Goal: Task Accomplishment & Management: Complete application form

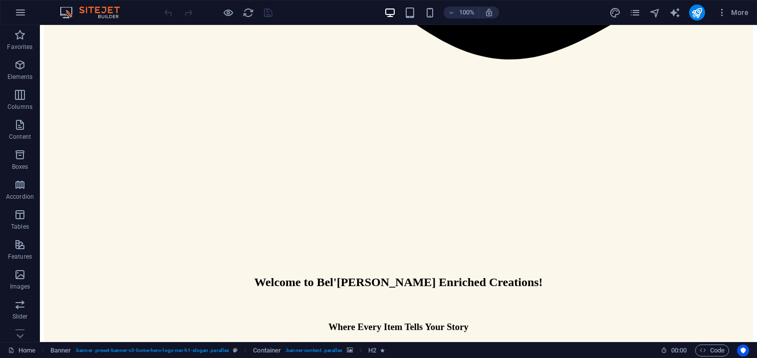
scroll to position [1111, 0]
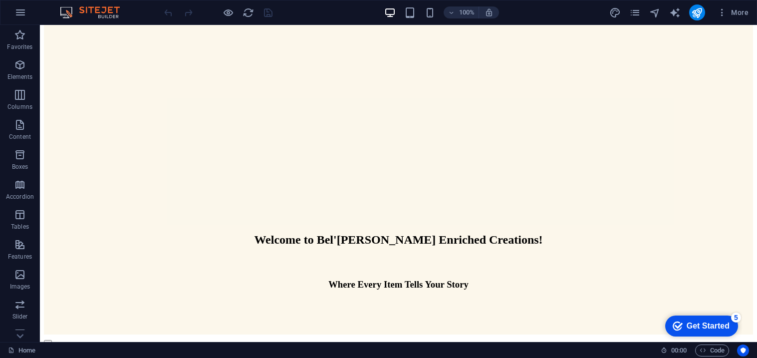
scroll to position [1056, 0]
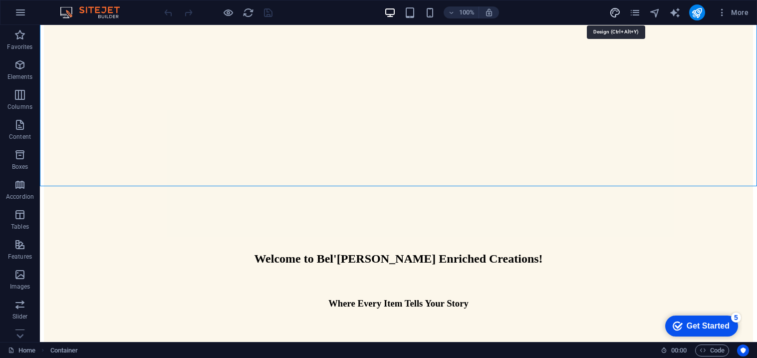
select select "px"
select select "200"
select select "px"
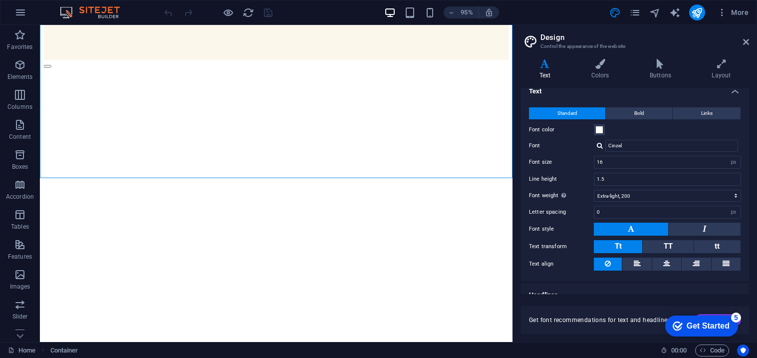
scroll to position [21, 0]
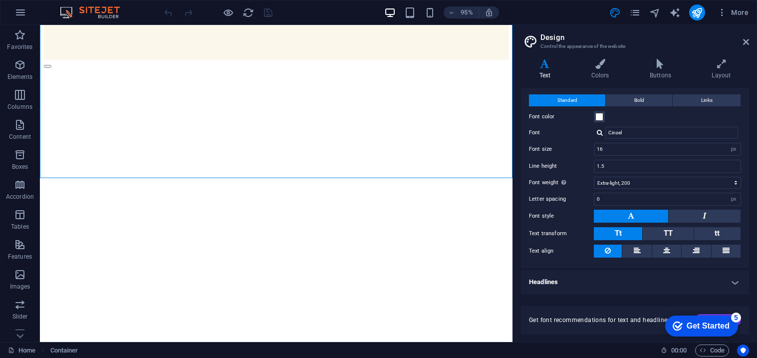
click at [730, 283] on h4 "Headlines" at bounding box center [635, 282] width 228 height 24
drag, startPoint x: 750, startPoint y: 121, endPoint x: 749, endPoint y: 126, distance: 5.5
click at [749, 126] on div "Variants Text Colors Buttons Layout Text Standard Bold Links Font color Font Ci…" at bounding box center [635, 196] width 244 height 291
click at [585, 63] on icon at bounding box center [600, 64] width 54 height 10
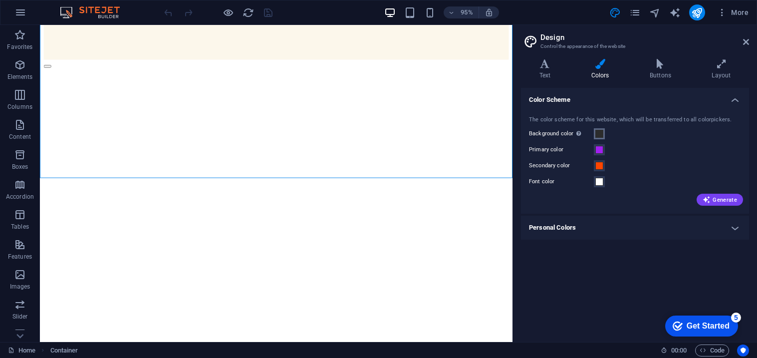
click at [602, 134] on span at bounding box center [599, 134] width 8 height 8
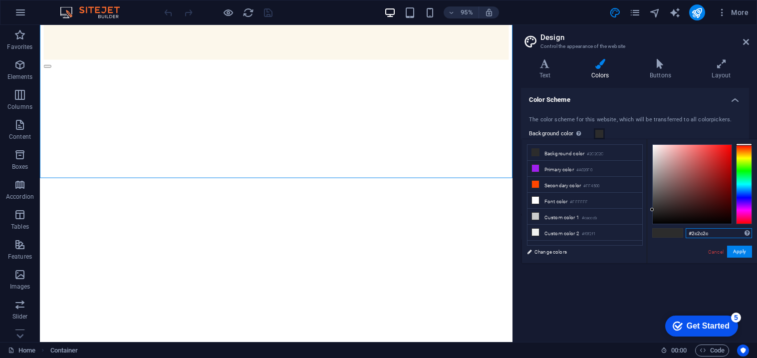
click at [78, 172] on span "Gallery" at bounding box center [80, 172] width 18 height 5
select select "px"
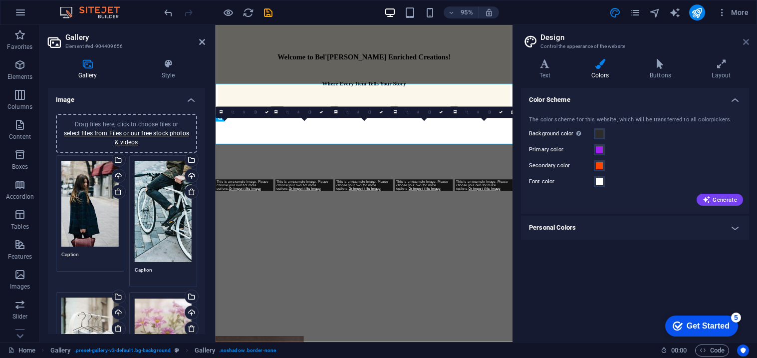
click at [745, 42] on icon at bounding box center [746, 42] width 6 height 8
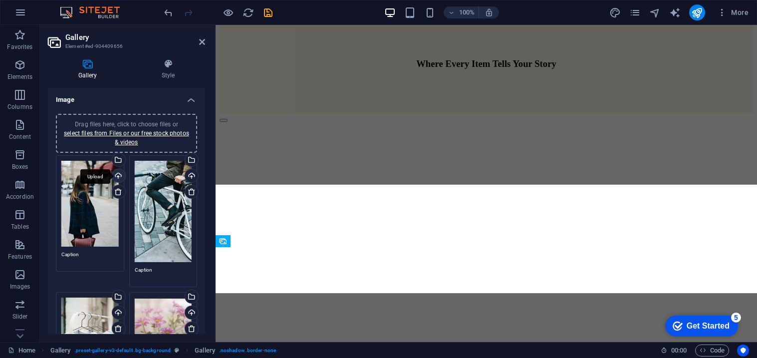
click at [118, 175] on div "Upload" at bounding box center [117, 176] width 15 height 15
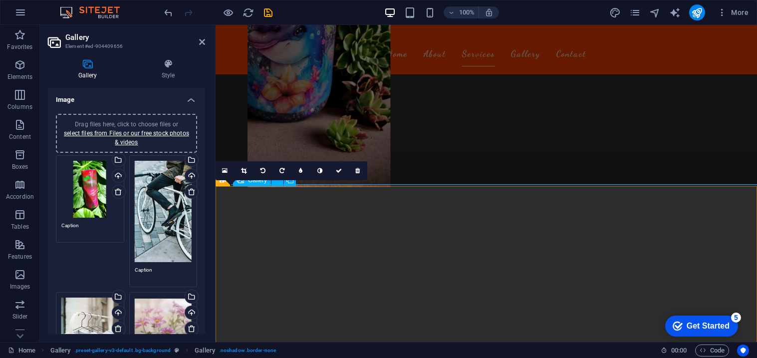
click at [318, 172] on icon at bounding box center [319, 171] width 5 height 6
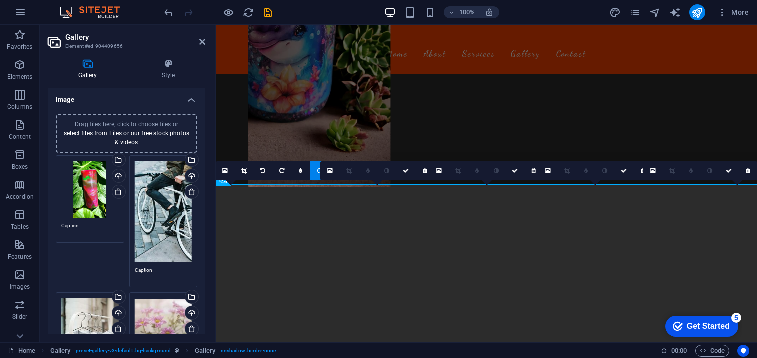
click at [315, 172] on link at bounding box center [319, 170] width 19 height 19
click at [228, 171] on link at bounding box center [225, 170] width 19 height 19
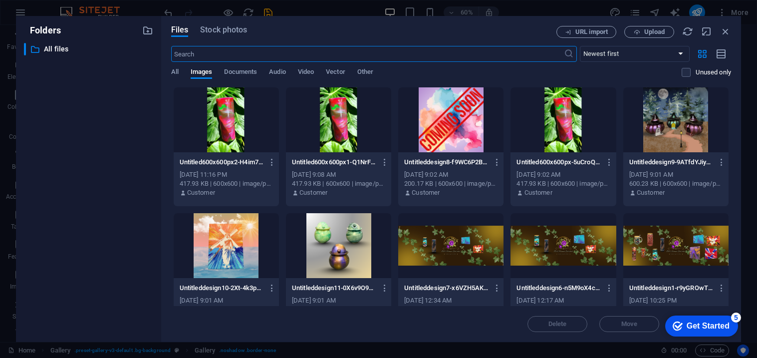
scroll to position [1117, 0]
click at [726, 31] on icon "button" at bounding box center [725, 31] width 11 height 11
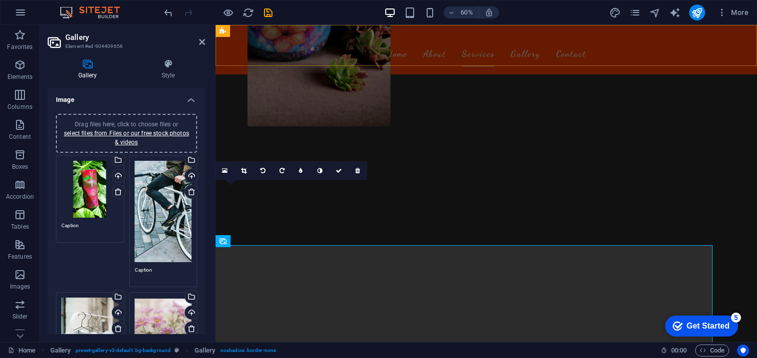
scroll to position [1056, 0]
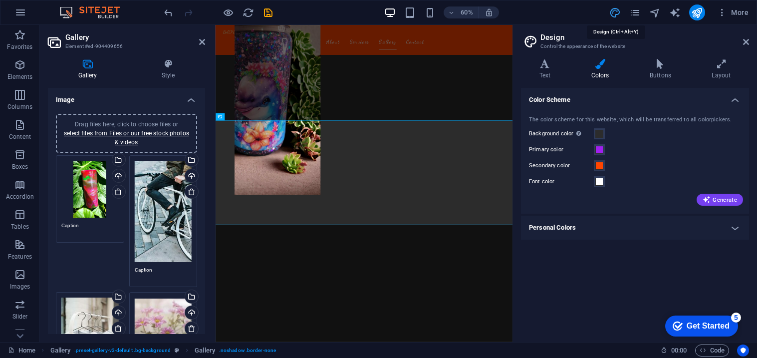
scroll to position [1117, 0]
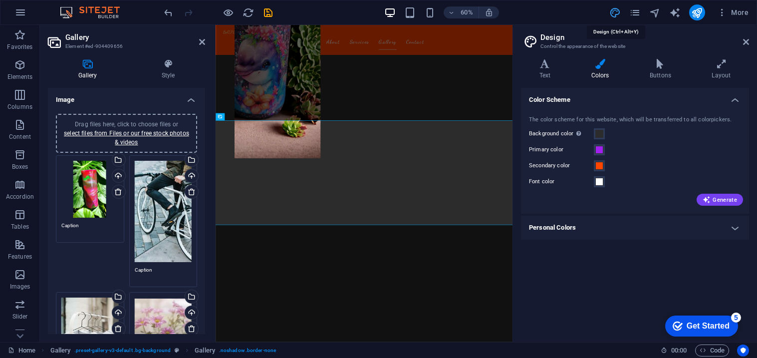
click at [747, 38] on icon at bounding box center [746, 42] width 6 height 8
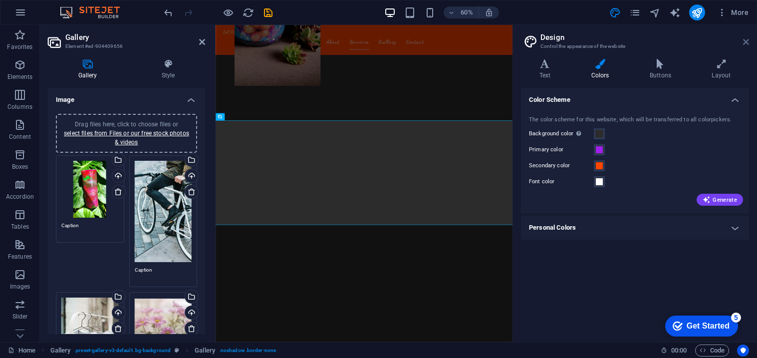
scroll to position [1056, 0]
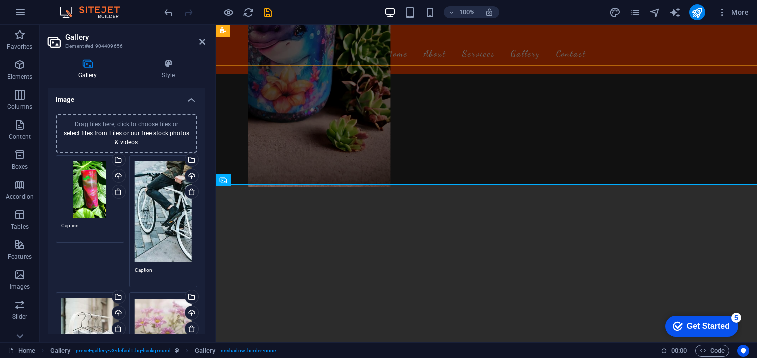
click at [747, 37] on div "Bel'[PERSON_NAME] Enriched Creations Home About Services Gallery Contact" at bounding box center [487, 49] width 542 height 49
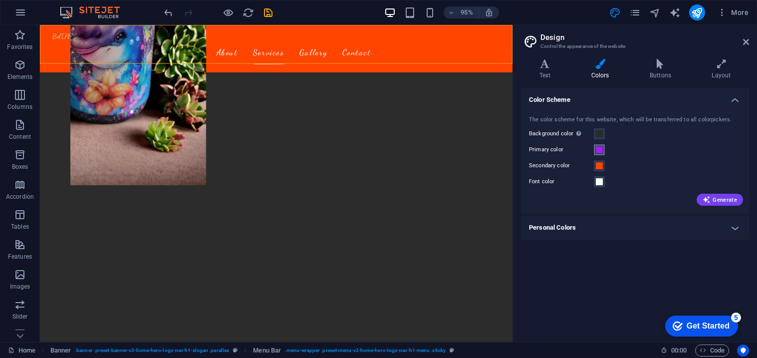
click at [600, 149] on span at bounding box center [599, 150] width 8 height 8
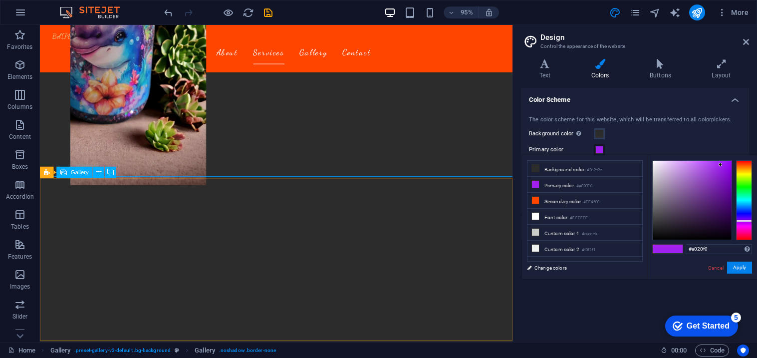
click at [80, 174] on span "Gallery" at bounding box center [80, 172] width 18 height 5
select select "px"
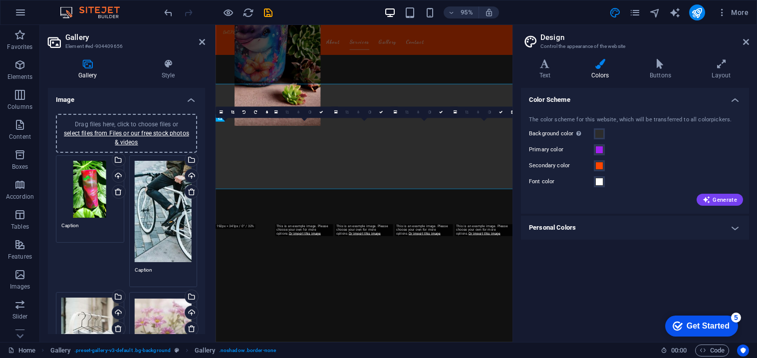
scroll to position [1117, 0]
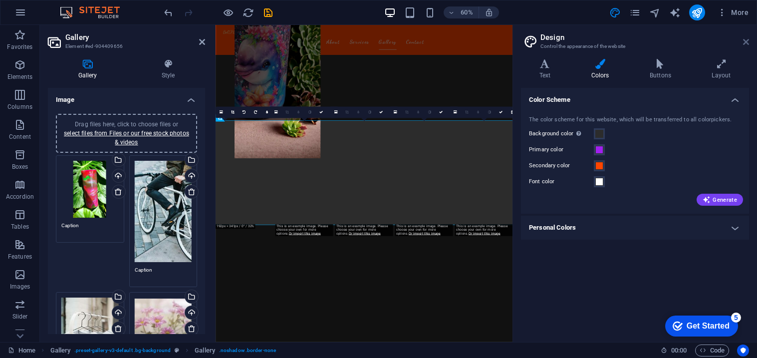
click at [745, 43] on icon at bounding box center [746, 42] width 6 height 8
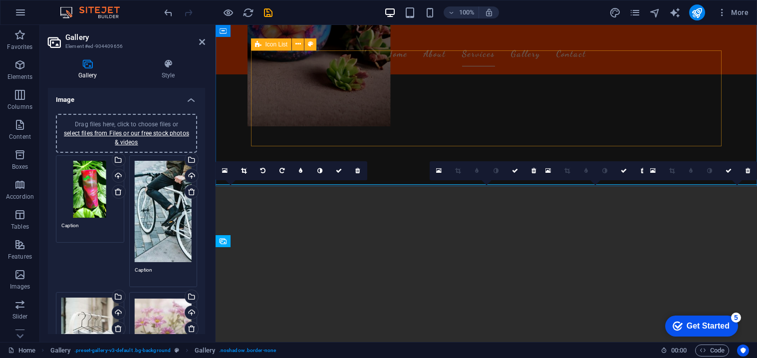
scroll to position [1056, 0]
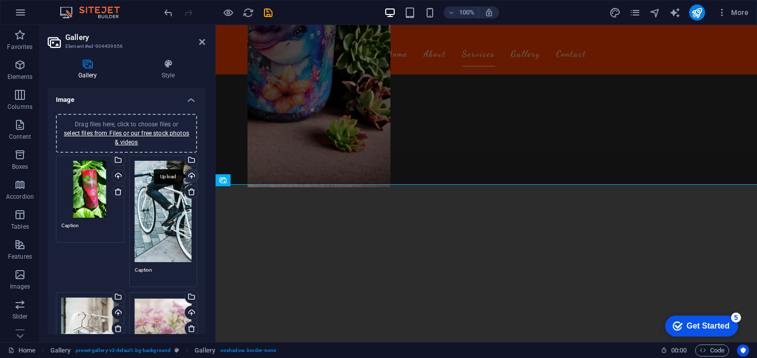
click at [191, 177] on div "Upload" at bounding box center [190, 176] width 15 height 15
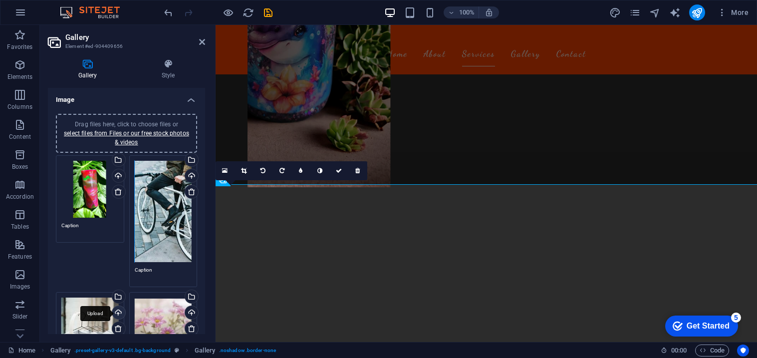
click at [116, 312] on div "Upload" at bounding box center [117, 313] width 15 height 15
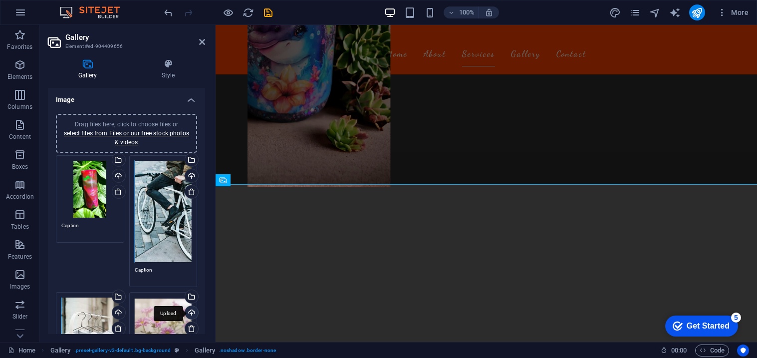
click at [187, 307] on div "Upload" at bounding box center [190, 313] width 15 height 15
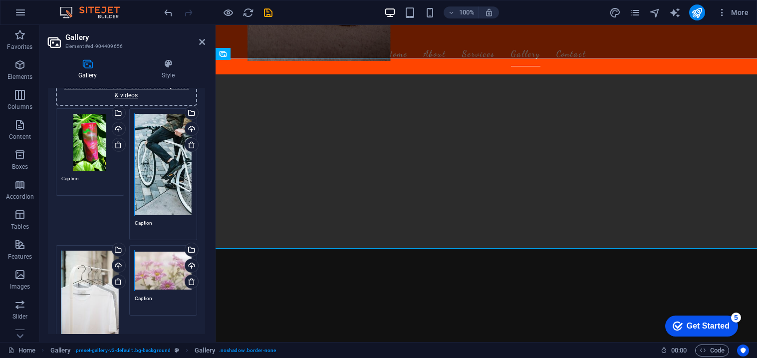
scroll to position [49, 0]
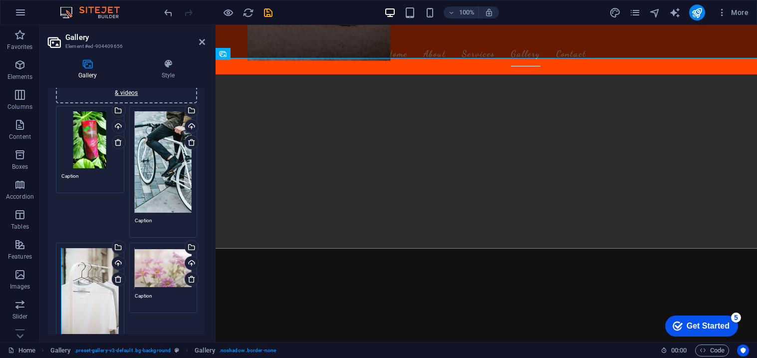
click at [158, 163] on div "Drag files here, click to choose files or select files from Files or our free s…" at bounding box center [163, 161] width 57 height 101
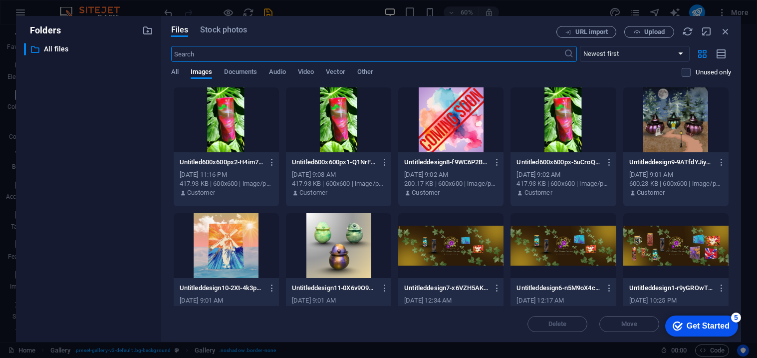
click at [689, 137] on div at bounding box center [675, 119] width 105 height 65
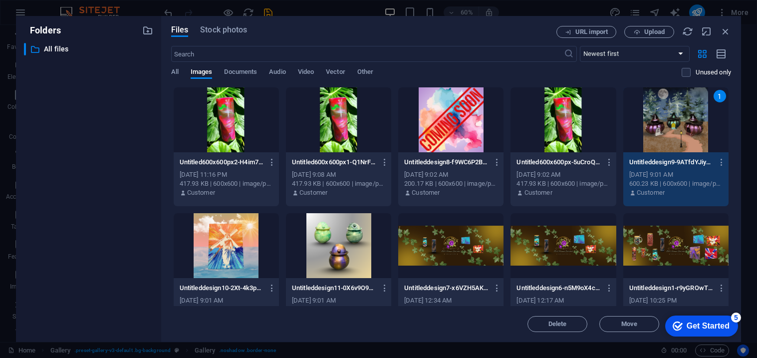
click at [679, 118] on div "1" at bounding box center [675, 119] width 105 height 65
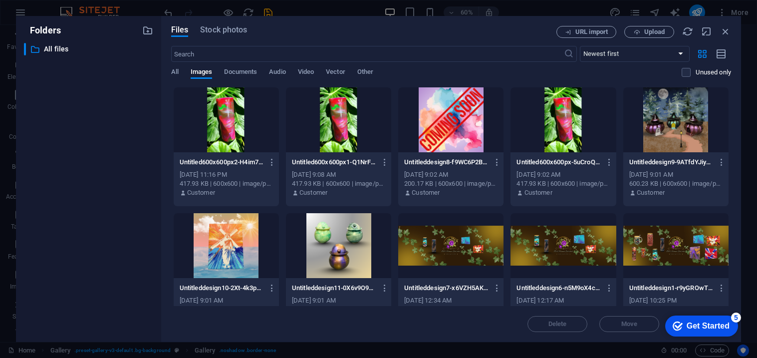
click at [679, 118] on div at bounding box center [675, 119] width 105 height 65
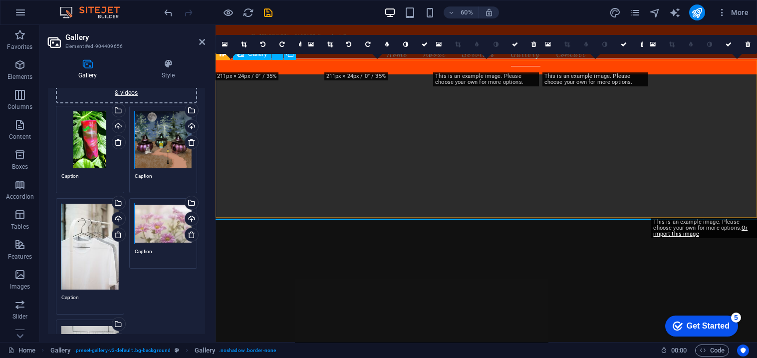
scroll to position [1182, 0]
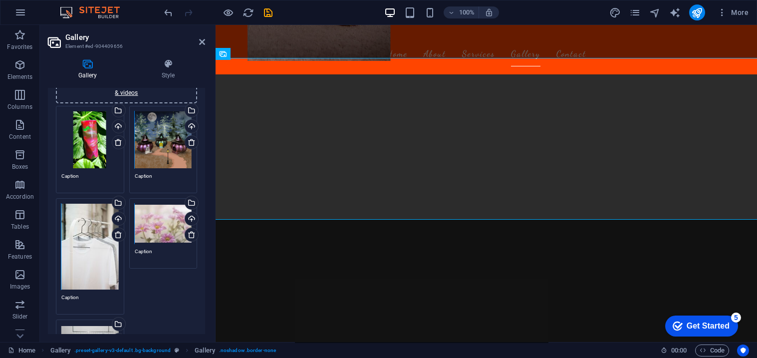
click at [78, 268] on div "Drag files here, click to choose files or select files from Files or our free s…" at bounding box center [89, 247] width 57 height 86
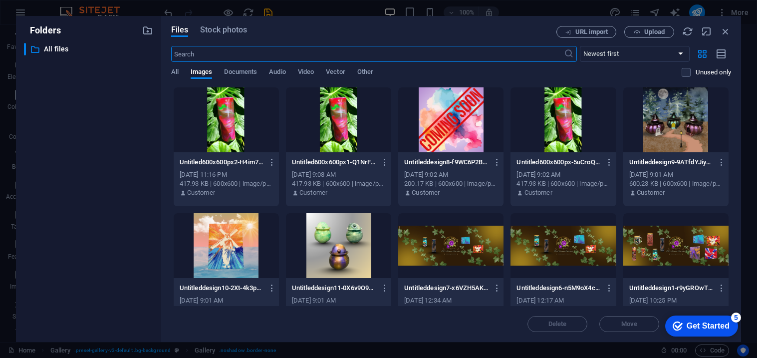
scroll to position [1244, 0]
click at [237, 236] on div at bounding box center [226, 245] width 105 height 65
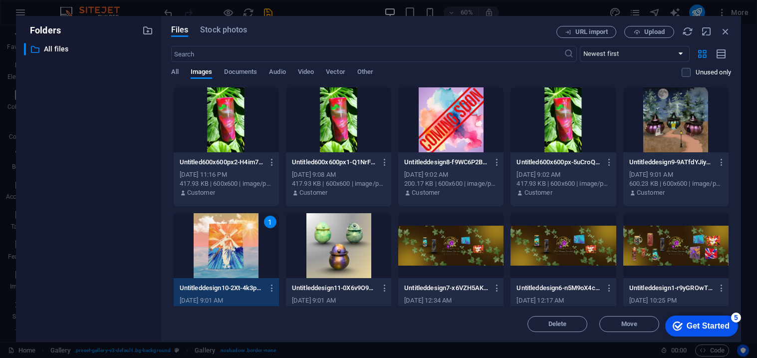
click at [237, 236] on div "1" at bounding box center [226, 245] width 105 height 65
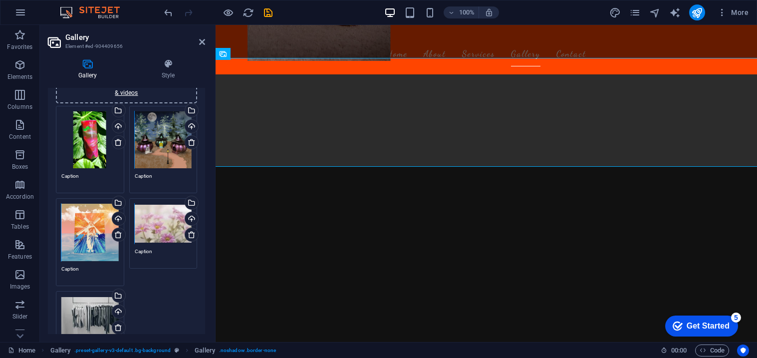
click at [137, 235] on div "Drag files here, click to choose files or select files from Files or our free s…" at bounding box center [163, 224] width 57 height 40
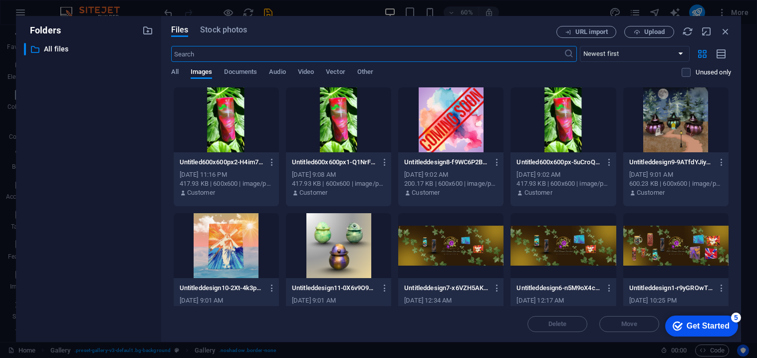
click at [305, 252] on div at bounding box center [338, 245] width 105 height 65
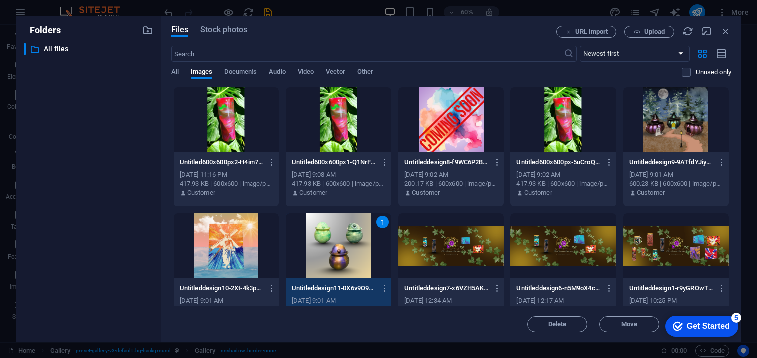
click at [305, 252] on div "1" at bounding box center [338, 245] width 105 height 65
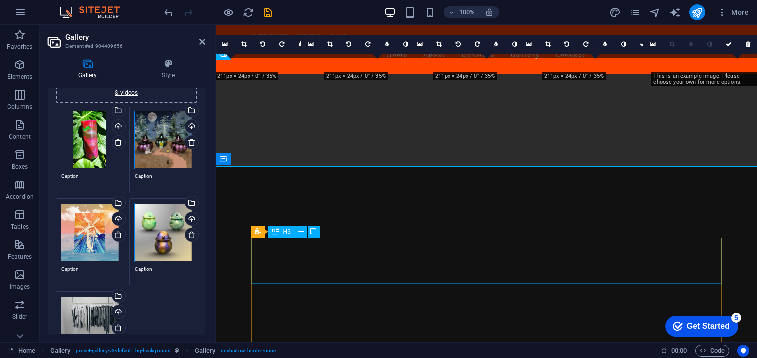
scroll to position [1182, 0]
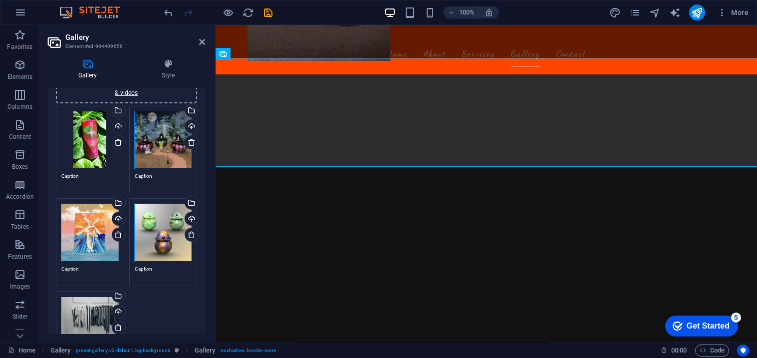
click at [67, 317] on div "Drag files here, click to choose files or select files from Files or our free s…" at bounding box center [89, 316] width 57 height 40
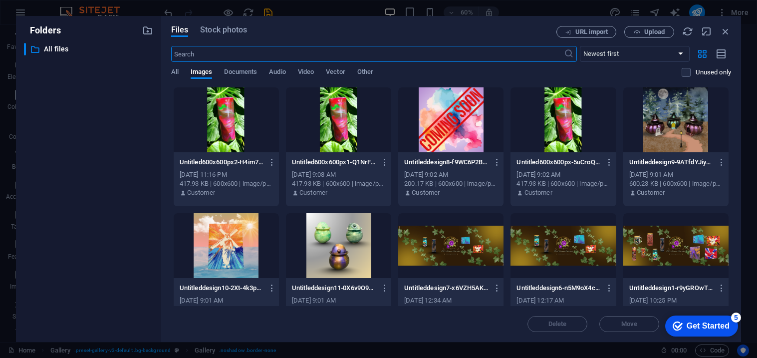
scroll to position [1244, 0]
click at [442, 118] on div at bounding box center [450, 119] width 105 height 65
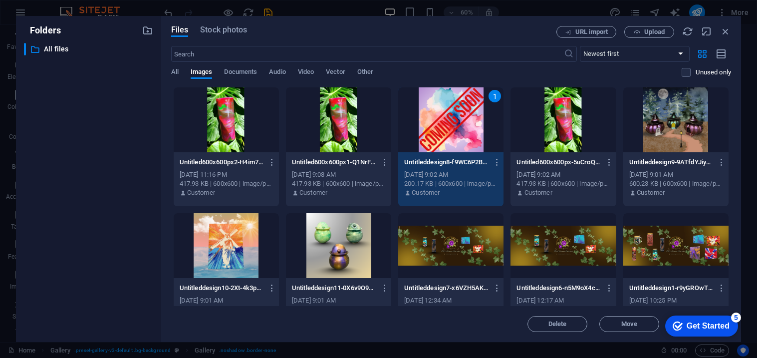
click at [442, 118] on div "1" at bounding box center [450, 119] width 105 height 65
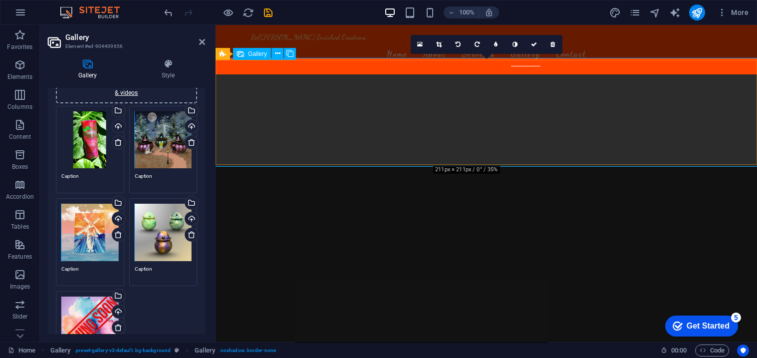
scroll to position [1182, 0]
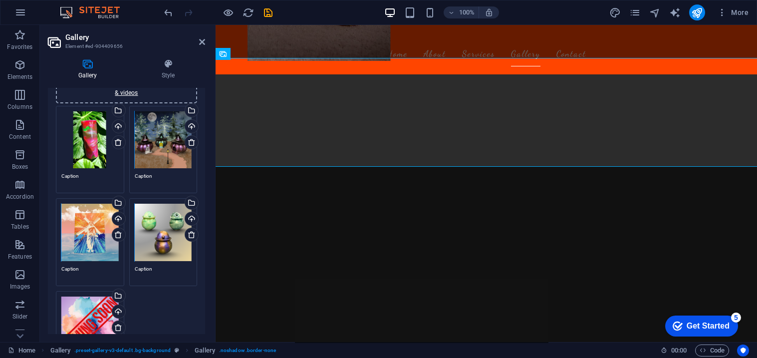
click at [97, 151] on div "Drag files here, click to choose files or select files from Files or our free s…" at bounding box center [89, 139] width 57 height 57
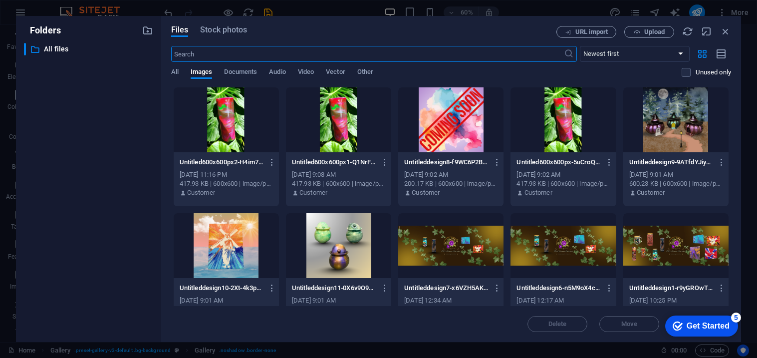
scroll to position [1244, 0]
click at [729, 32] on icon "button" at bounding box center [725, 31] width 11 height 11
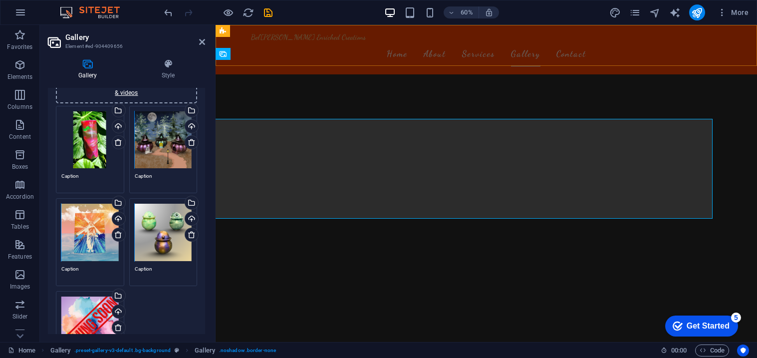
scroll to position [1182, 0]
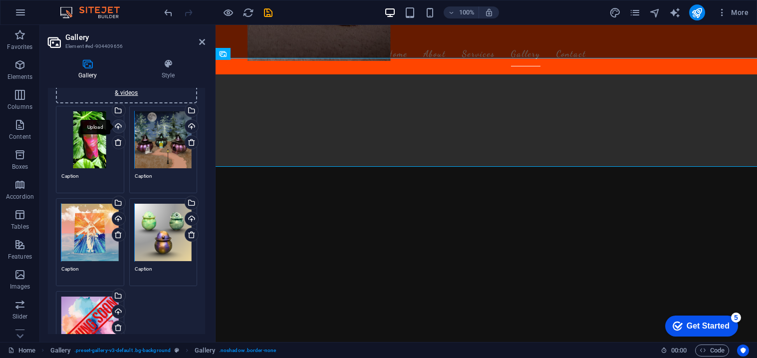
click at [120, 123] on div "Upload" at bounding box center [117, 127] width 15 height 15
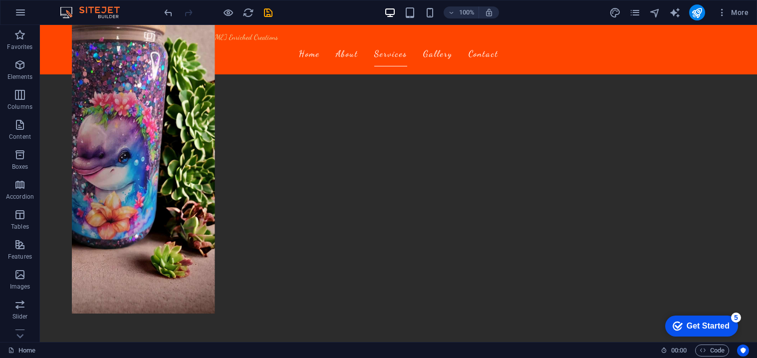
scroll to position [1008, 0]
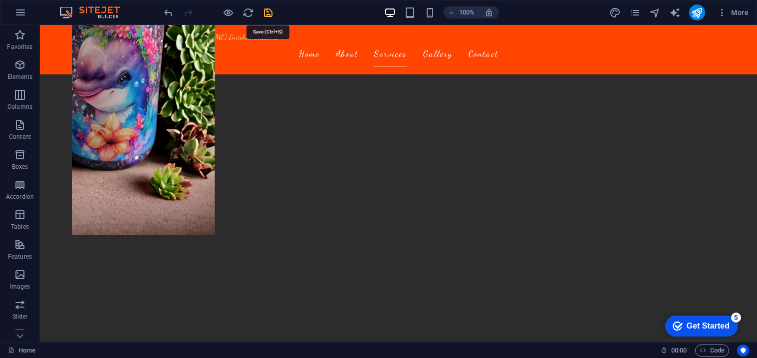
click at [264, 11] on icon "save" at bounding box center [268, 12] width 11 height 11
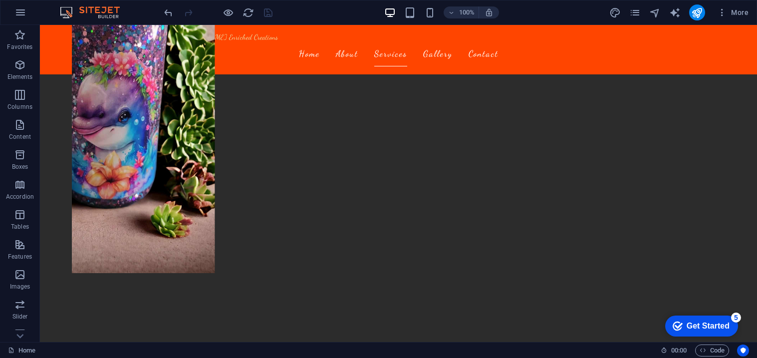
scroll to position [964, 0]
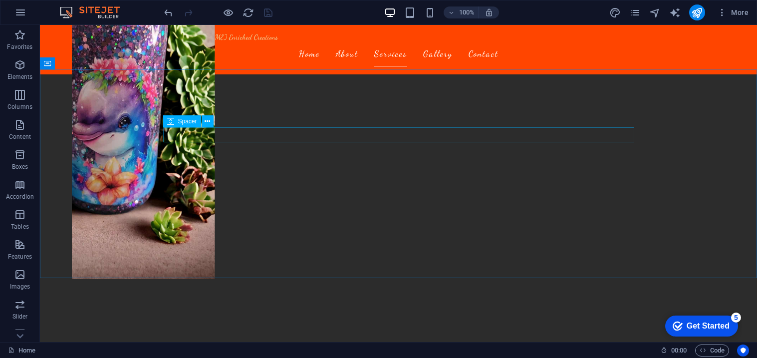
click at [175, 120] on div "Spacer" at bounding box center [182, 121] width 38 height 12
click at [208, 121] on icon at bounding box center [207, 121] width 5 height 10
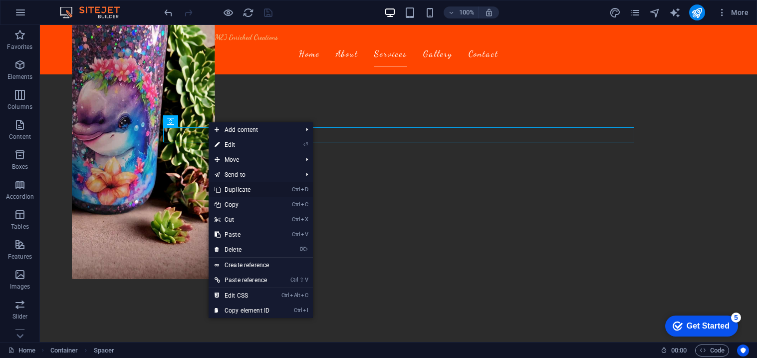
click at [241, 187] on link "Ctrl D Duplicate" at bounding box center [242, 189] width 67 height 15
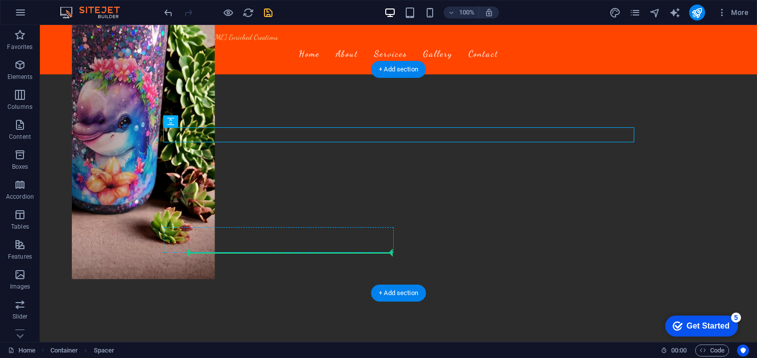
drag, startPoint x: 223, startPoint y: 148, endPoint x: 219, endPoint y: 251, distance: 102.4
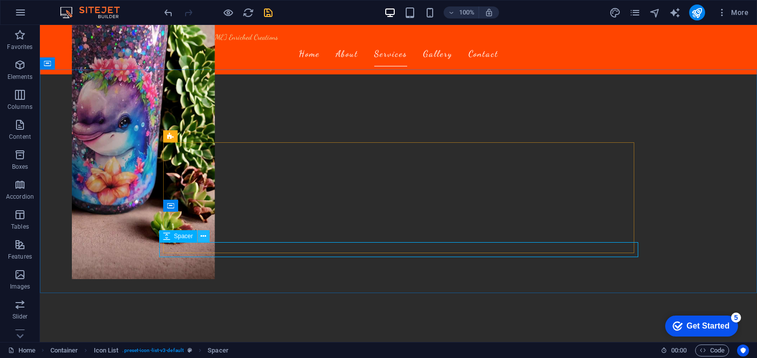
click at [203, 237] on icon at bounding box center [203, 236] width 5 height 10
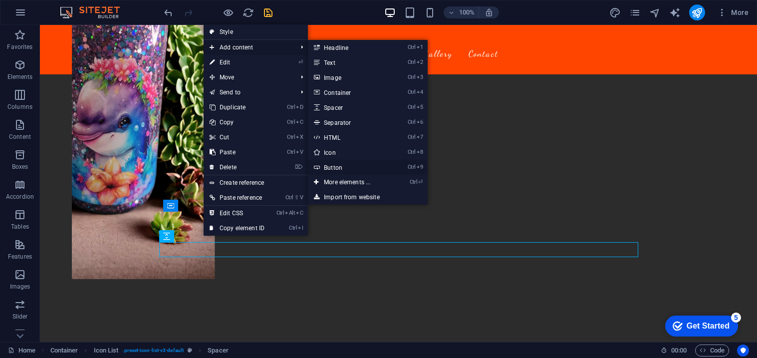
click at [351, 165] on link "Ctrl 9 Button" at bounding box center [349, 167] width 82 height 15
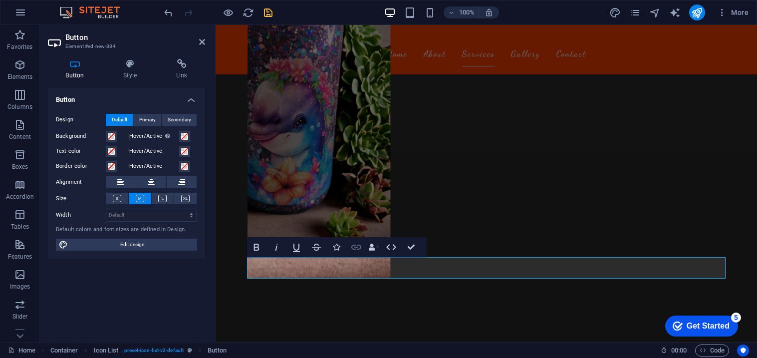
click at [352, 247] on icon "button" at bounding box center [356, 247] width 12 height 12
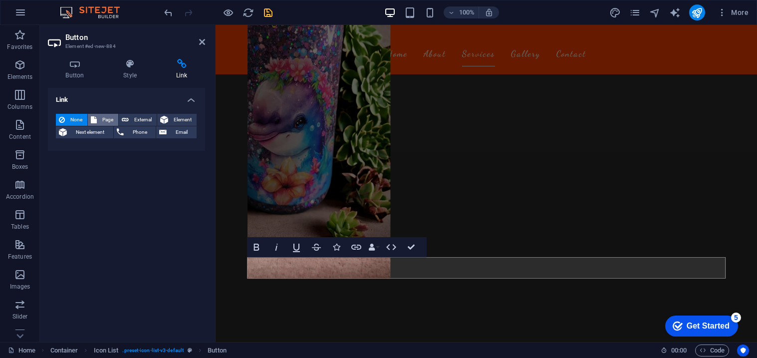
click at [104, 115] on span "Page" at bounding box center [107, 120] width 15 height 12
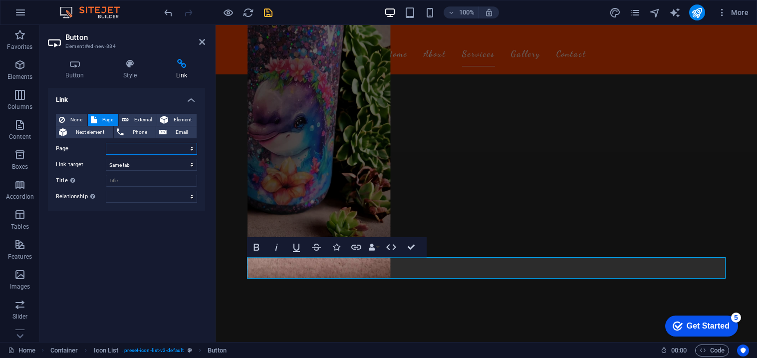
click at [135, 151] on select "Home Subpage Legal Notice Privacy Shop" at bounding box center [151, 149] width 91 height 12
select select "4"
click at [106, 143] on select "Home Subpage Legal Notice Privacy Shop" at bounding box center [151, 149] width 91 height 12
click at [135, 168] on select "New tab Same tab Overlay" at bounding box center [151, 165] width 91 height 12
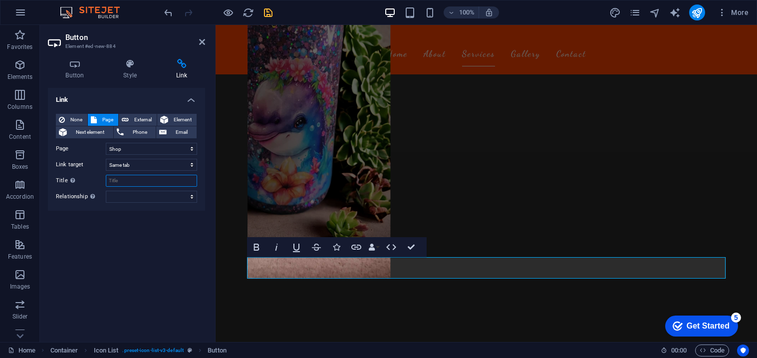
click at [125, 183] on input "Title Additional link description, should not be the same as the link text. The…" at bounding box center [151, 181] width 91 height 12
type input "Shop Now"
click at [124, 201] on select "alternate author bookmark external help license next nofollow noreferrer noopen…" at bounding box center [151, 197] width 91 height 12
click at [83, 63] on icon at bounding box center [75, 64] width 54 height 10
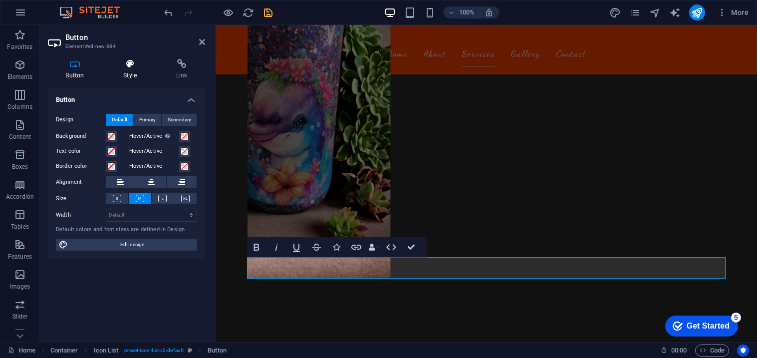
click at [124, 67] on icon at bounding box center [130, 64] width 49 height 10
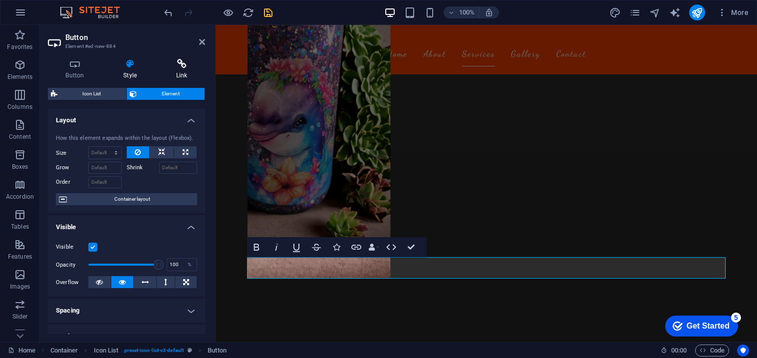
click at [173, 66] on icon at bounding box center [181, 64] width 47 height 10
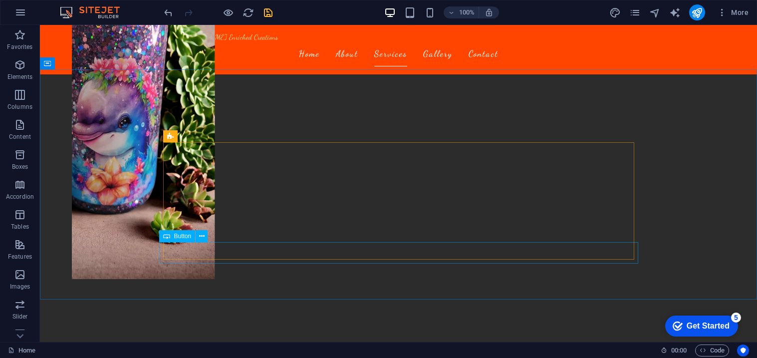
click at [175, 236] on span "Button" at bounding box center [182, 236] width 17 height 6
select select "4"
select select
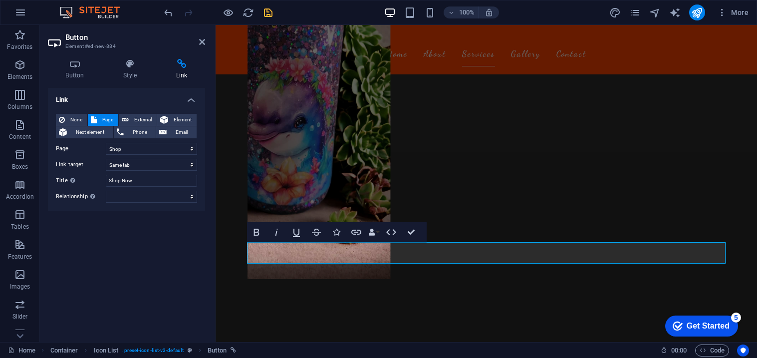
click at [73, 58] on div "Button Style Link Button Design Default Primary Secondary Background Hover/Acti…" at bounding box center [126, 196] width 173 height 291
click at [77, 65] on icon at bounding box center [75, 64] width 54 height 10
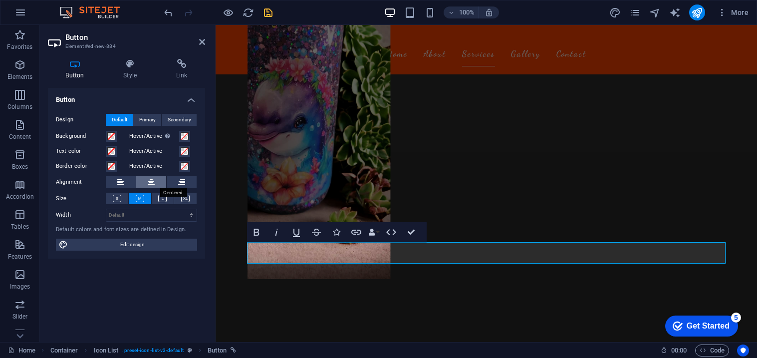
click at [155, 180] on button at bounding box center [151, 182] width 30 height 12
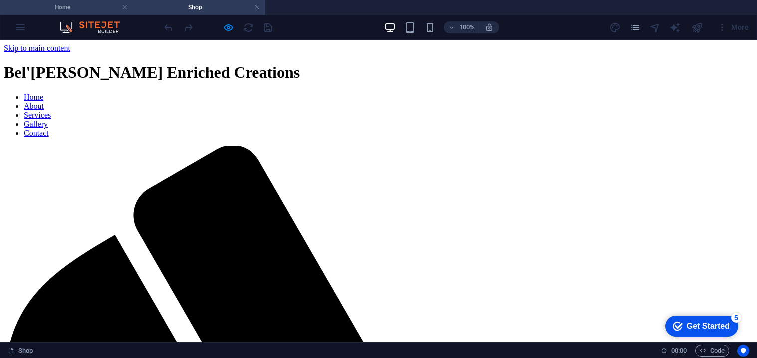
scroll to position [0, 0]
click at [88, 4] on h4 "Home" at bounding box center [66, 7] width 133 height 11
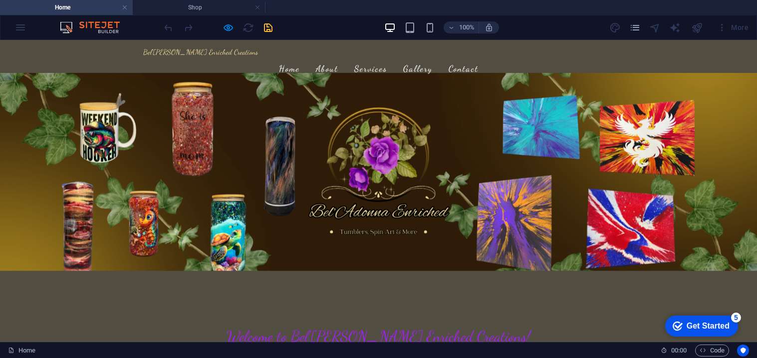
scroll to position [964, 0]
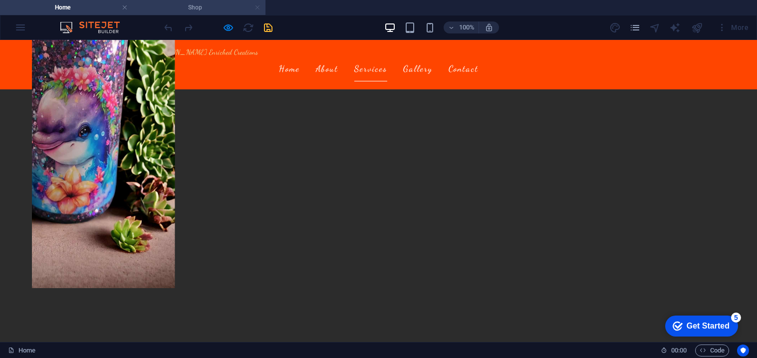
click at [259, 9] on link at bounding box center [258, 7] width 6 height 9
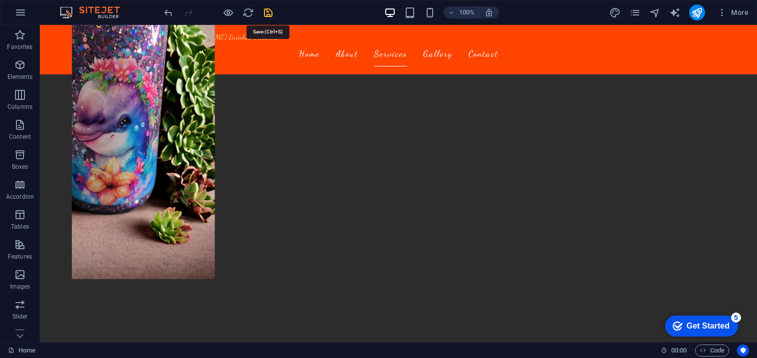
click at [265, 11] on icon "save" at bounding box center [268, 12] width 11 height 11
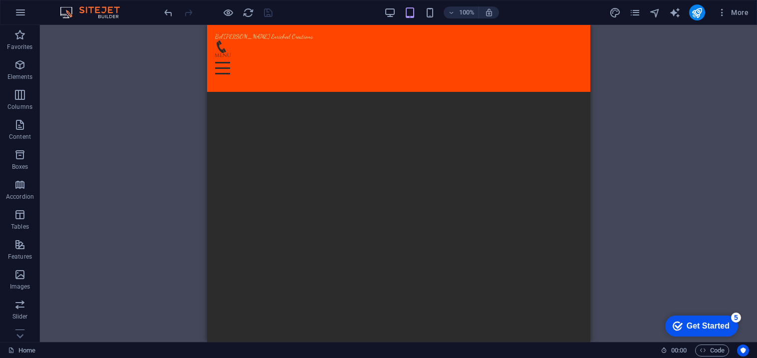
scroll to position [1177, 0]
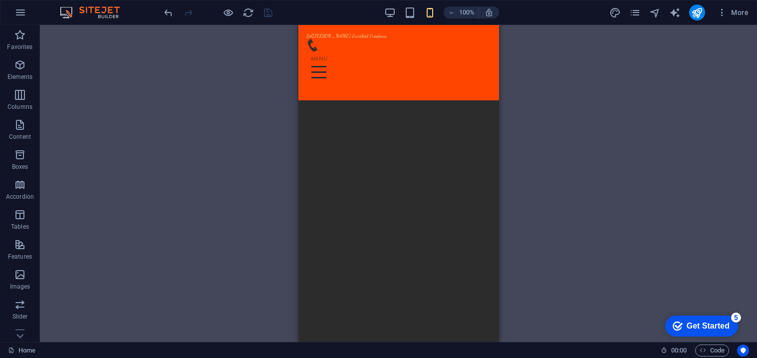
scroll to position [1722, 0]
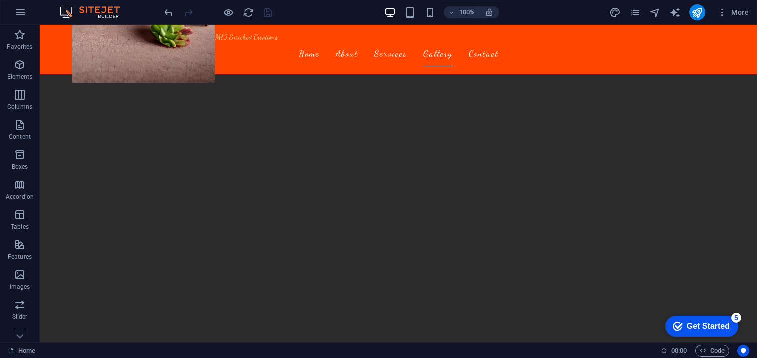
scroll to position [1154, 0]
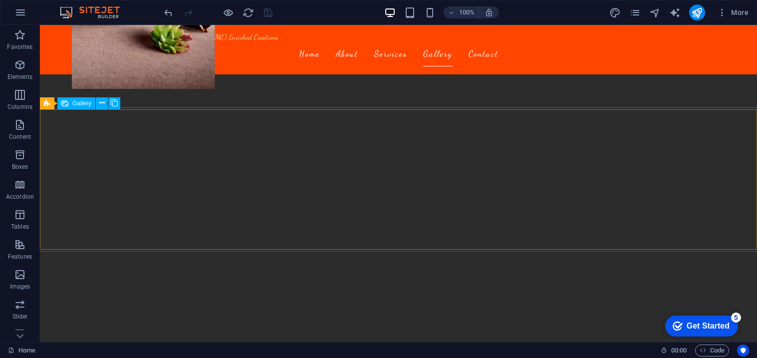
click at [72, 100] on span "Gallery" at bounding box center [81, 103] width 19 height 6
select select "px"
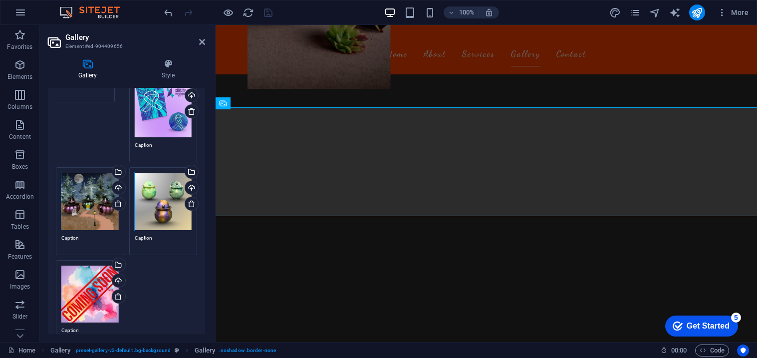
scroll to position [0, 0]
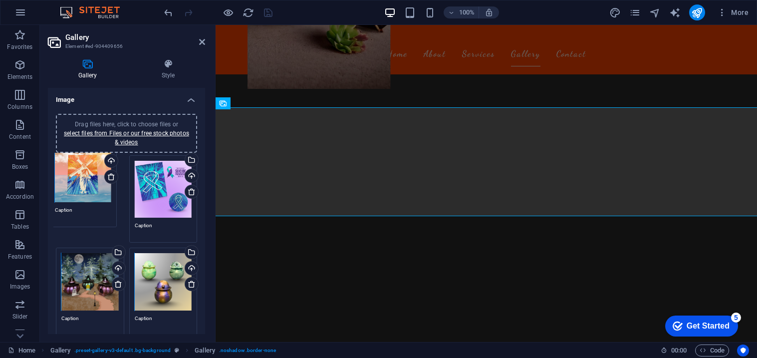
drag, startPoint x: 90, startPoint y: 209, endPoint x: 83, endPoint y: 184, distance: 25.8
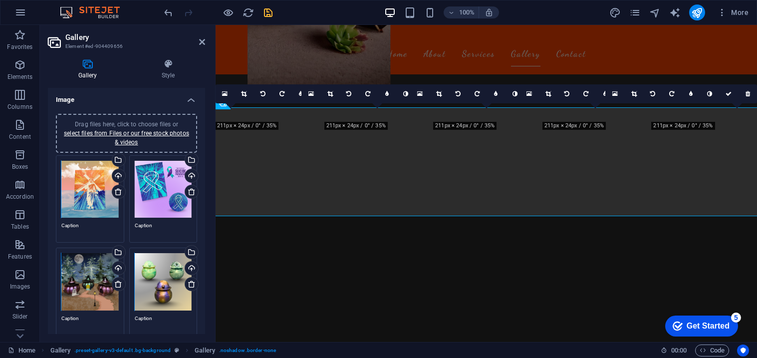
drag, startPoint x: 205, startPoint y: 195, endPoint x: 201, endPoint y: 212, distance: 17.4
click at [201, 212] on div "Gallery Style Image Drag files here, click to choose files or select files from…" at bounding box center [126, 196] width 173 height 291
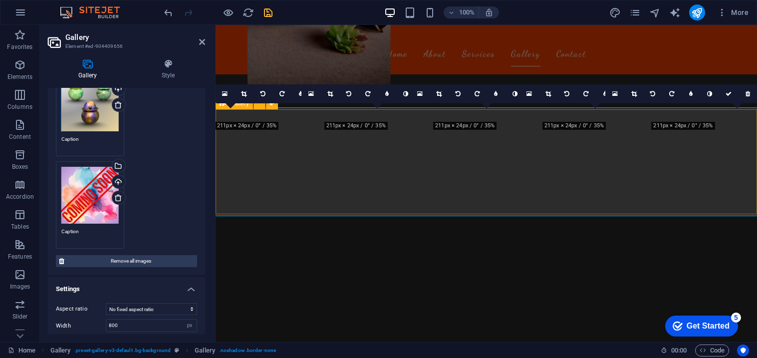
scroll to position [239, 0]
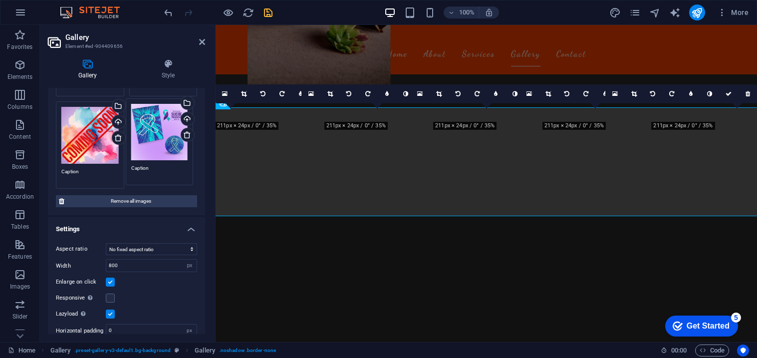
drag, startPoint x: 165, startPoint y: 195, endPoint x: 162, endPoint y: 138, distance: 57.0
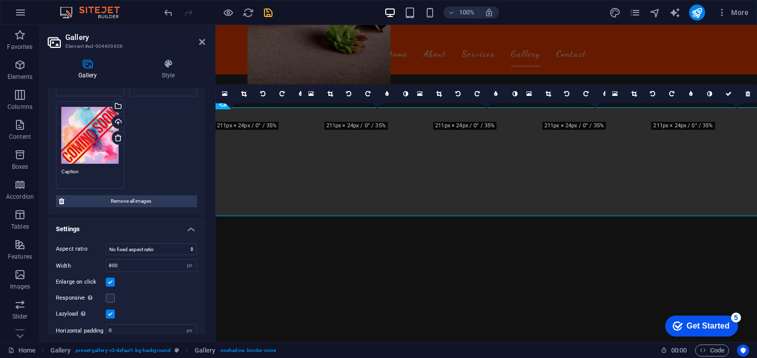
drag, startPoint x: 205, startPoint y: 247, endPoint x: 206, endPoint y: 237, distance: 10.5
click at [206, 237] on div "Gallery Style Image Drag files here, click to choose files or select files from…" at bounding box center [126, 196] width 173 height 291
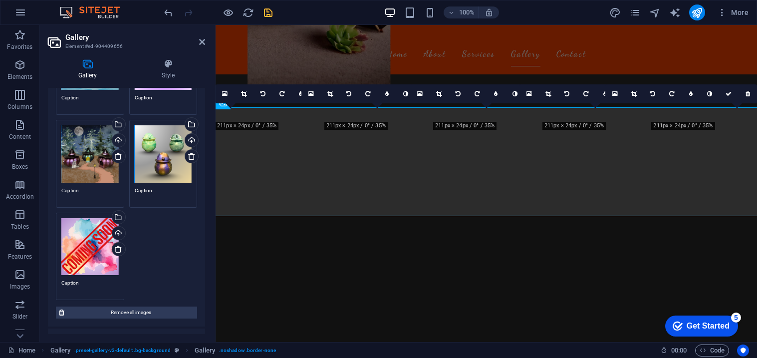
scroll to position [126, 0]
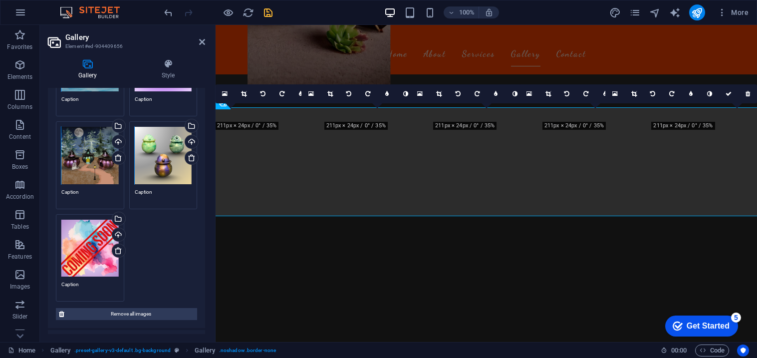
drag, startPoint x: 206, startPoint y: 192, endPoint x: 206, endPoint y: 183, distance: 9.0
click at [206, 183] on div "Gallery Style Image Drag files here, click to choose files or select files from…" at bounding box center [126, 196] width 173 height 291
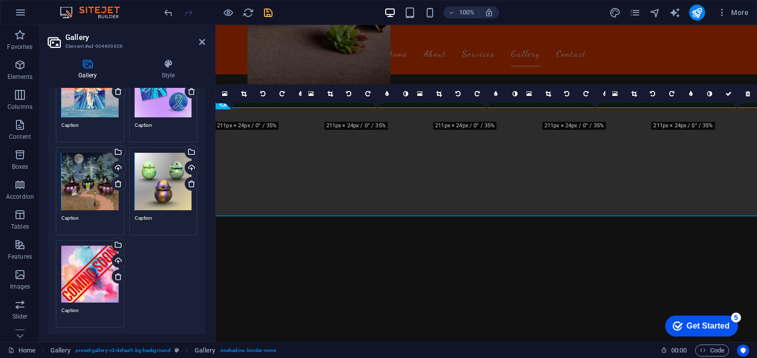
scroll to position [95, 0]
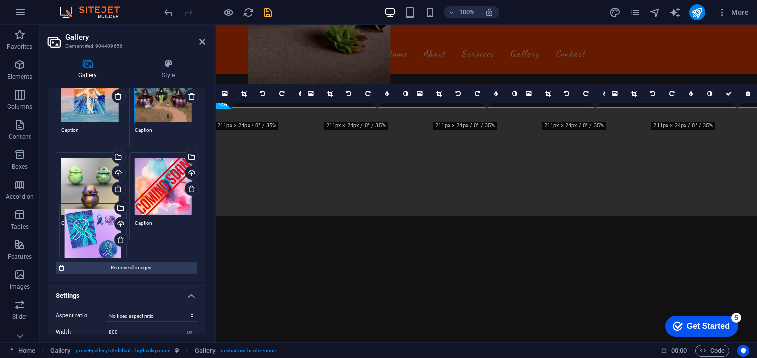
drag, startPoint x: 162, startPoint y: 108, endPoint x: 93, endPoint y: 252, distance: 158.9
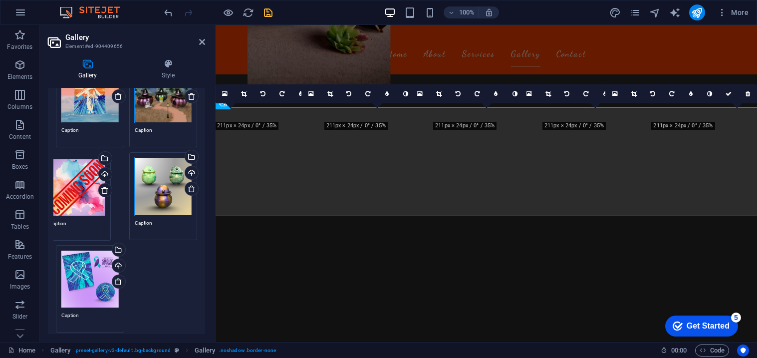
drag, startPoint x: 163, startPoint y: 190, endPoint x: 78, endPoint y: 192, distance: 84.9
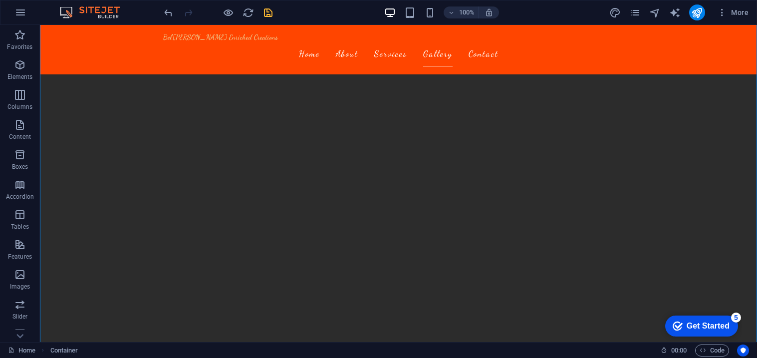
scroll to position [1404, 0]
click at [230, 41] on div "Bel'[PERSON_NAME] Enriched Creations" at bounding box center [398, 37] width 471 height 8
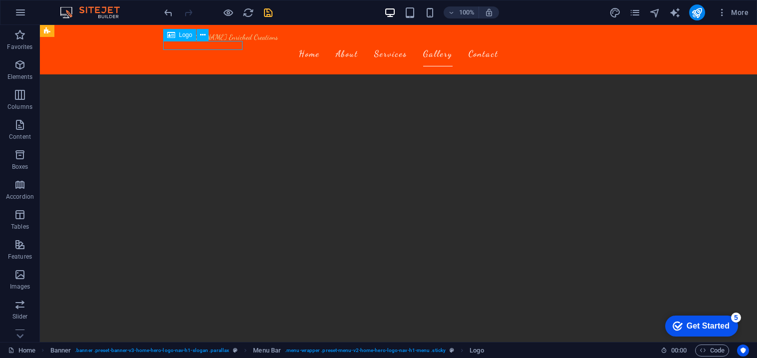
click at [230, 41] on div "Bel'[PERSON_NAME] Enriched Creations" at bounding box center [398, 37] width 471 height 8
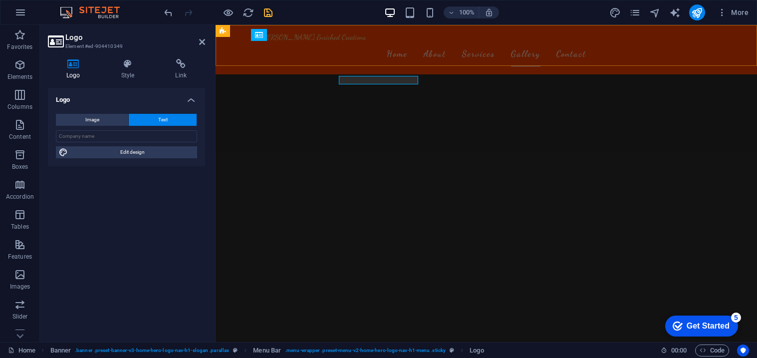
scroll to position [1369, 0]
click at [127, 66] on icon at bounding box center [128, 64] width 50 height 10
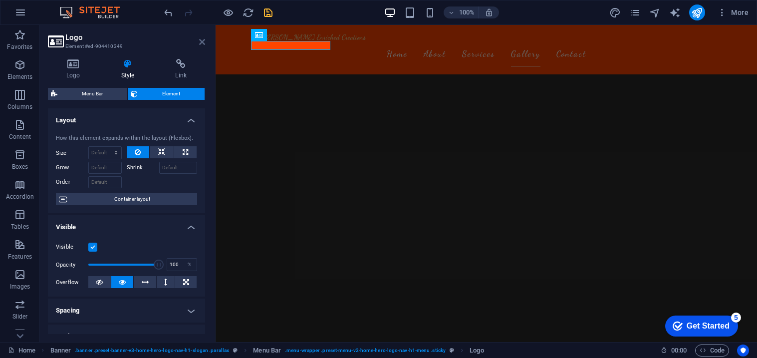
click at [204, 42] on icon at bounding box center [202, 42] width 6 height 8
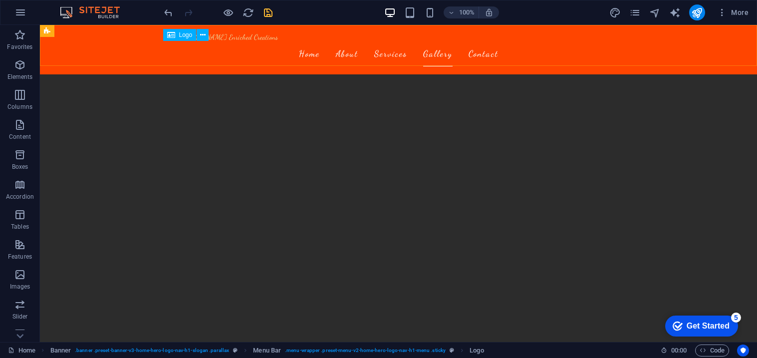
scroll to position [1404, 0]
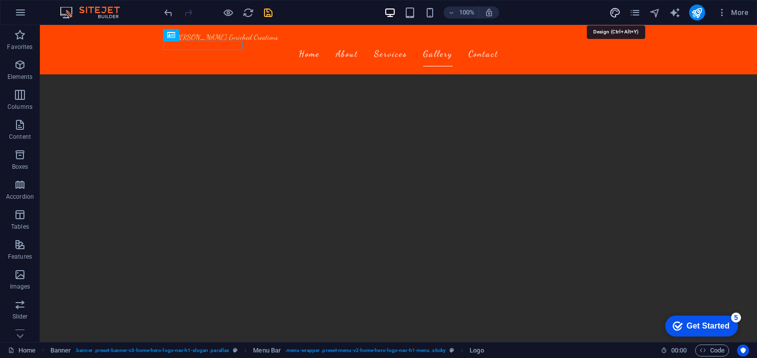
select select "px"
select select "200"
select select "px"
select select "rem"
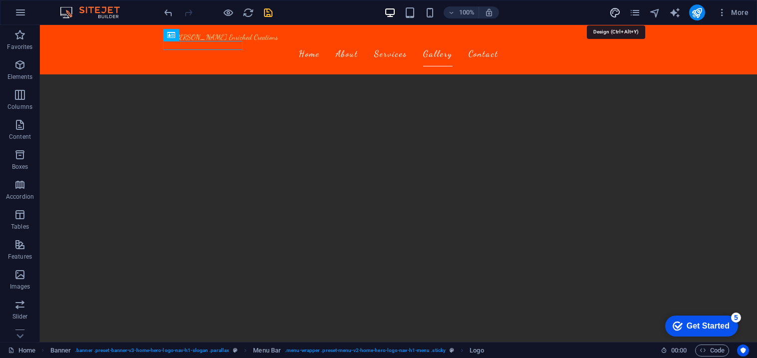
select select "200"
select select "px"
select select "rem"
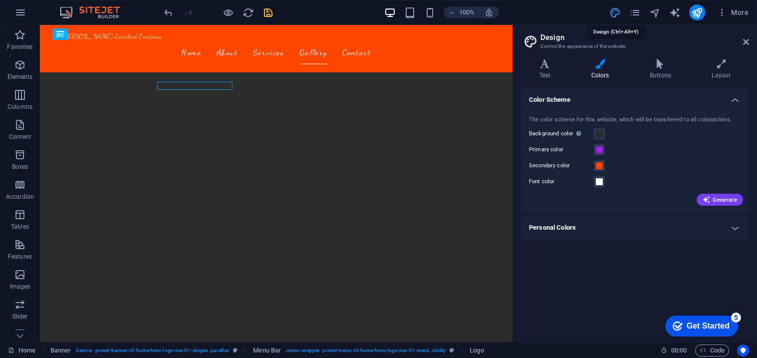
scroll to position [1360, 0]
click at [537, 64] on icon at bounding box center [545, 64] width 48 height 10
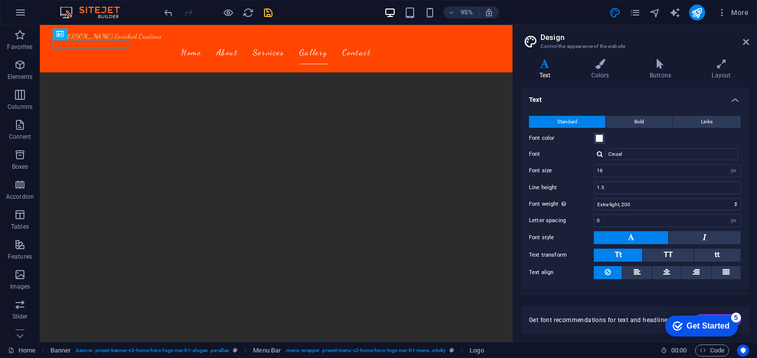
drag, startPoint x: 749, startPoint y: 146, endPoint x: 751, endPoint y: 169, distance: 22.5
click at [751, 169] on div "Variants Text Colors Buttons Layout Text Standard Bold Links Font color Font Ci…" at bounding box center [635, 196] width 244 height 291
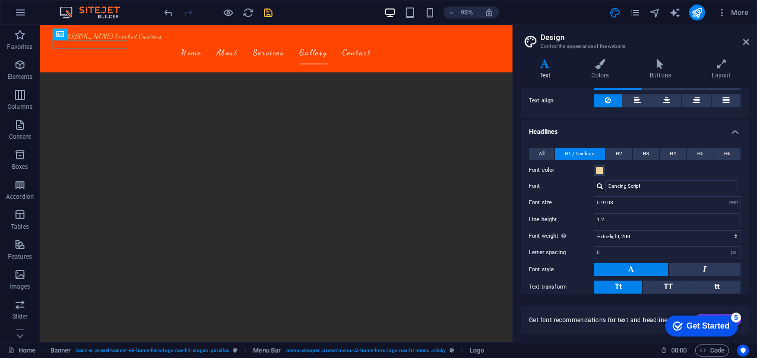
scroll to position [173, 0]
click at [659, 186] on input "Dancing Script" at bounding box center [671, 185] width 133 height 12
click at [600, 185] on div at bounding box center [600, 185] width 6 height 6
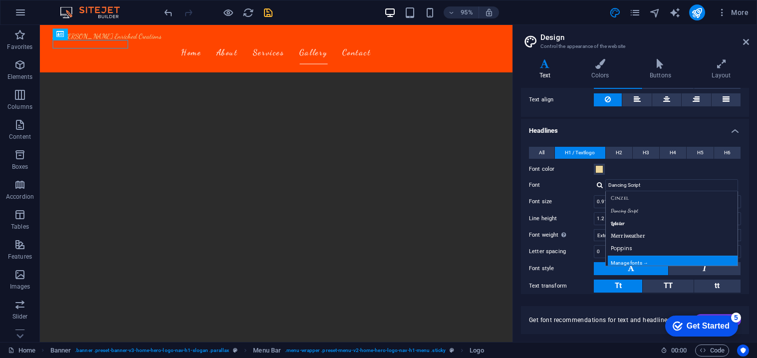
click at [626, 260] on div "Manage fonts →" at bounding box center [674, 262] width 132 height 12
select select "popularity"
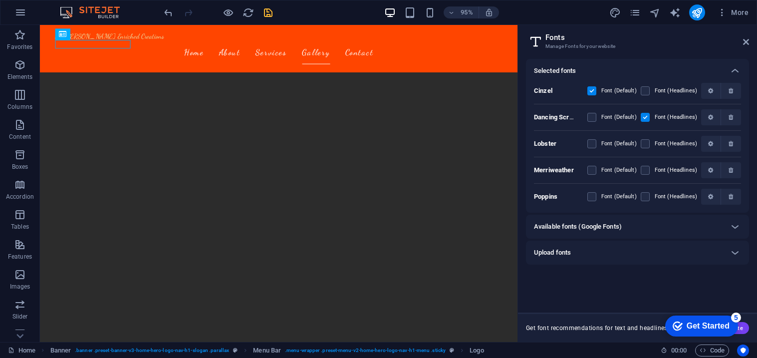
scroll to position [1361, 0]
click at [591, 225] on h6 "Available fonts (Google Fonts)" at bounding box center [578, 227] width 88 height 12
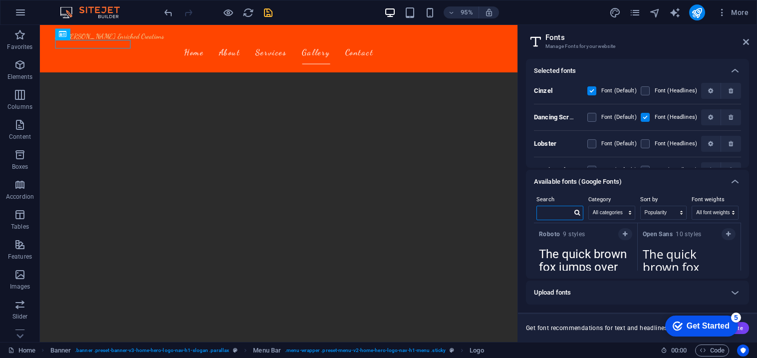
click at [559, 213] on input "text" at bounding box center [554, 212] width 35 height 13
type input "M"
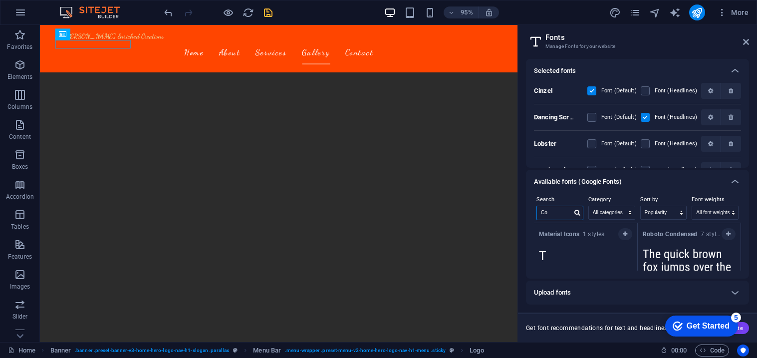
type input "C"
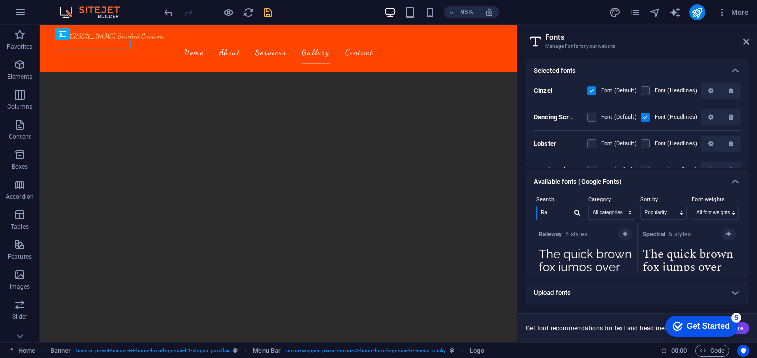
type input "R"
click at [623, 231] on icon "button" at bounding box center [625, 234] width 4 height 6
drag, startPoint x: 749, startPoint y: 102, endPoint x: 749, endPoint y: 112, distance: 10.5
click at [749, 112] on div "Selected fonts Cinzel Font (Default) Font (Headlines) Dancing Script Font (Defa…" at bounding box center [637, 196] width 239 height 291
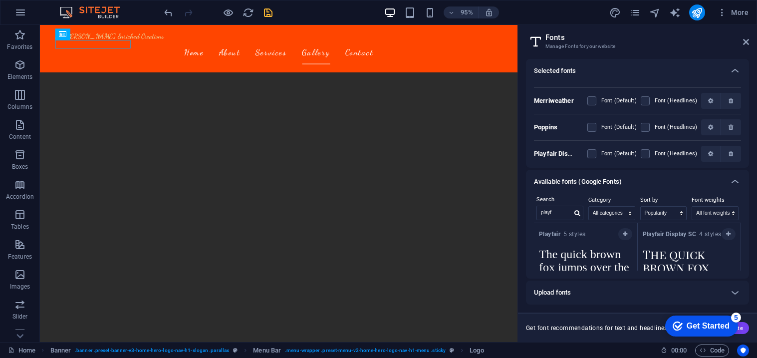
scroll to position [71, 0]
click at [709, 152] on icon "button" at bounding box center [710, 152] width 5 height 6
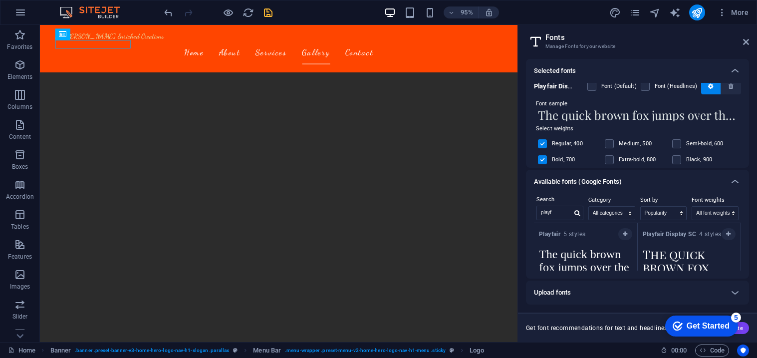
scroll to position [141, 0]
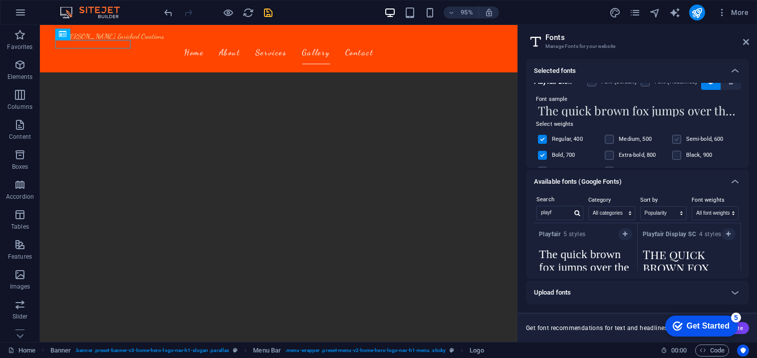
click at [674, 141] on label at bounding box center [676, 139] width 9 height 9
click at [0, 0] on input "checkbox" at bounding box center [0, 0] width 0 height 0
click at [610, 143] on label at bounding box center [609, 139] width 9 height 9
click at [0, 0] on input "checkbox" at bounding box center [0, 0] width 0 height 0
click at [676, 140] on label at bounding box center [676, 139] width 9 height 9
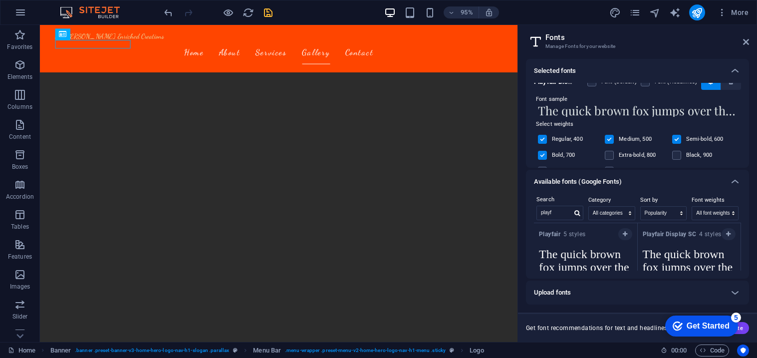
click at [0, 0] on input "checkbox" at bounding box center [0, 0] width 0 height 0
click at [609, 140] on label at bounding box center [609, 139] width 9 height 9
click at [0, 0] on input "checkbox" at bounding box center [0, 0] width 0 height 0
drag, startPoint x: 749, startPoint y: 135, endPoint x: 749, endPoint y: 142, distance: 7.0
click at [749, 142] on div "Selected fonts Cinzel Font (Default) Font (Headlines) Dancing Script Font (Defa…" at bounding box center [637, 196] width 239 height 291
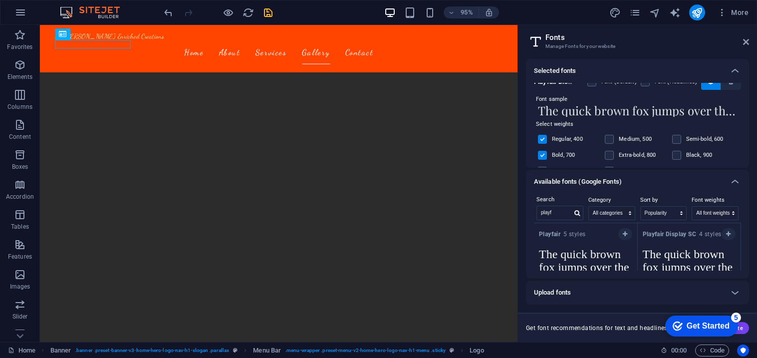
drag, startPoint x: 750, startPoint y: 131, endPoint x: 749, endPoint y: 136, distance: 5.0
click at [749, 136] on div "Selected fonts Cinzel Font (Default) Font (Headlines) Dancing Script Font (Defa…" at bounding box center [637, 196] width 239 height 291
drag, startPoint x: 749, startPoint y: 136, endPoint x: 749, endPoint y: 141, distance: 5.5
click at [749, 141] on div "Selected fonts Cinzel Font (Default) Font (Headlines) Dancing Script Font (Defa…" at bounding box center [637, 196] width 239 height 291
click at [545, 156] on label at bounding box center [542, 155] width 9 height 9
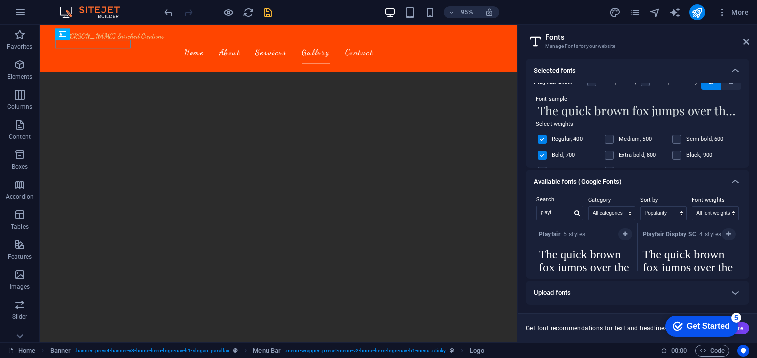
click at [0, 0] on input "checkbox" at bounding box center [0, 0] width 0 height 0
click at [608, 155] on label at bounding box center [609, 155] width 9 height 9
click at [0, 0] on input "checkbox" at bounding box center [0, 0] width 0 height 0
click at [608, 156] on label at bounding box center [609, 155] width 9 height 9
click at [0, 0] on input "checkbox" at bounding box center [0, 0] width 0 height 0
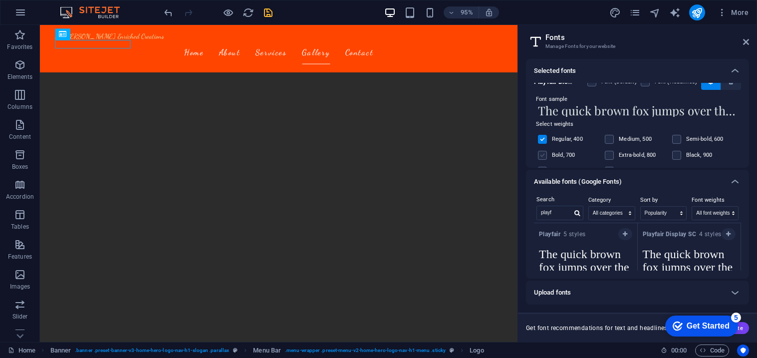
click at [541, 155] on label at bounding box center [542, 155] width 9 height 9
click at [0, 0] on input "checkbox" at bounding box center [0, 0] width 0 height 0
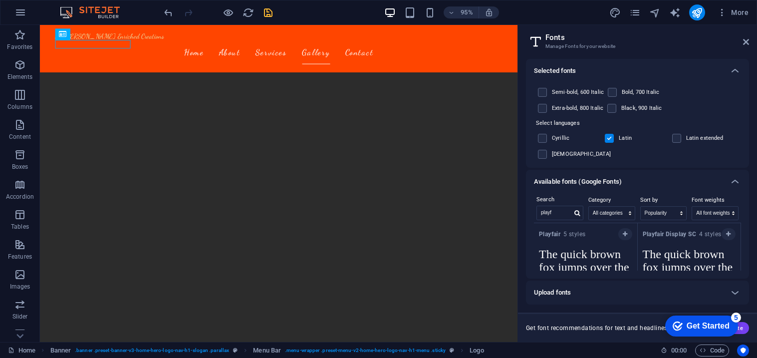
scroll to position [240, 0]
click at [541, 136] on label at bounding box center [542, 134] width 9 height 9
click at [0, 0] on input "checkbox" at bounding box center [0, 0] width 0 height 0
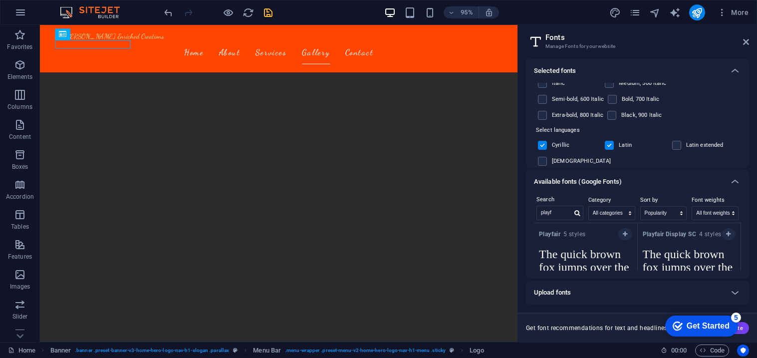
scroll to position [232, 0]
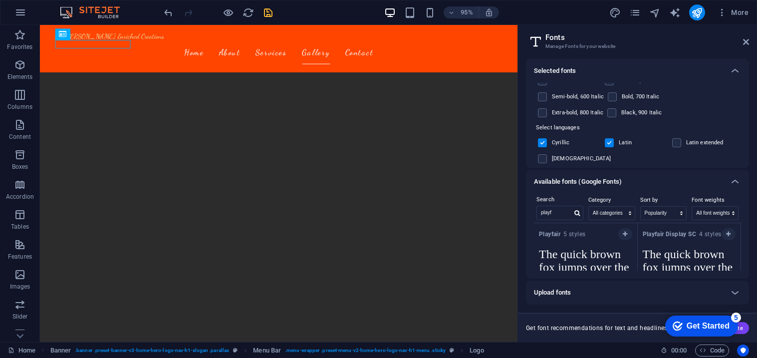
click at [545, 140] on label at bounding box center [542, 142] width 9 height 9
click at [0, 0] on input "checkbox" at bounding box center [0, 0] width 0 height 0
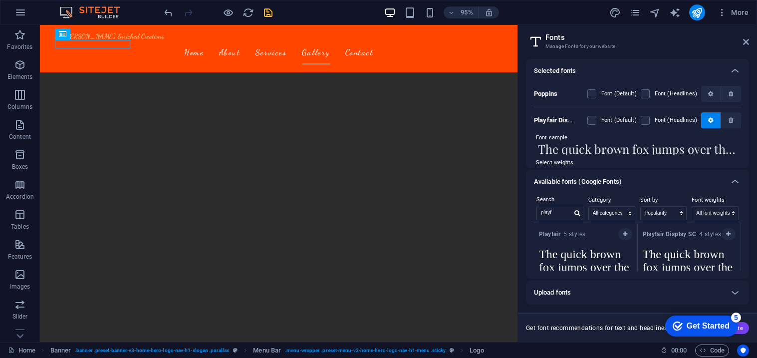
scroll to position [99, 0]
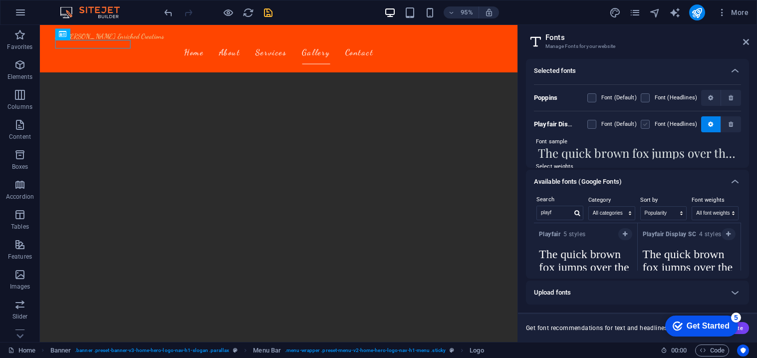
click at [645, 125] on label at bounding box center [645, 124] width 9 height 9
click at [0, 0] on Display "checkbox" at bounding box center [0, 0] width 0 height 0
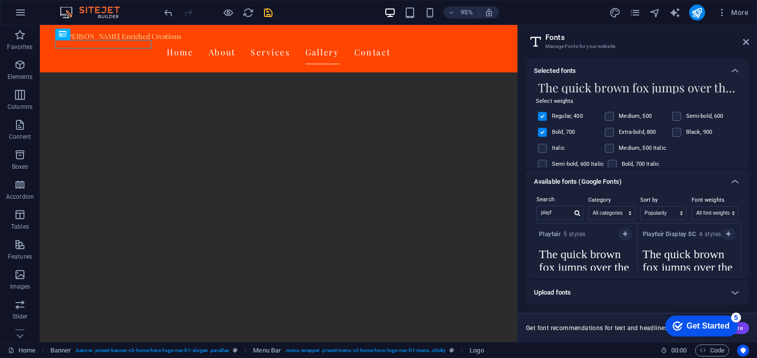
scroll to position [166, 0]
click at [560, 215] on input "playf" at bounding box center [554, 212] width 35 height 13
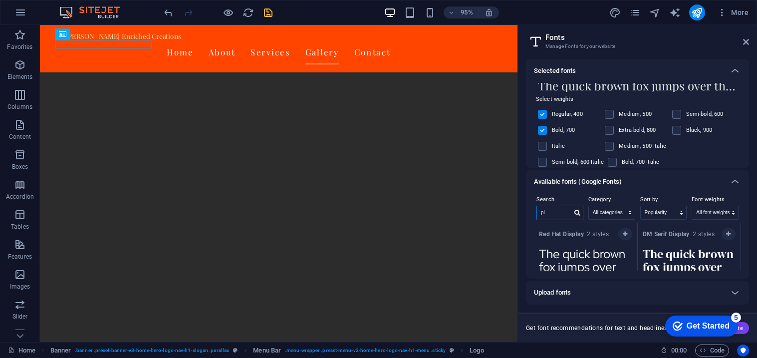
type input "p"
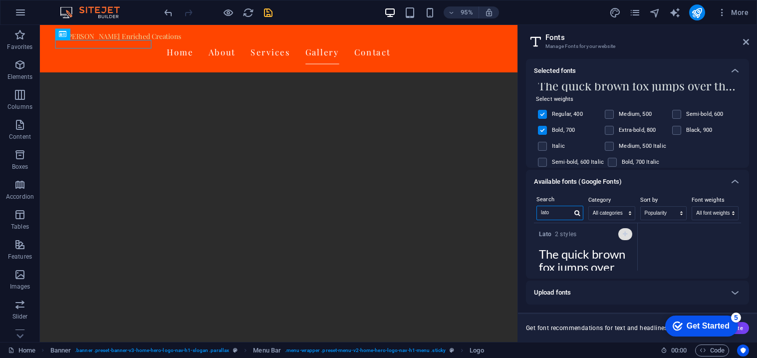
type input "lato"
click at [623, 232] on icon "button" at bounding box center [625, 234] width 4 height 6
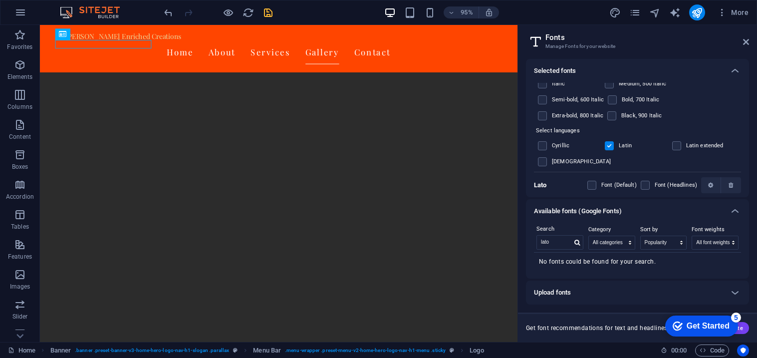
scroll to position [232, 0]
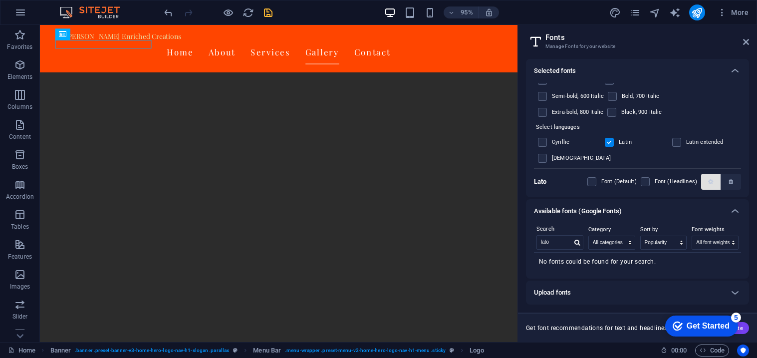
click at [708, 181] on icon "button" at bounding box center [710, 182] width 5 height 6
drag, startPoint x: 749, startPoint y: 155, endPoint x: 746, endPoint y: 168, distance: 13.8
click at [746, 168] on div "Selected fonts Cinzel Font (Default) Font (Headlines) Dancing Script Font (Defa…" at bounding box center [637, 196] width 239 height 291
drag, startPoint x: 749, startPoint y: 158, endPoint x: 747, endPoint y: 171, distance: 12.6
click at [747, 171] on div "Selected fonts Cinzel Font (Default) Font (Headlines) Dancing Script Font (Defa…" at bounding box center [637, 196] width 239 height 291
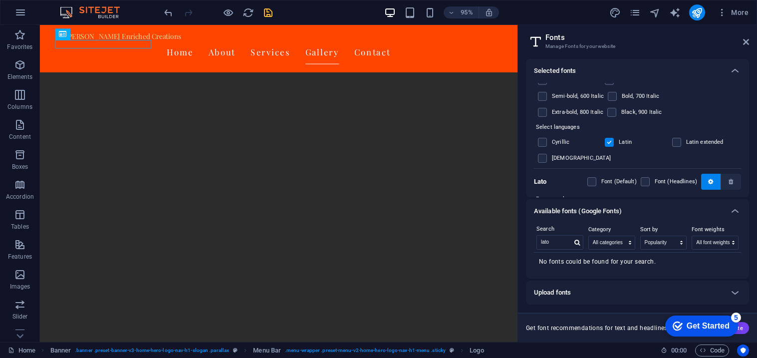
drag, startPoint x: 750, startPoint y: 145, endPoint x: 746, endPoint y: 163, distance: 18.4
click at [746, 163] on div "Selected fonts Cinzel Font (Default) Font (Headlines) Dancing Script Font (Defa…" at bounding box center [637, 196] width 239 height 291
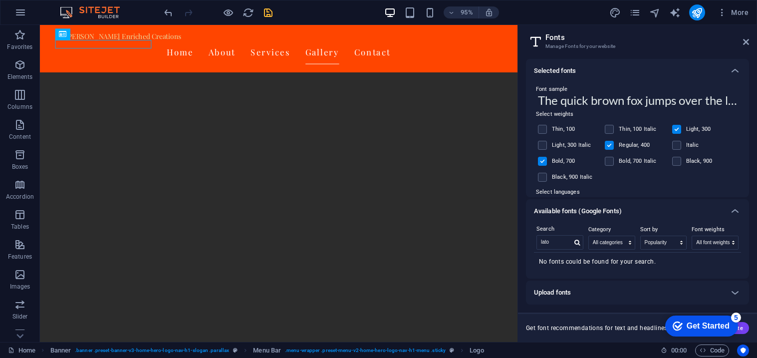
scroll to position [344, 0]
click at [543, 159] on label at bounding box center [542, 159] width 9 height 9
click at [0, 0] on input "checkbox" at bounding box center [0, 0] width 0 height 0
click at [543, 159] on label at bounding box center [542, 159] width 9 height 9
click at [0, 0] on input "checkbox" at bounding box center [0, 0] width 0 height 0
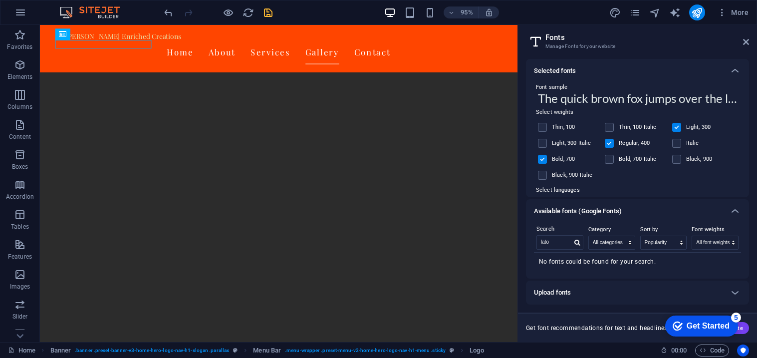
drag, startPoint x: 749, startPoint y: 176, endPoint x: 748, endPoint y: 170, distance: 6.1
click at [748, 170] on div "Selected fonts Cinzel Font (Default) Font (Headlines) Dancing Script Font (Defa…" at bounding box center [637, 196] width 239 height 291
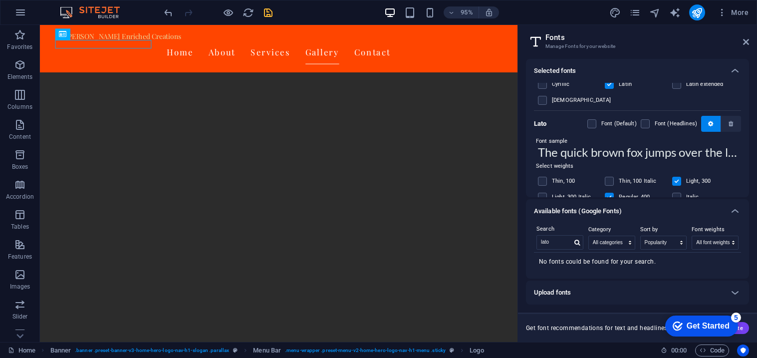
scroll to position [279, 0]
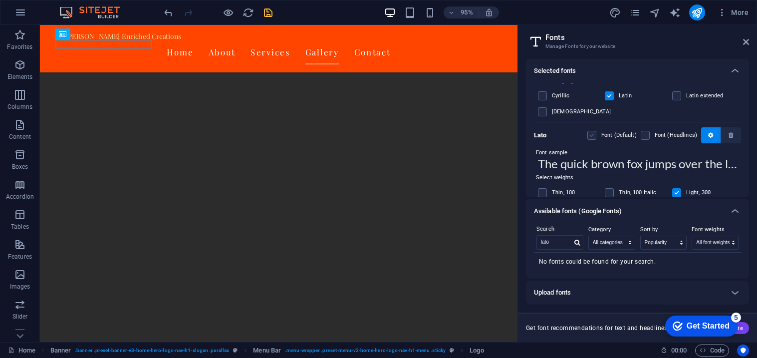
click at [594, 135] on label at bounding box center [591, 135] width 9 height 9
click at [0, 0] on input "checkbox" at bounding box center [0, 0] width 0 height 0
click at [738, 72] on icon at bounding box center [735, 71] width 12 height 12
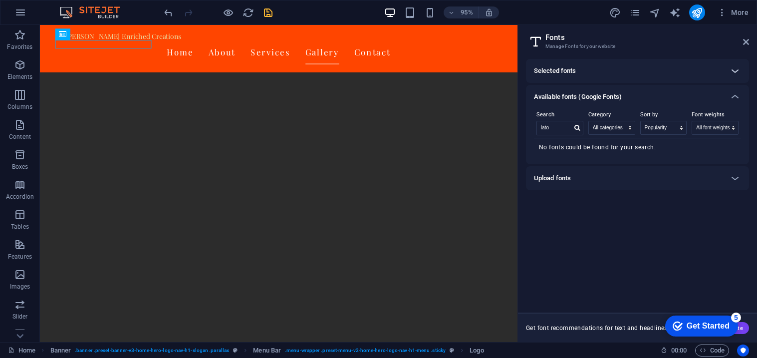
scroll to position [0, 0]
click at [738, 72] on icon at bounding box center [735, 71] width 12 height 12
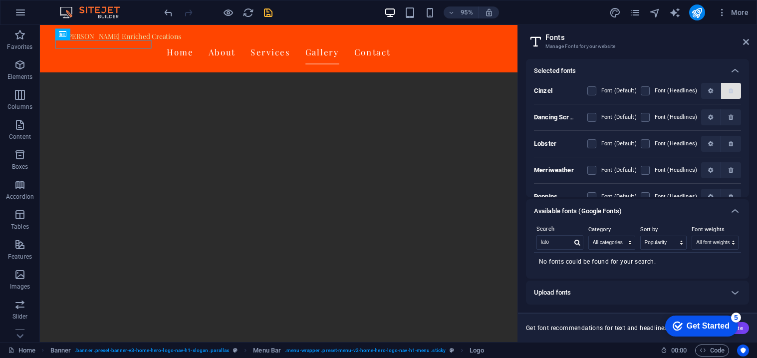
click at [729, 86] on button "button" at bounding box center [731, 91] width 20 height 16
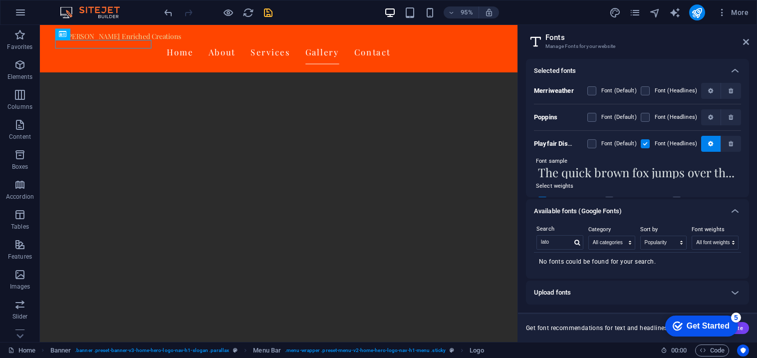
click at [729, 86] on button "button" at bounding box center [731, 91] width 20 height 16
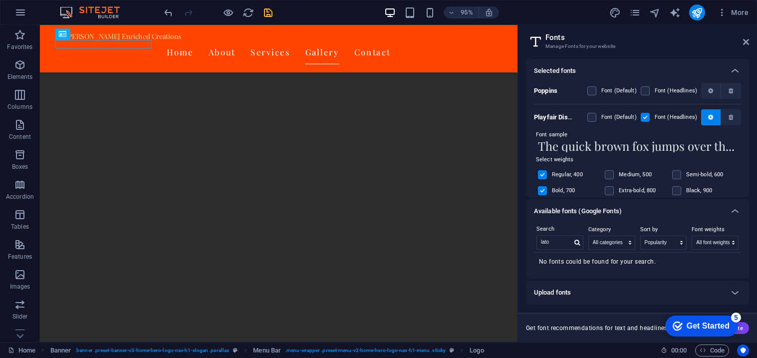
click at [729, 86] on button "button" at bounding box center [731, 91] width 20 height 16
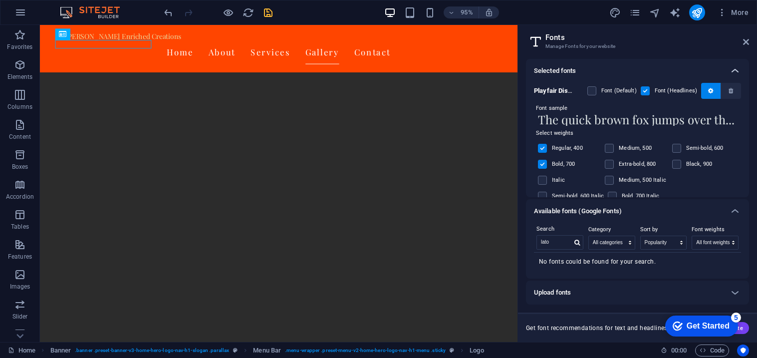
click at [737, 68] on icon at bounding box center [735, 71] width 12 height 12
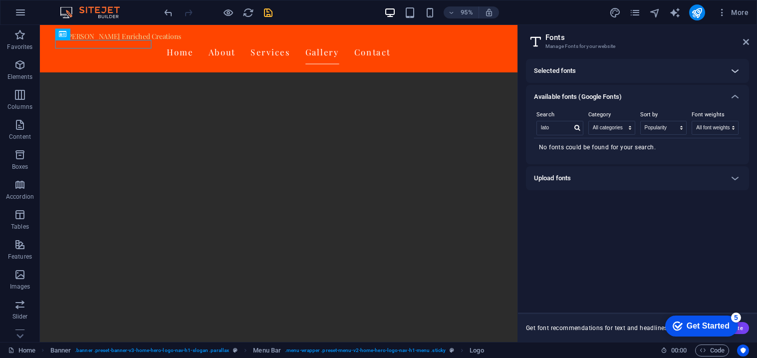
click at [736, 70] on icon at bounding box center [735, 71] width 12 height 12
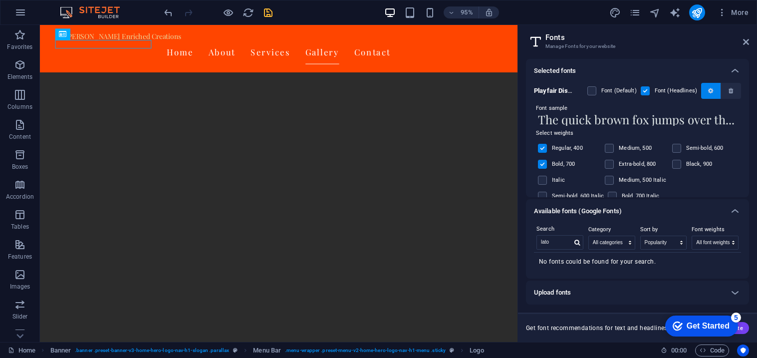
click at [710, 86] on button "button" at bounding box center [711, 91] width 20 height 16
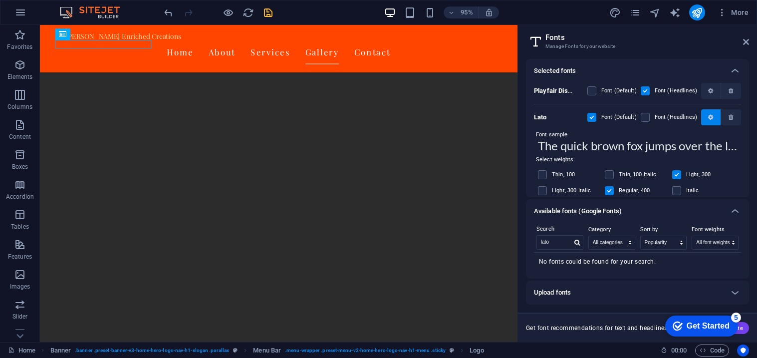
click at [709, 116] on icon "button" at bounding box center [710, 117] width 5 height 6
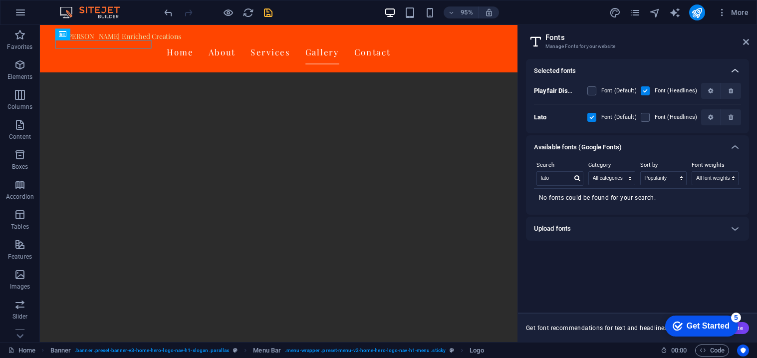
click at [737, 70] on icon at bounding box center [735, 71] width 12 height 12
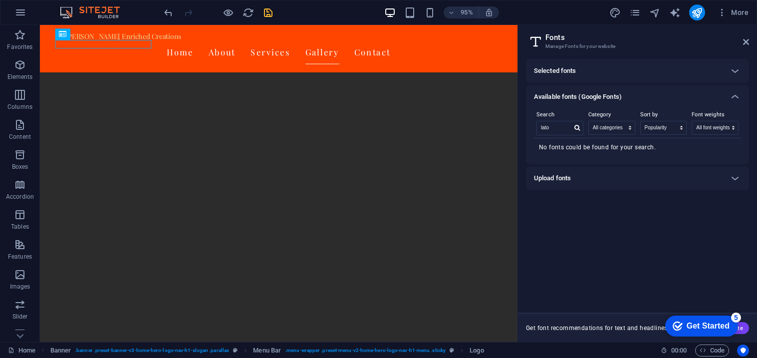
click at [749, 36] on h2 "Fonts" at bounding box center [648, 37] width 204 height 9
click at [745, 42] on icon at bounding box center [746, 42] width 6 height 8
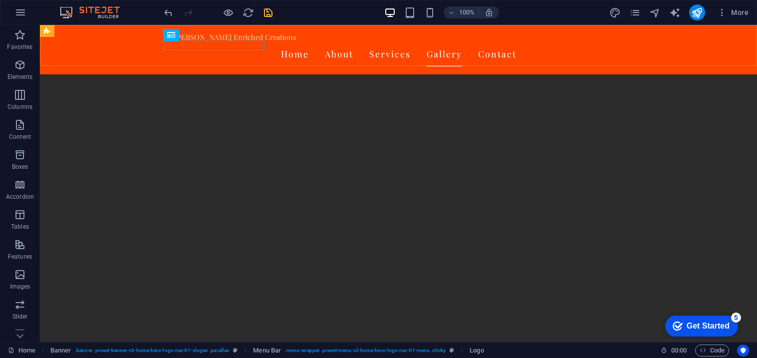
scroll to position [1383, 0]
select select "px"
select select "200"
select select "px"
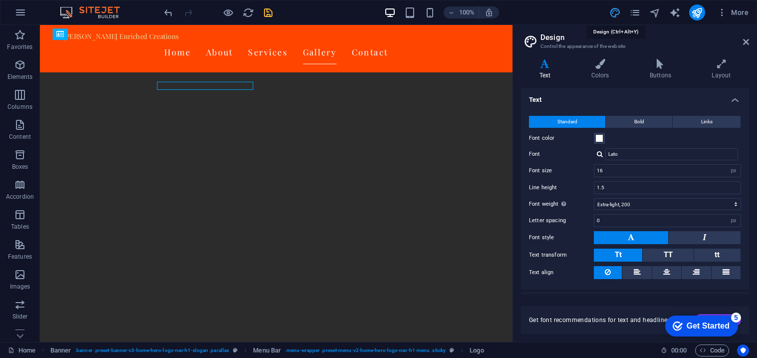
scroll to position [1340, 0]
click at [587, 68] on icon at bounding box center [600, 64] width 54 height 10
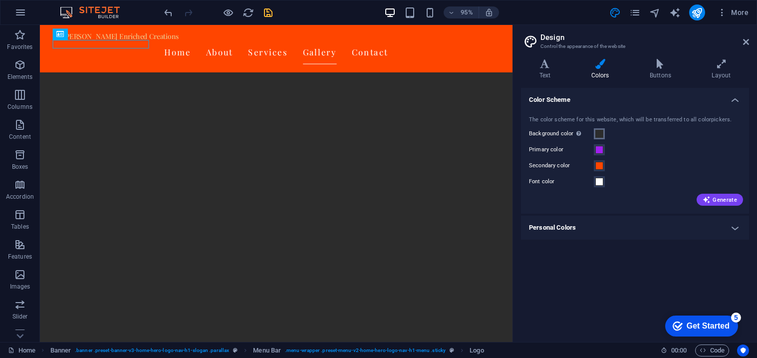
click at [600, 133] on span at bounding box center [599, 134] width 8 height 8
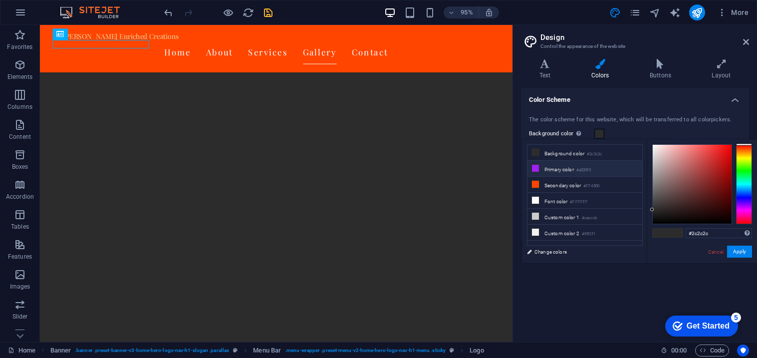
click at [591, 167] on small "#a020f0" at bounding box center [583, 170] width 14 height 7
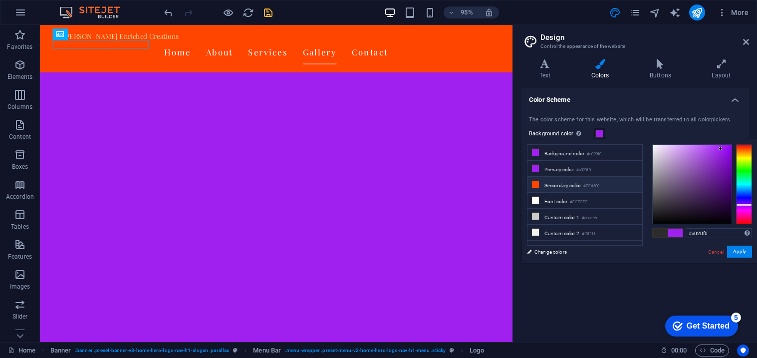
click at [593, 183] on small "#FF4500" at bounding box center [591, 186] width 16 height 7
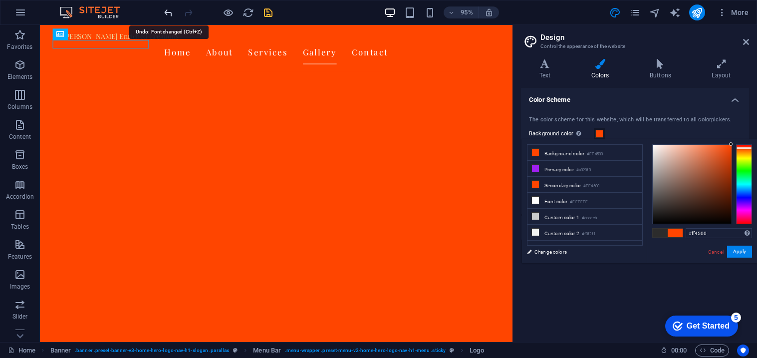
click at [167, 12] on icon "undo" at bounding box center [168, 12] width 11 height 11
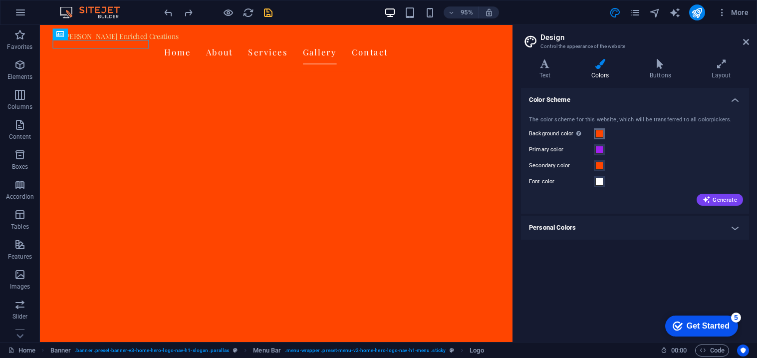
click at [601, 134] on span at bounding box center [599, 134] width 8 height 8
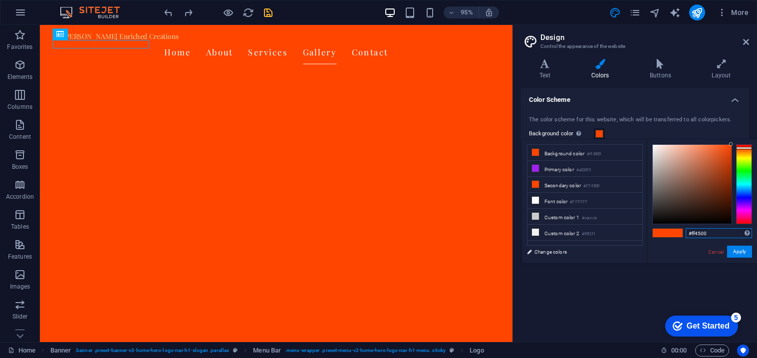
click at [718, 233] on input "#ff4500" at bounding box center [719, 233] width 66 height 10
type input "#"
type input "#2c2c2c"
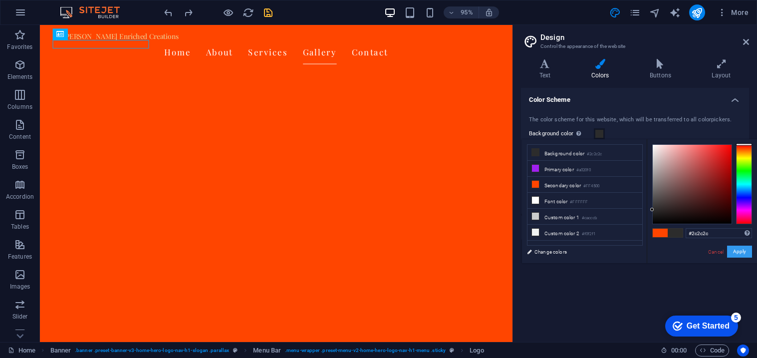
click at [739, 253] on button "Apply" at bounding box center [739, 252] width 25 height 12
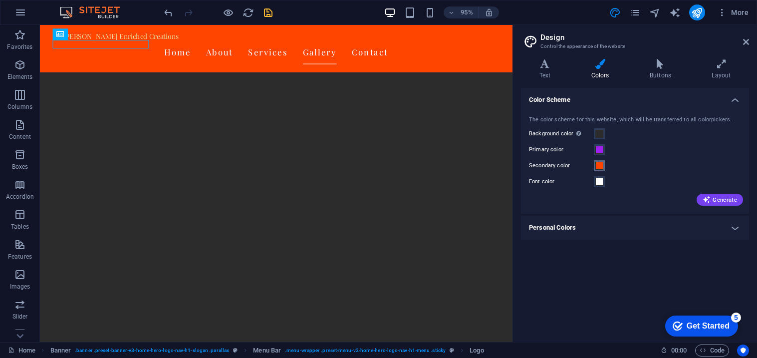
click at [598, 167] on span at bounding box center [599, 166] width 8 height 8
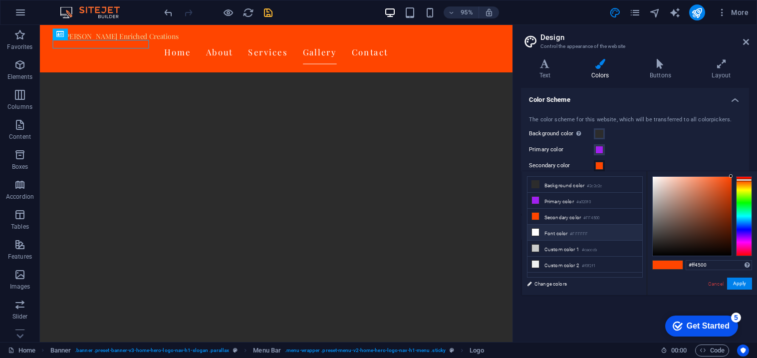
click at [569, 236] on li "Font color #FFFFFF" at bounding box center [585, 233] width 115 height 16
type input "#ffffff"
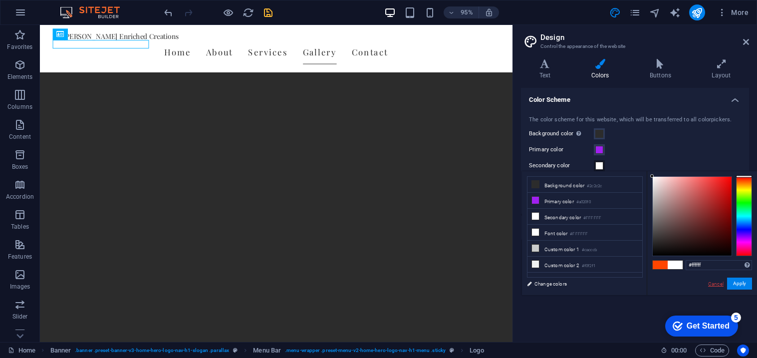
click at [712, 282] on link "Cancel" at bounding box center [715, 283] width 17 height 7
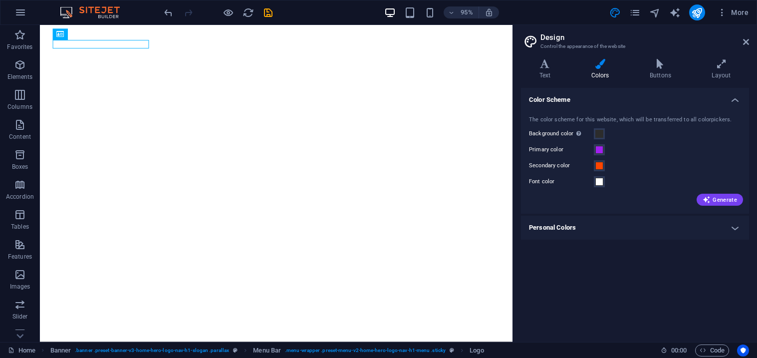
select select "px"
select select "200"
select select "px"
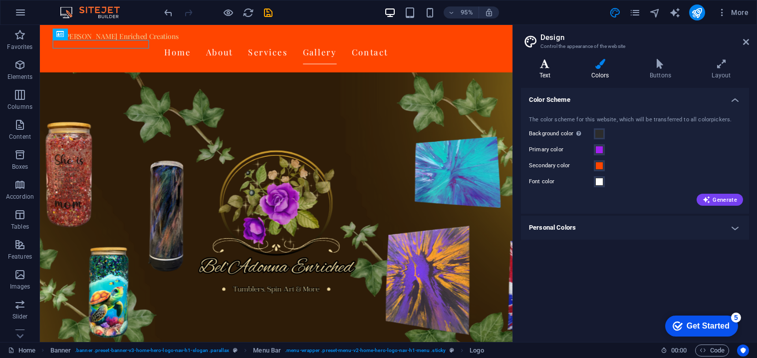
click at [549, 69] on h4 "Text" at bounding box center [547, 69] width 52 height 21
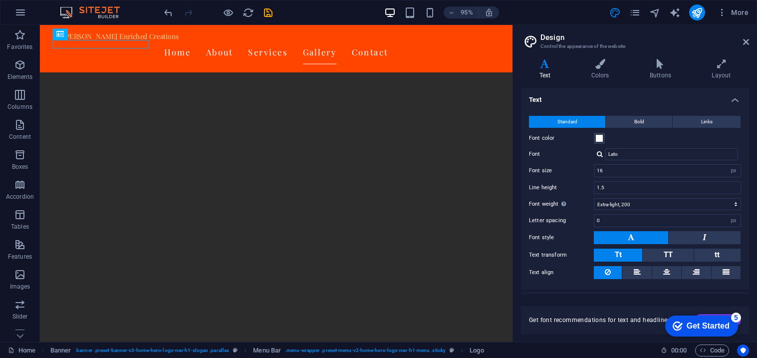
scroll to position [1340, 0]
click at [737, 101] on h4 "Text" at bounding box center [635, 97] width 228 height 18
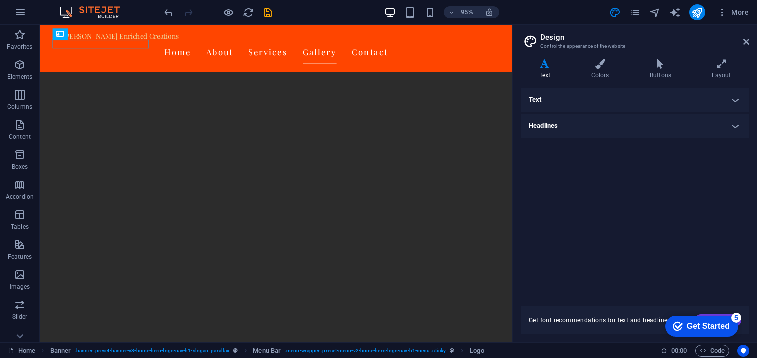
click at [737, 101] on h4 "Text" at bounding box center [635, 100] width 228 height 24
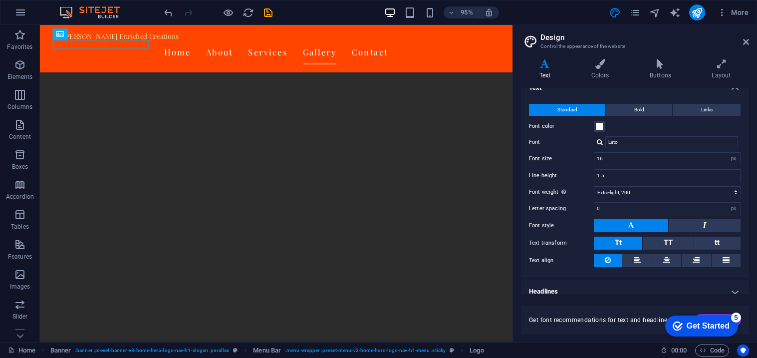
scroll to position [21, 0]
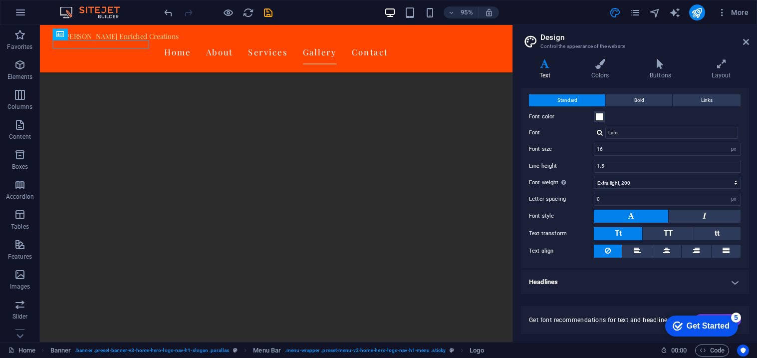
drag, startPoint x: 749, startPoint y: 175, endPoint x: 745, endPoint y: 200, distance: 25.8
click at [745, 200] on div "Variants Text Colors Buttons Layout Text Standard Bold Links Font color Font La…" at bounding box center [635, 196] width 244 height 291
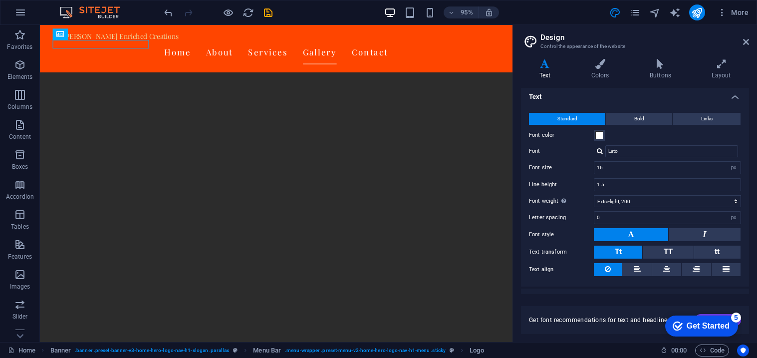
scroll to position [0, 0]
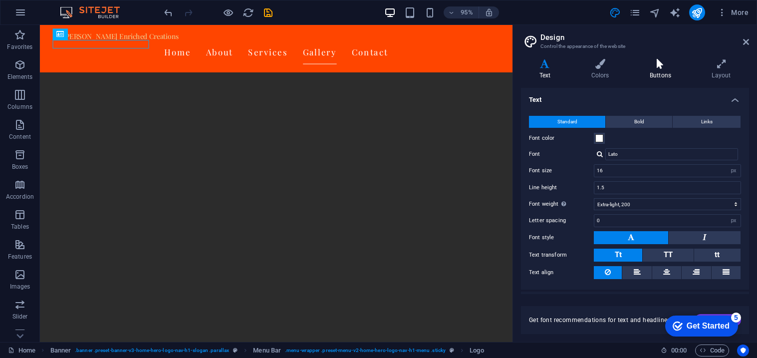
click at [663, 73] on h4 "Buttons" at bounding box center [662, 69] width 62 height 21
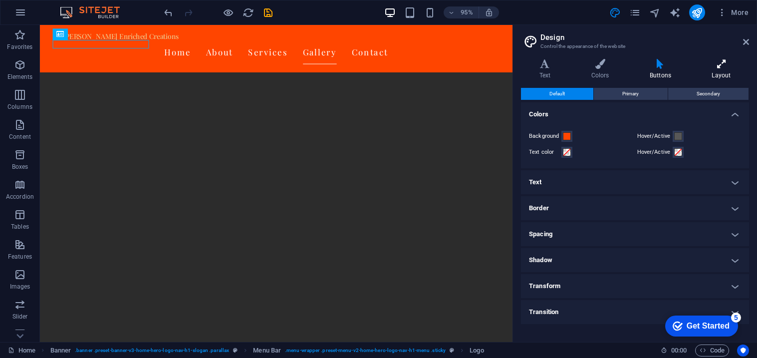
click at [717, 76] on h4 "Layout" at bounding box center [721, 69] width 55 height 21
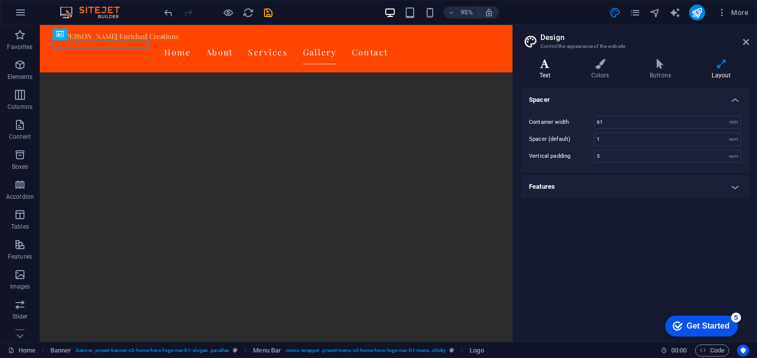
click at [546, 70] on h4 "Text" at bounding box center [547, 69] width 52 height 21
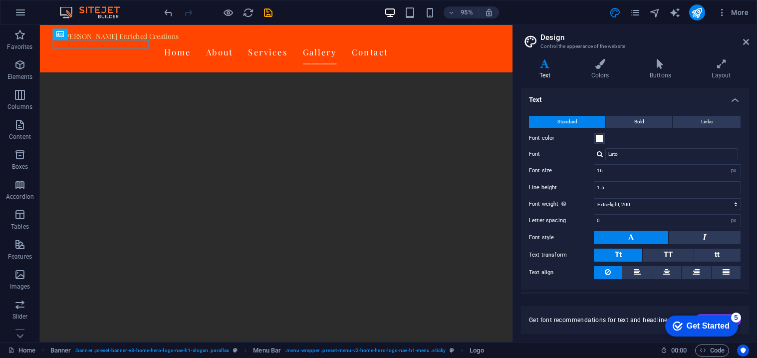
click at [696, 99] on h4 "Text" at bounding box center [635, 97] width 228 height 18
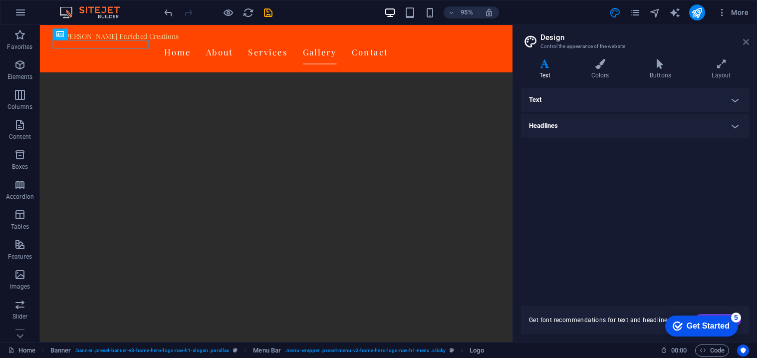
click at [746, 42] on icon at bounding box center [746, 42] width 6 height 8
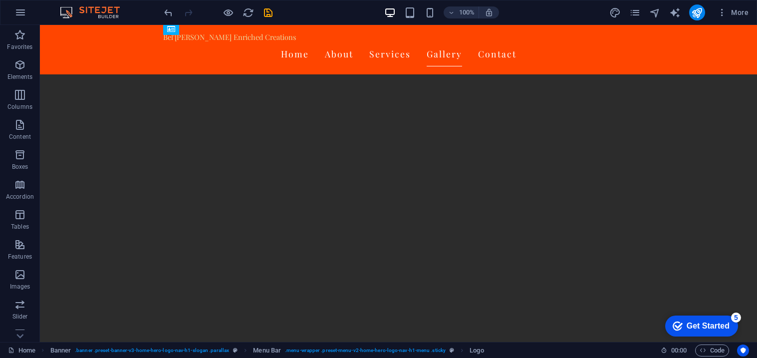
scroll to position [1546, 0]
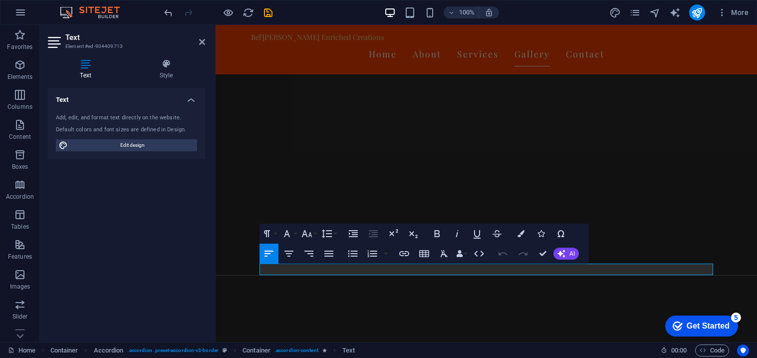
scroll to position [1510, 0]
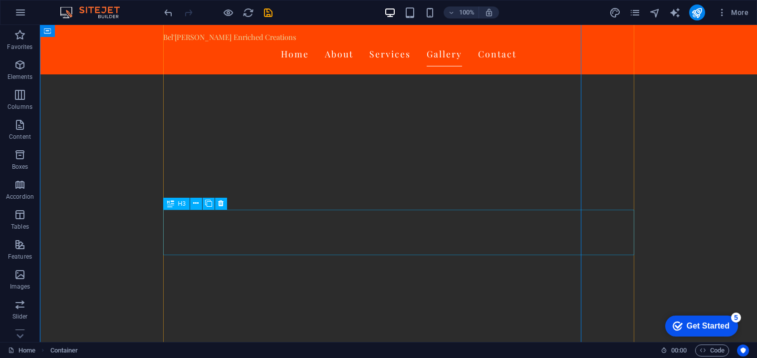
scroll to position [1545, 0]
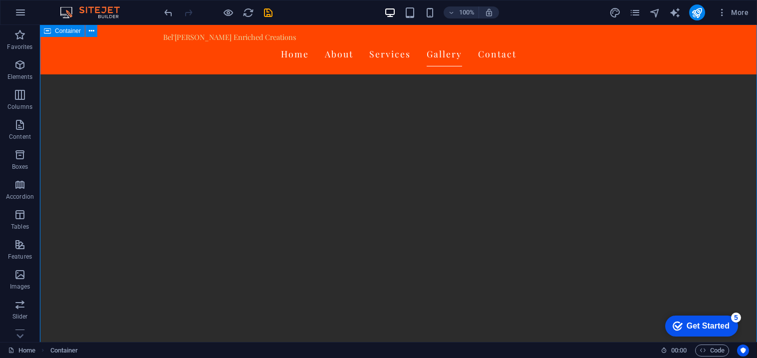
click at [196, 16] on div at bounding box center [218, 12] width 112 height 16
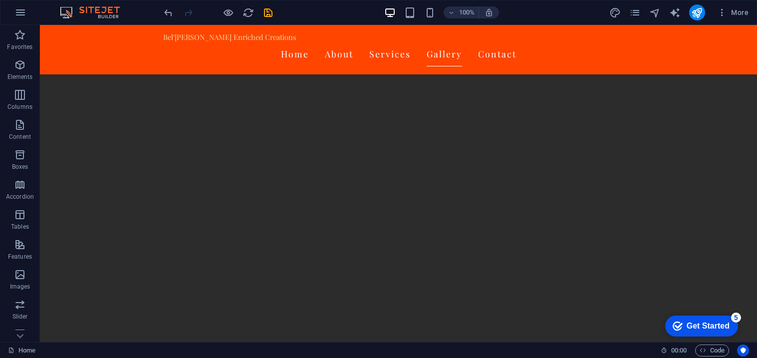
scroll to position [1833, 0]
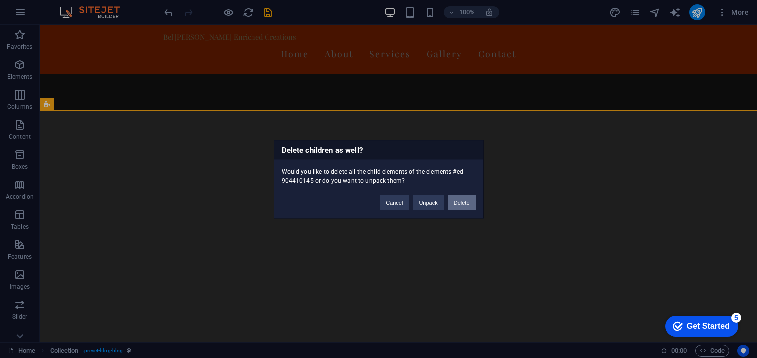
click at [465, 202] on button "Delete" at bounding box center [462, 202] width 28 height 15
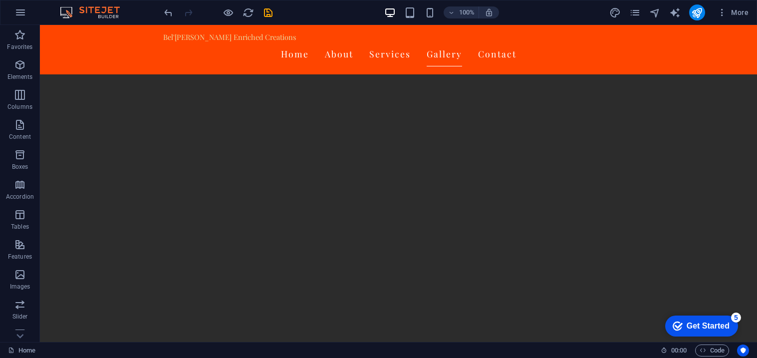
scroll to position [1898, 0]
click at [171, 115] on icon at bounding box center [170, 113] width 6 height 12
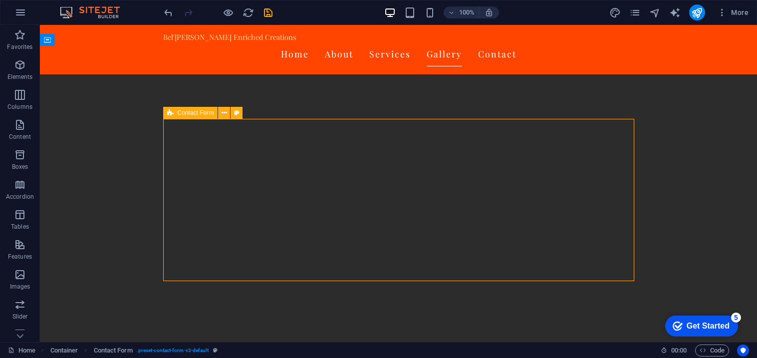
click at [171, 115] on icon at bounding box center [170, 113] width 6 height 12
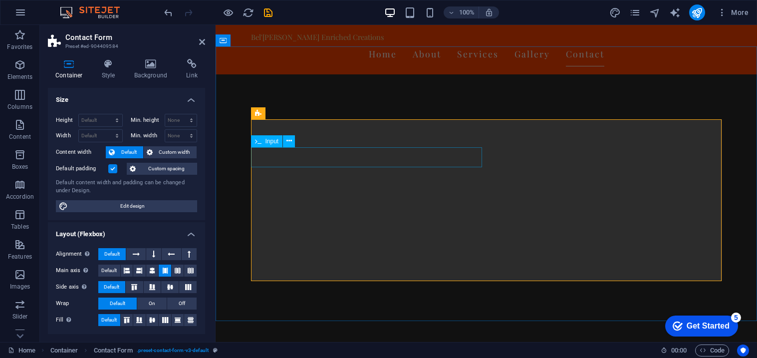
scroll to position [1862, 0]
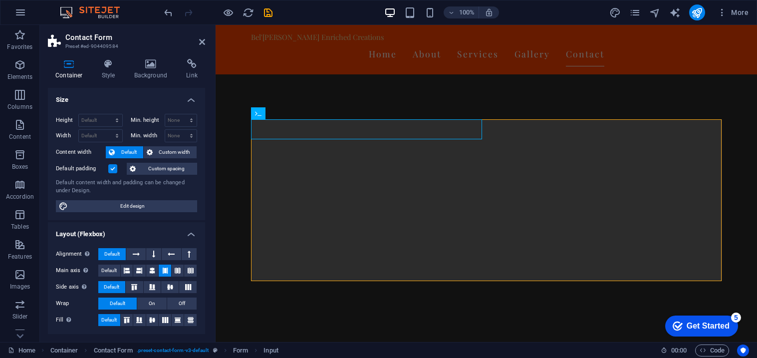
type input "Bel'[PERSON_NAME] Enriched Creations"
type input "Alexander Austin"
type input "7012262592"
type input "beladonnaenrichedcreations@gmail.com"
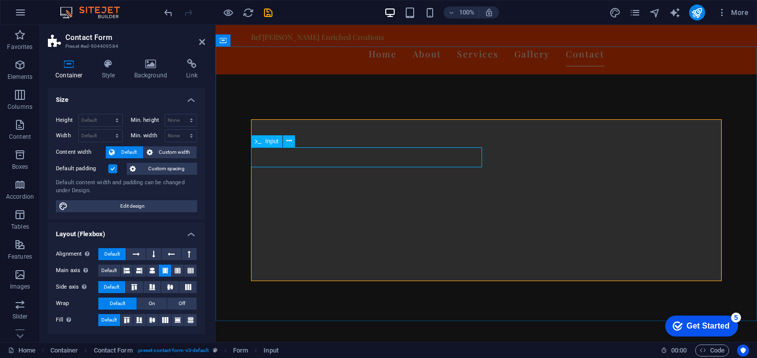
type input "7"
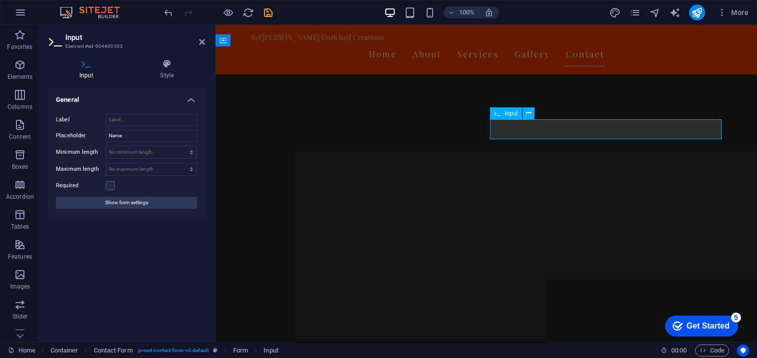
click at [503, 113] on div "Input" at bounding box center [506, 113] width 32 height 12
type input "Alexander Austi"
click at [529, 112] on icon at bounding box center [528, 113] width 5 height 10
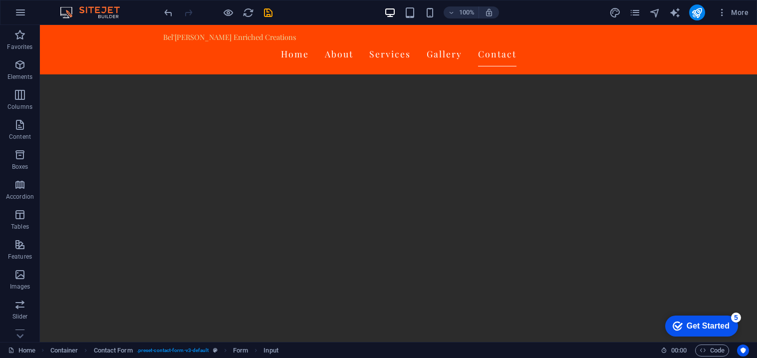
scroll to position [1898, 0]
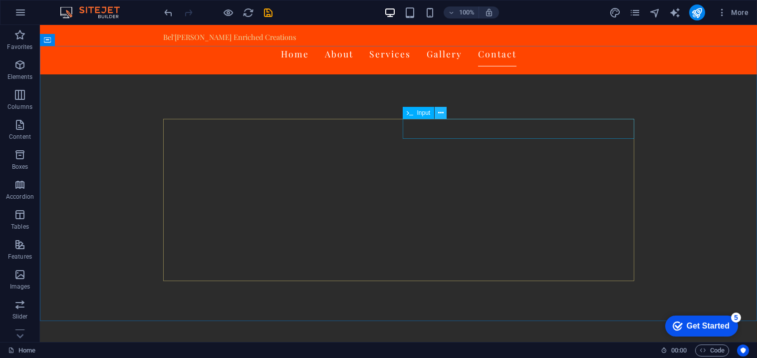
click at [442, 114] on icon at bounding box center [440, 113] width 5 height 10
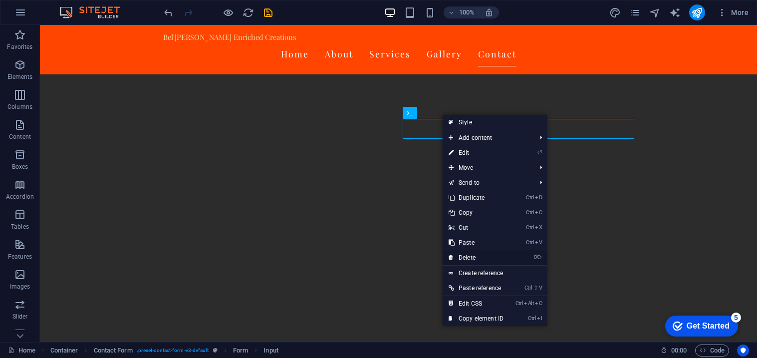
click at [506, 258] on link "⌦ Delete" at bounding box center [476, 257] width 67 height 15
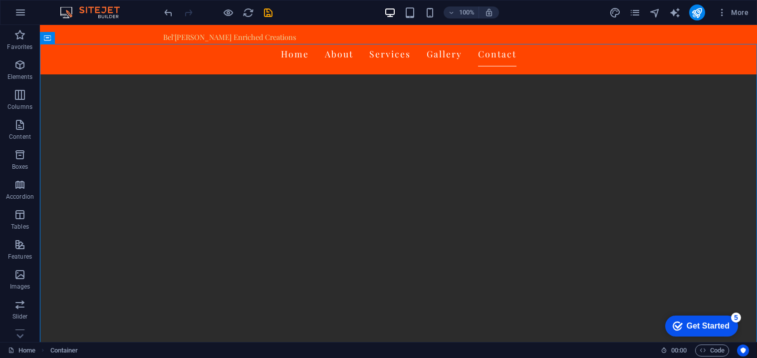
scroll to position [2147, 0]
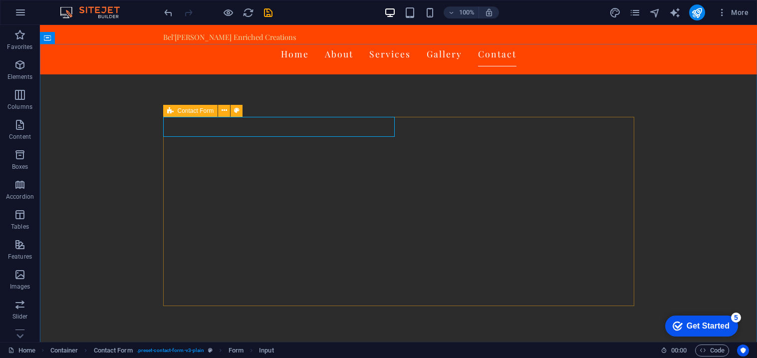
click at [169, 113] on icon at bounding box center [170, 111] width 6 height 12
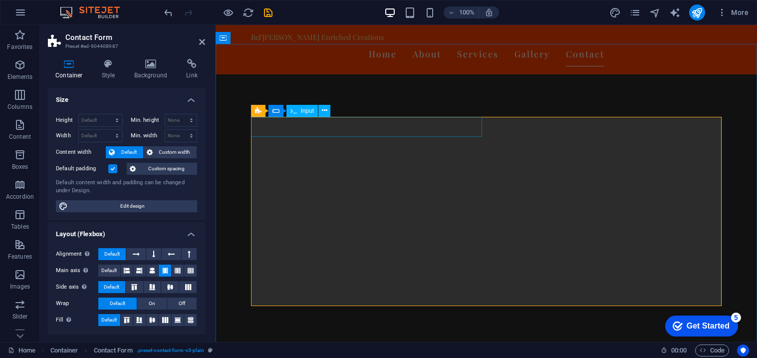
scroll to position [2112, 0]
click at [506, 138] on span "Number" at bounding box center [513, 139] width 21 height 6
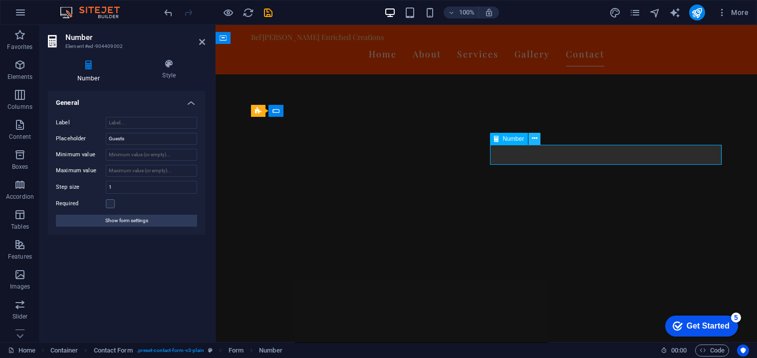
click at [536, 139] on icon at bounding box center [534, 138] width 5 height 10
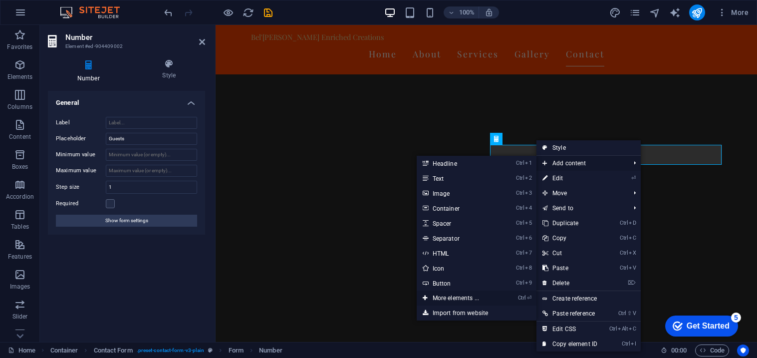
click at [477, 296] on link "Ctrl ⏎ More elements ..." at bounding box center [458, 297] width 82 height 15
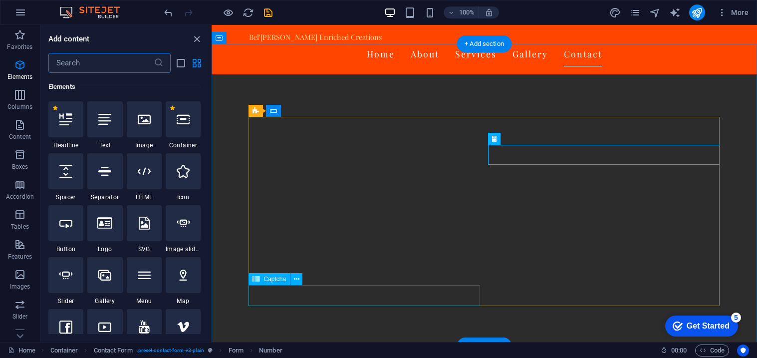
scroll to position [106, 0]
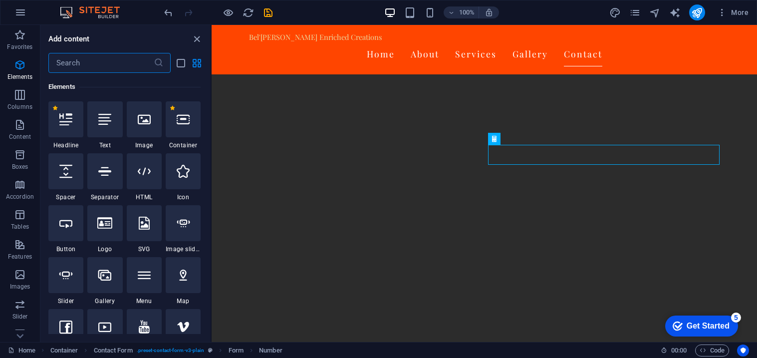
click at [92, 60] on input "text" at bounding box center [100, 63] width 105 height 20
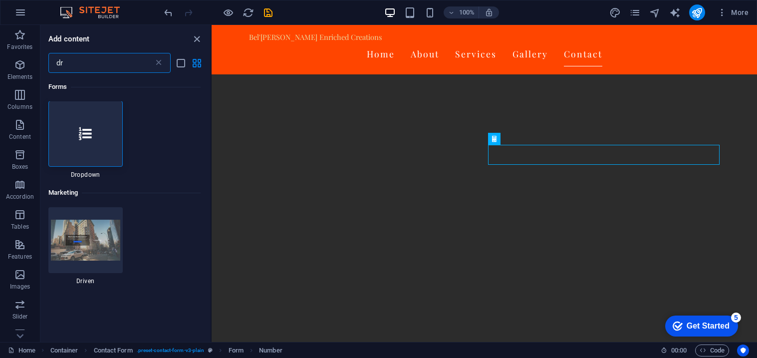
scroll to position [0, 0]
type input "dr"
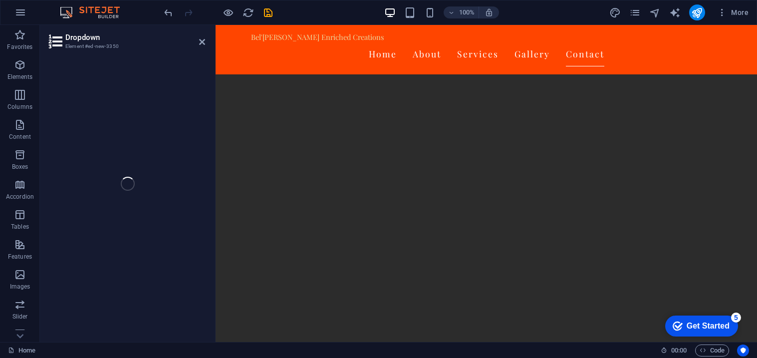
scroll to position [2112, 0]
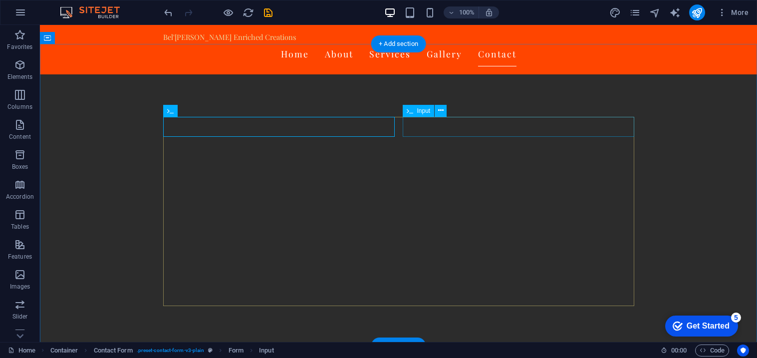
scroll to position [2147, 0]
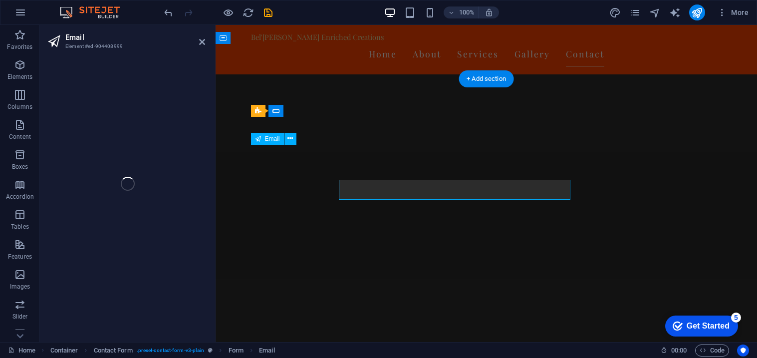
scroll to position [2112, 0]
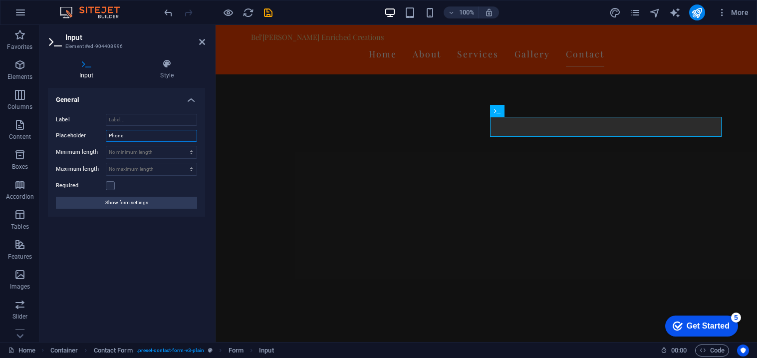
click at [162, 137] on input "Phone" at bounding box center [151, 136] width 91 height 12
type input "Phone (Optional)"
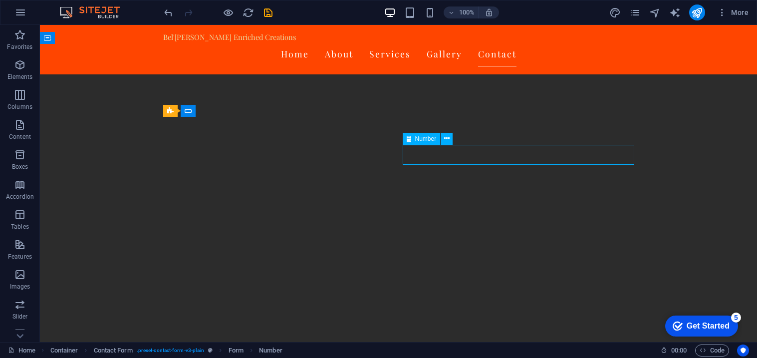
scroll to position [2147, 0]
click at [449, 137] on icon at bounding box center [446, 138] width 5 height 10
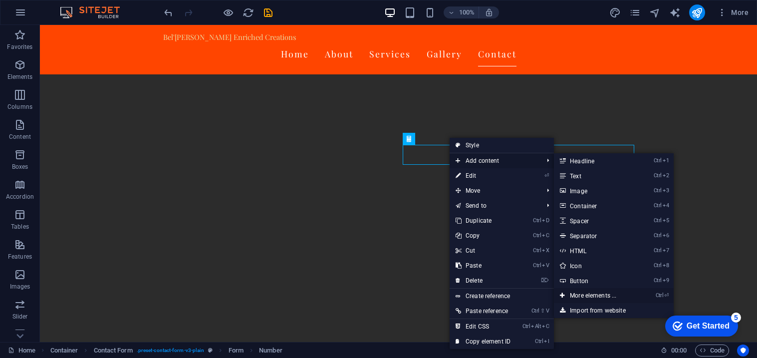
click at [590, 290] on link "Ctrl ⏎ More elements ..." at bounding box center [595, 295] width 82 height 15
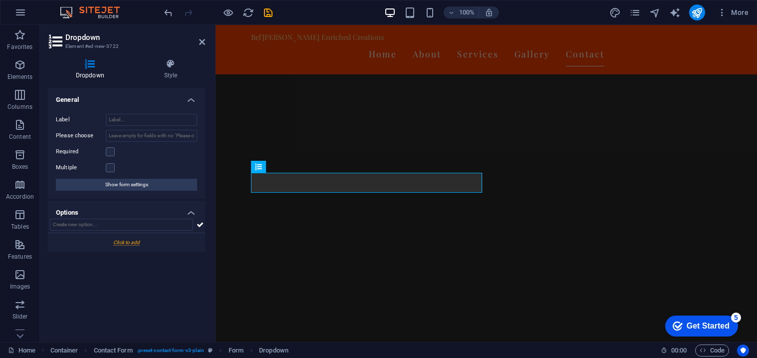
scroll to position [2112, 0]
click at [535, 138] on icon at bounding box center [534, 138] width 5 height 10
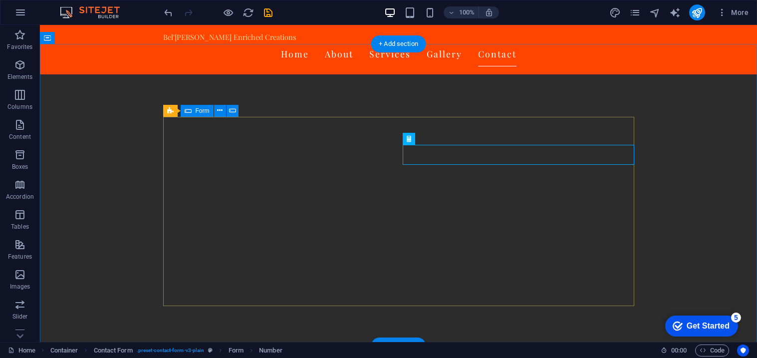
scroll to position [2147, 0]
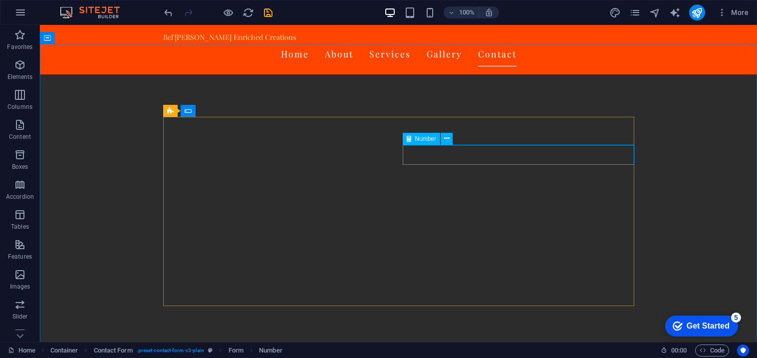
click at [415, 139] on span "Number" at bounding box center [425, 139] width 21 height 6
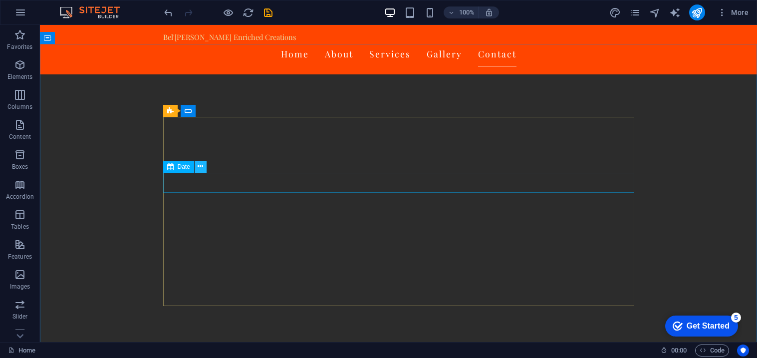
click at [199, 169] on icon at bounding box center [200, 166] width 5 height 10
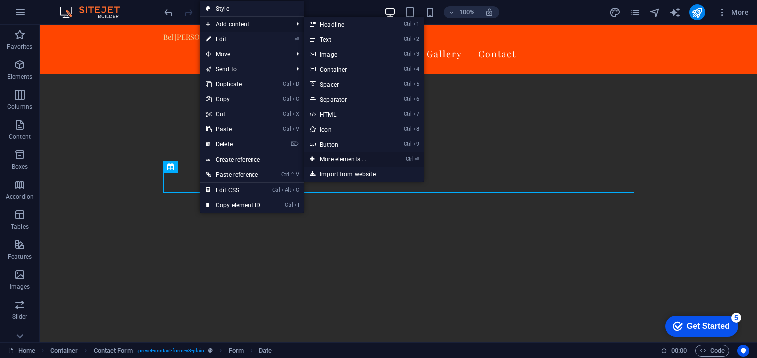
click at [370, 155] on link "Ctrl ⏎ More elements ..." at bounding box center [345, 159] width 82 height 15
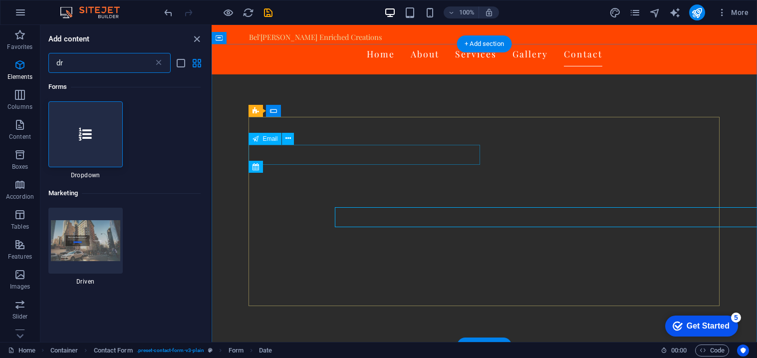
scroll to position [2112, 0]
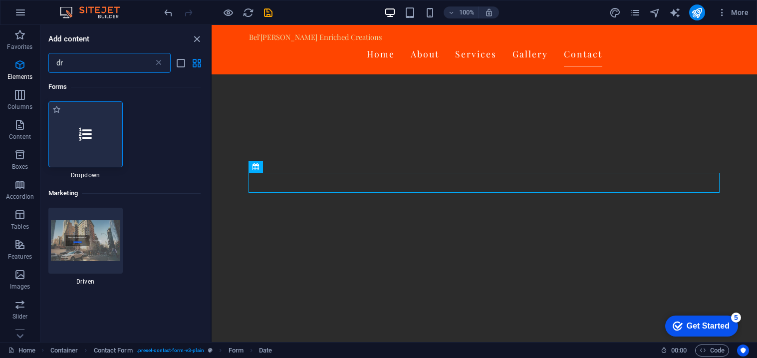
click at [94, 138] on div at bounding box center [85, 134] width 74 height 66
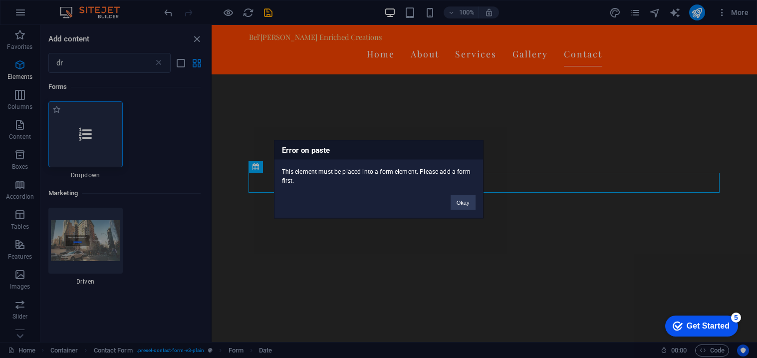
click at [94, 138] on div "Error on paste This element must be placed into a form element. Please add a fo…" at bounding box center [378, 179] width 757 height 358
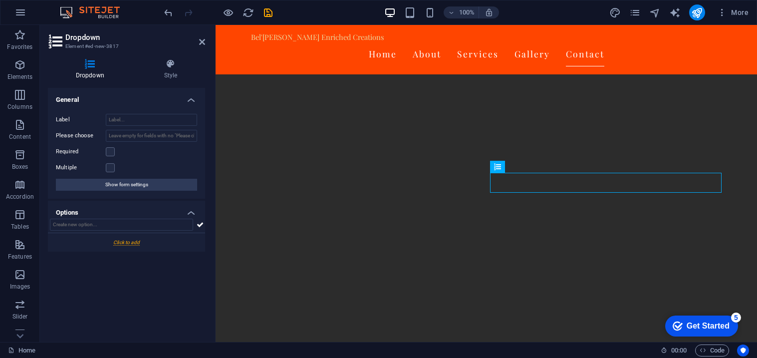
scroll to position [2112, 0]
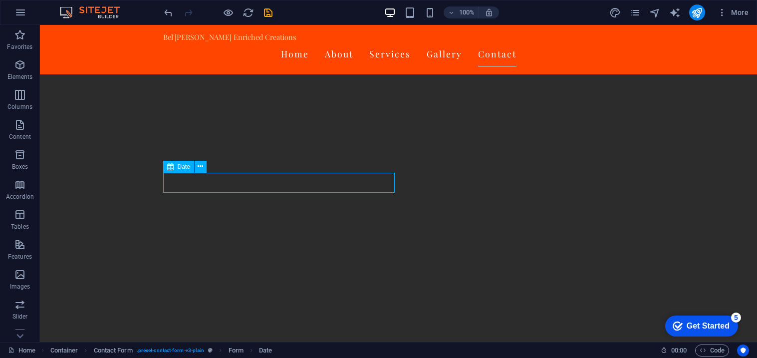
scroll to position [2147, 0]
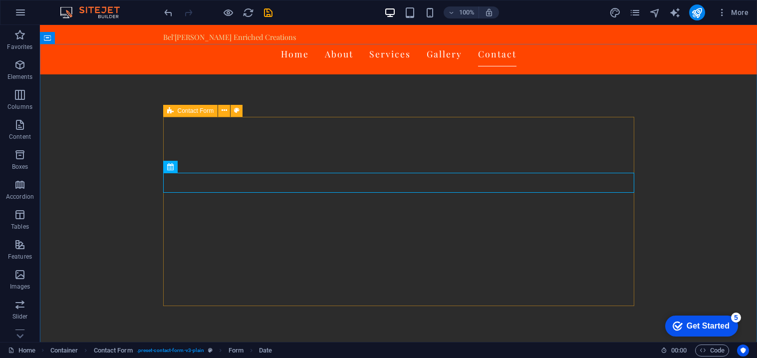
click at [171, 112] on icon at bounding box center [170, 111] width 6 height 12
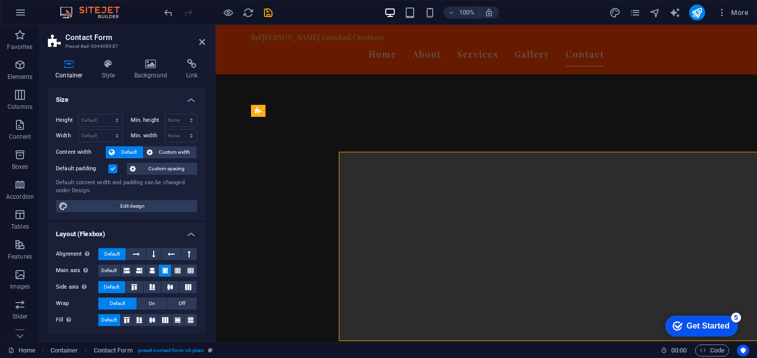
scroll to position [2112, 0]
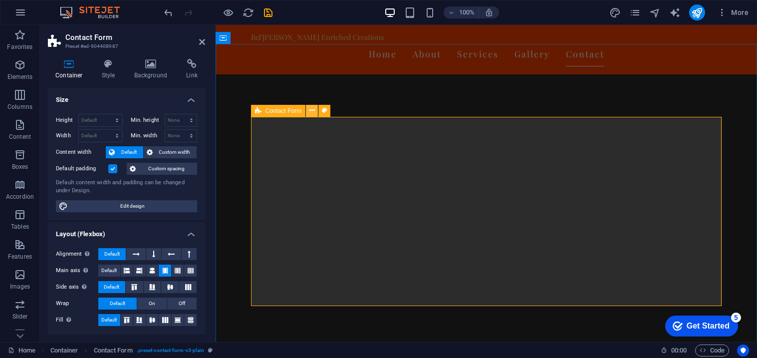
click at [311, 111] on icon at bounding box center [311, 110] width 5 height 10
click at [315, 111] on button at bounding box center [312, 111] width 12 height 12
click at [311, 110] on icon at bounding box center [311, 110] width 5 height 10
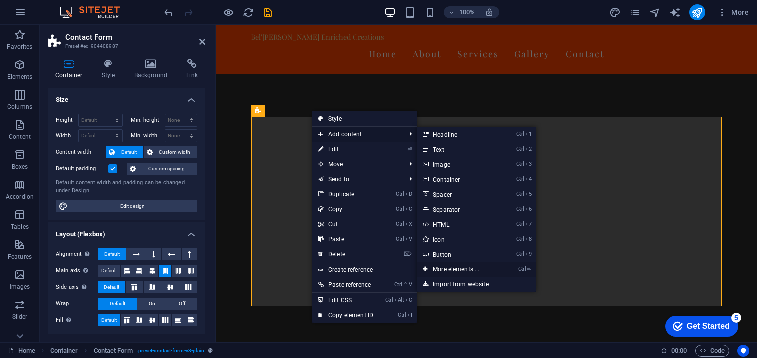
click at [455, 267] on link "Ctrl ⏎ More elements ..." at bounding box center [458, 269] width 82 height 15
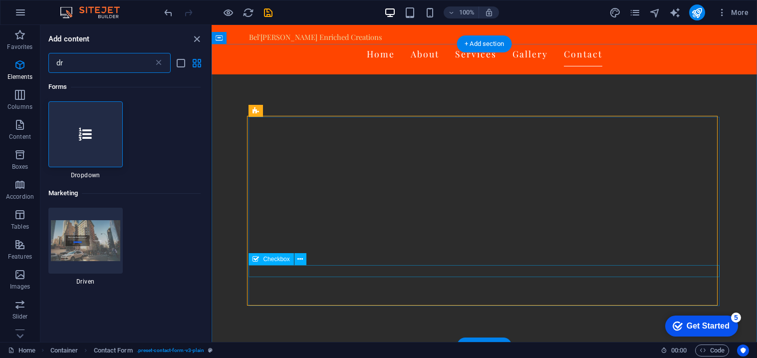
scroll to position [2112, 0]
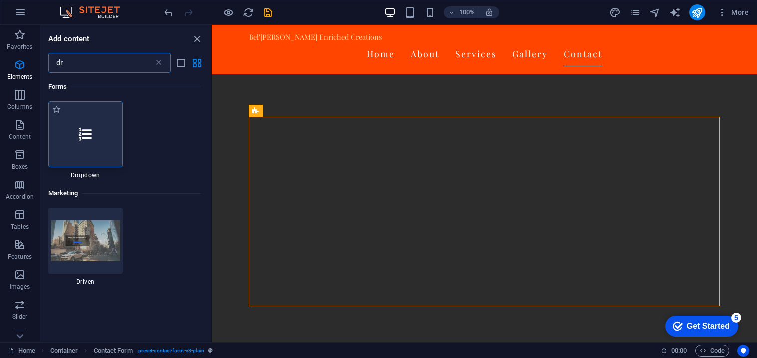
click at [91, 136] on icon at bounding box center [85, 134] width 13 height 13
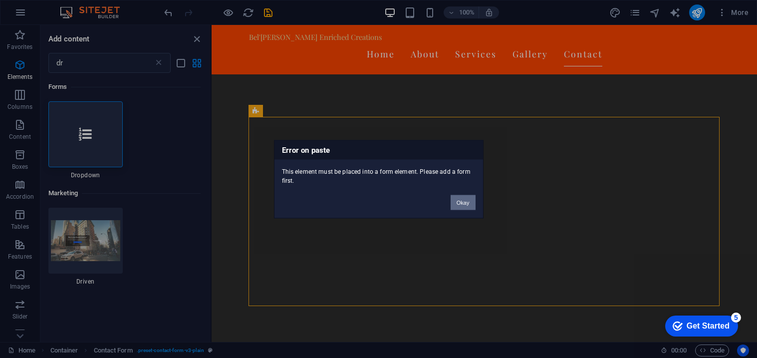
click at [464, 201] on button "Okay" at bounding box center [463, 202] width 25 height 15
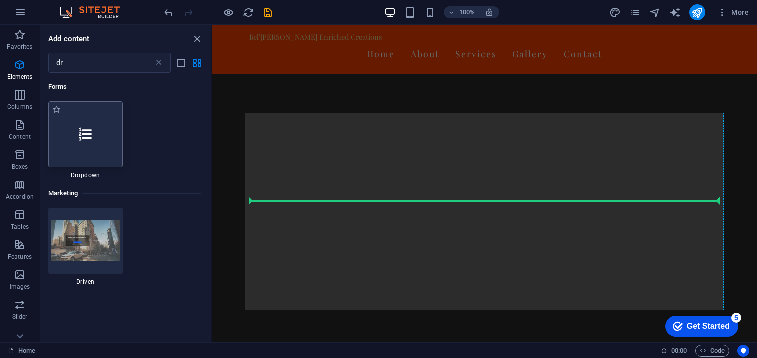
scroll to position [2112, 0]
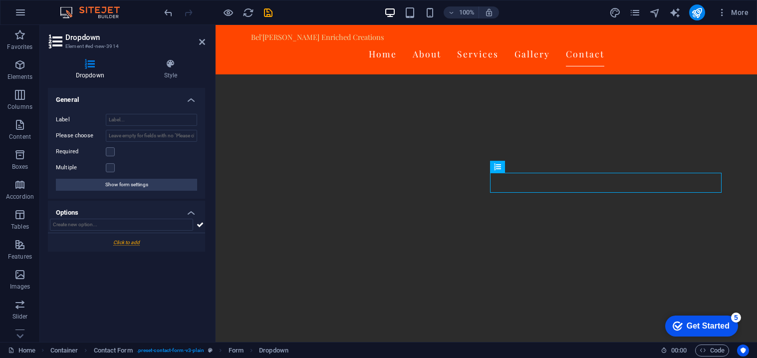
click at [114, 244] on div at bounding box center [126, 242] width 157 height 18
click at [290, 167] on icon at bounding box center [287, 166] width 5 height 10
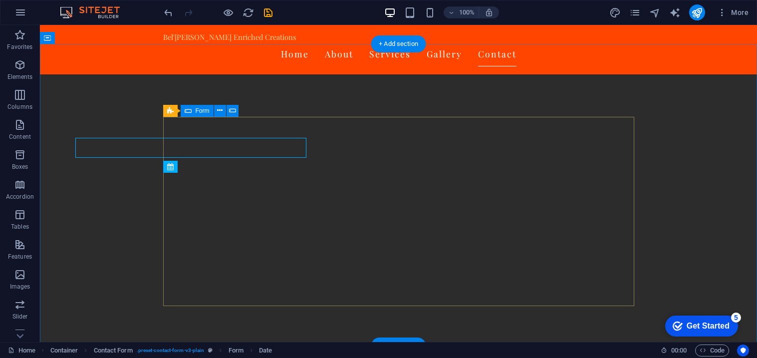
scroll to position [2147, 0]
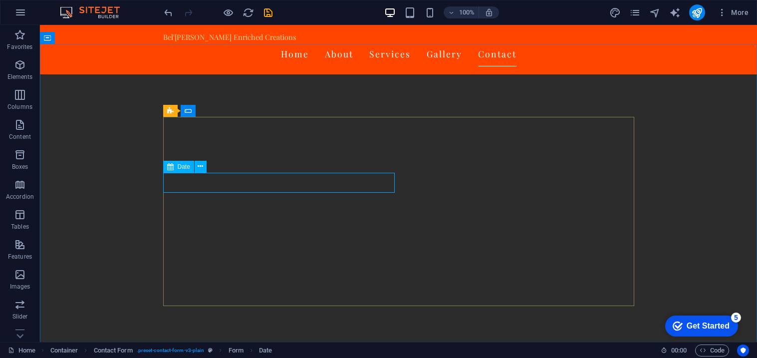
click at [179, 167] on span "Date" at bounding box center [184, 167] width 12 height 6
click at [188, 165] on span "Dropdown" at bounding box center [191, 167] width 27 height 6
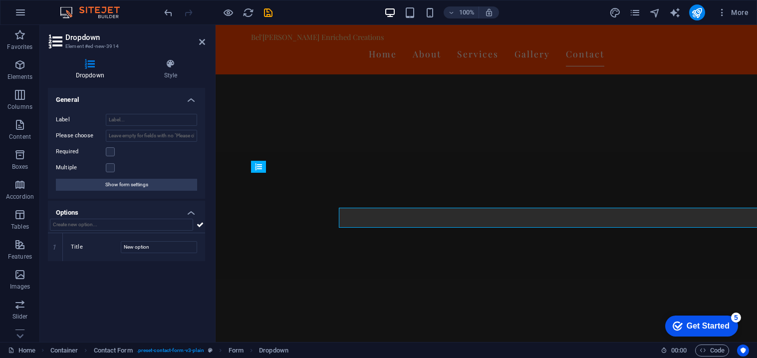
scroll to position [2112, 0]
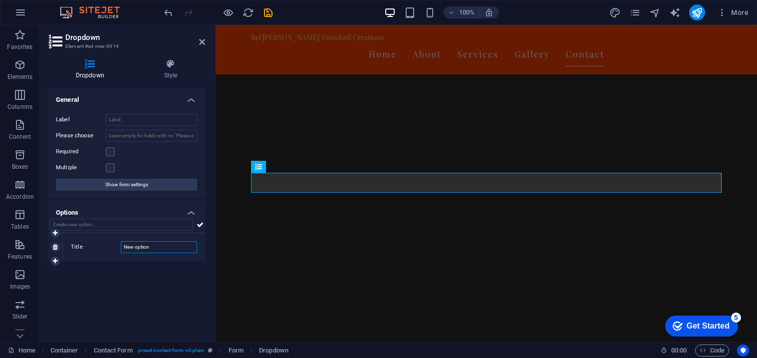
click at [152, 247] on input "New option" at bounding box center [159, 247] width 76 height 12
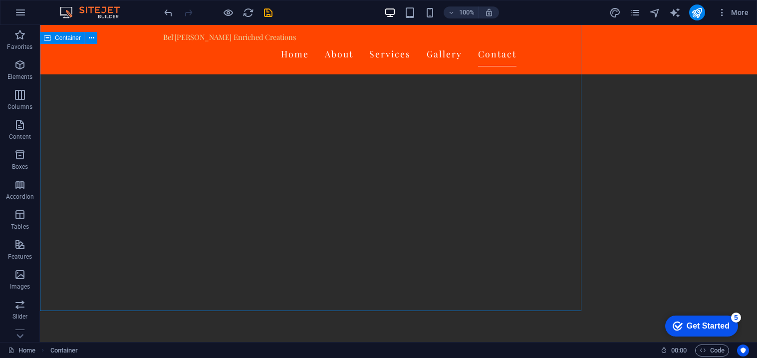
scroll to position [2147, 0]
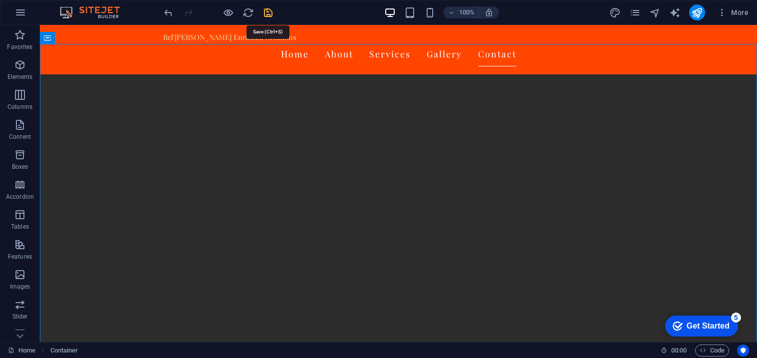
click at [0, 0] on icon "save" at bounding box center [0, 0] width 0 height 0
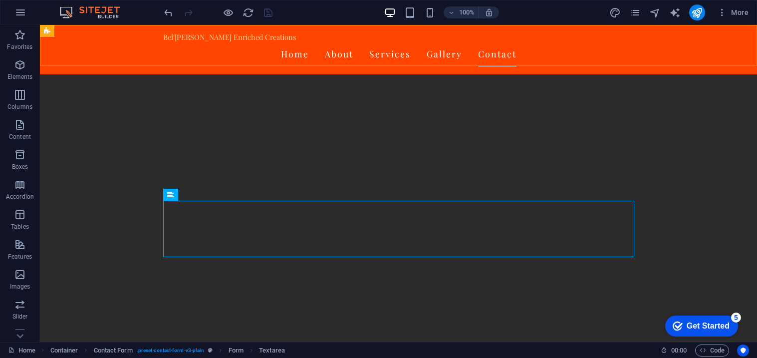
click at [109, 39] on div "Bel'[PERSON_NAME] Enriched Creations Home About Services Gallery Contact" at bounding box center [398, 49] width 717 height 49
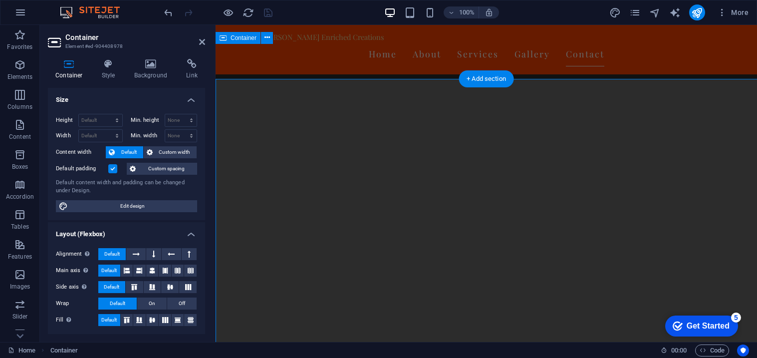
scroll to position [2112, 0]
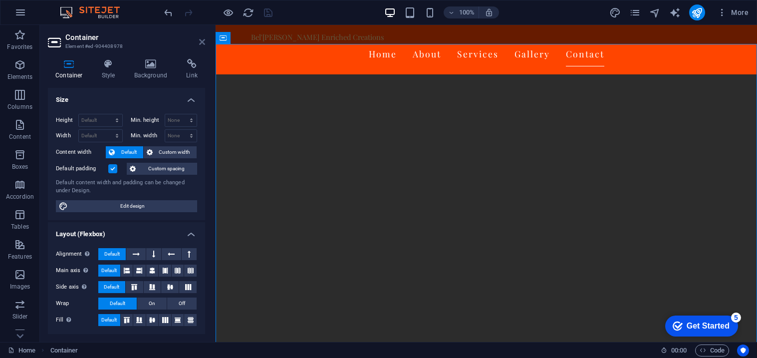
click at [201, 42] on icon at bounding box center [202, 42] width 6 height 8
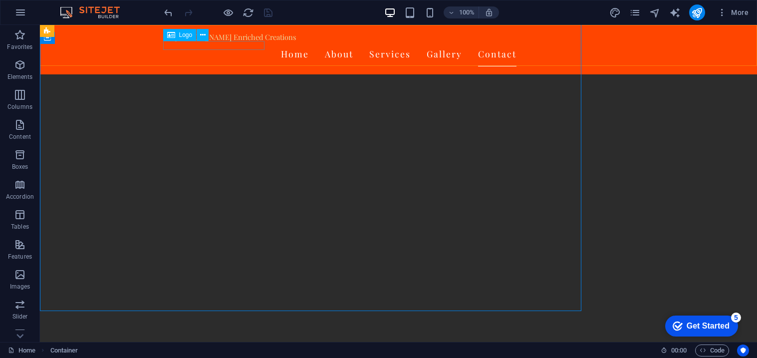
scroll to position [2147, 0]
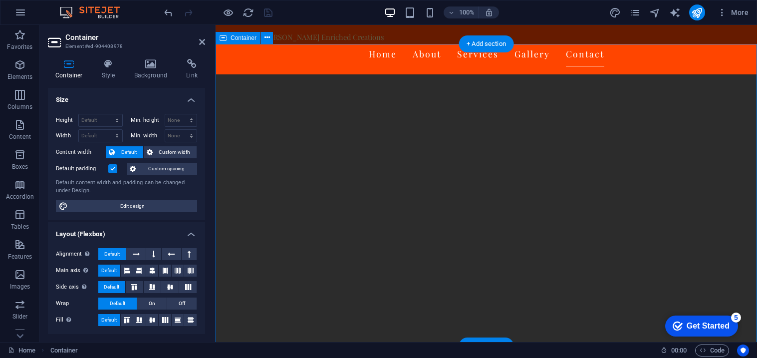
scroll to position [2112, 0]
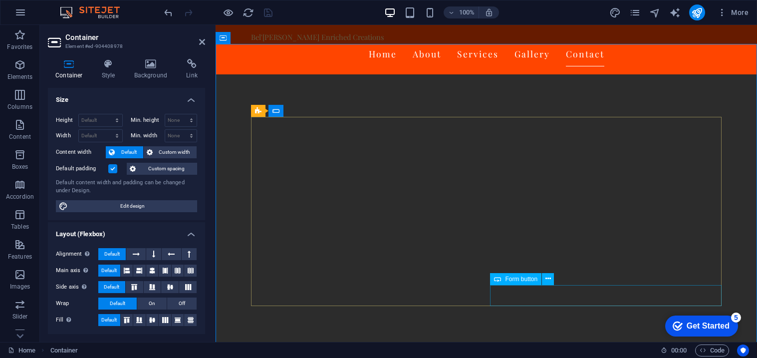
click at [517, 282] on span "Form button" at bounding box center [521, 279] width 32 height 6
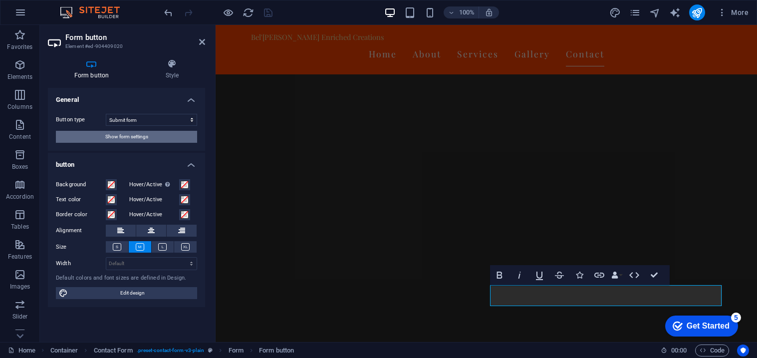
click at [169, 133] on button "Show form settings" at bounding box center [126, 137] width 141 height 12
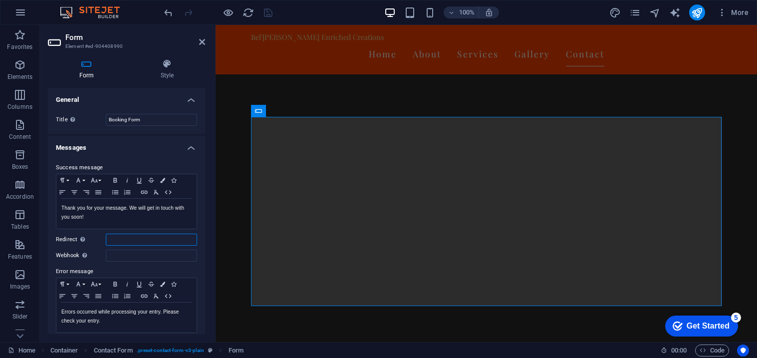
click at [117, 242] on input "Redirect Define a redirect target upon successful form submission; for example,…" at bounding box center [151, 240] width 91 height 12
click at [90, 242] on label "Redirect Define a redirect target upon successful form submission; for example,…" at bounding box center [81, 240] width 50 height 12
click at [106, 242] on input "Redirect Define a redirect target upon successful form submission; for example,…" at bounding box center [151, 240] width 91 height 12
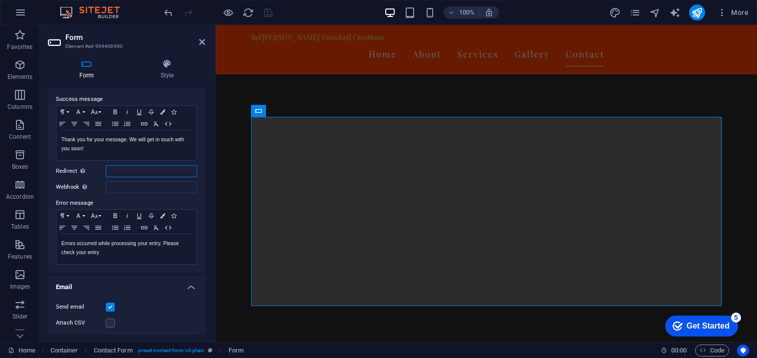
scroll to position [0, 0]
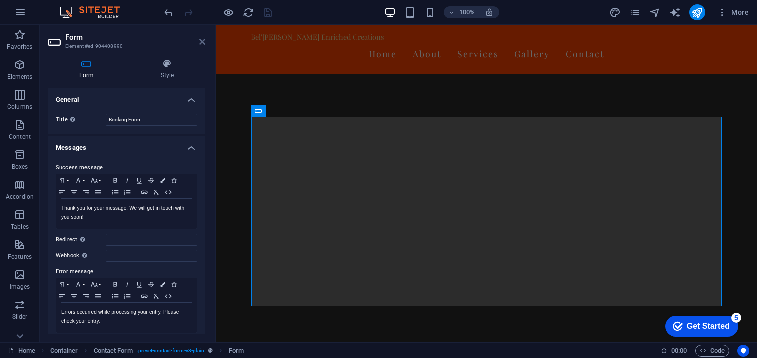
click at [202, 41] on icon at bounding box center [202, 42] width 6 height 8
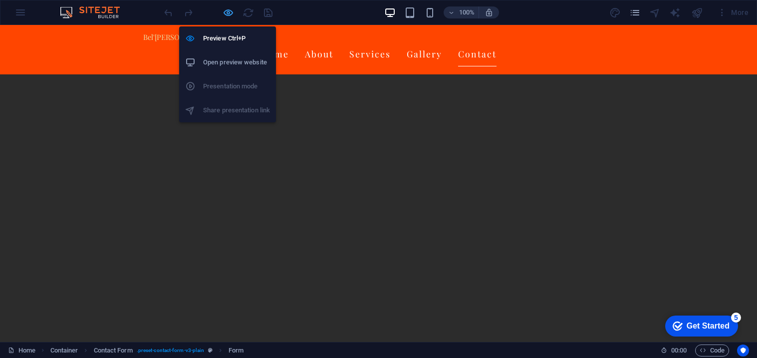
scroll to position [2001, 0]
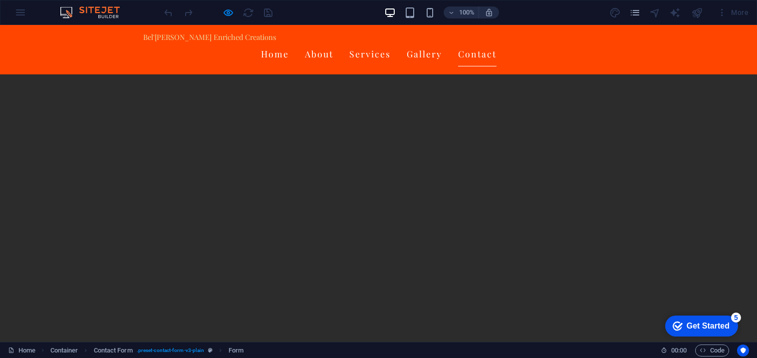
checkbox input "true"
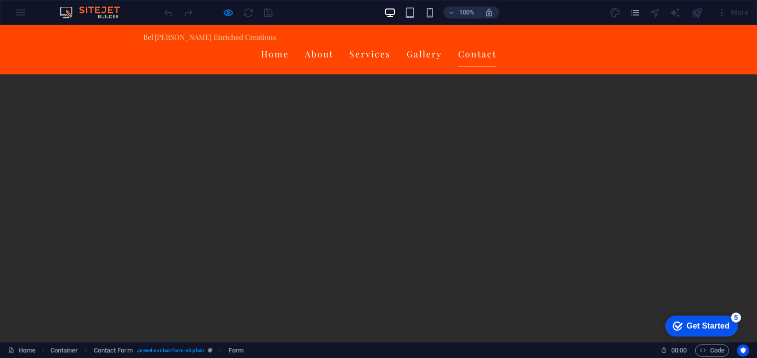
type input "xd588f"
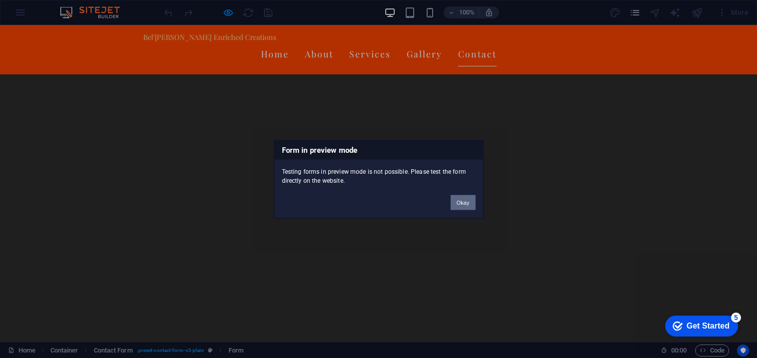
click at [462, 204] on button "Okay" at bounding box center [463, 202] width 25 height 15
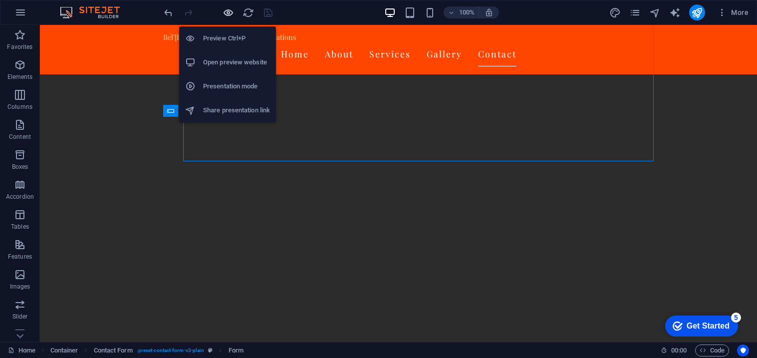
scroll to position [2147, 0]
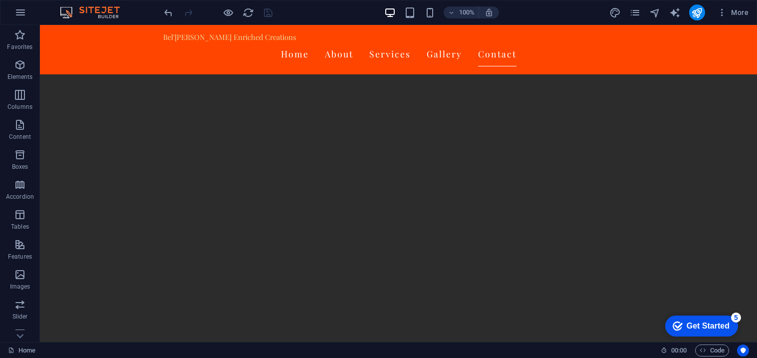
scroll to position [1859, 0]
click at [433, 265] on span "Form button" at bounding box center [434, 265] width 32 height 6
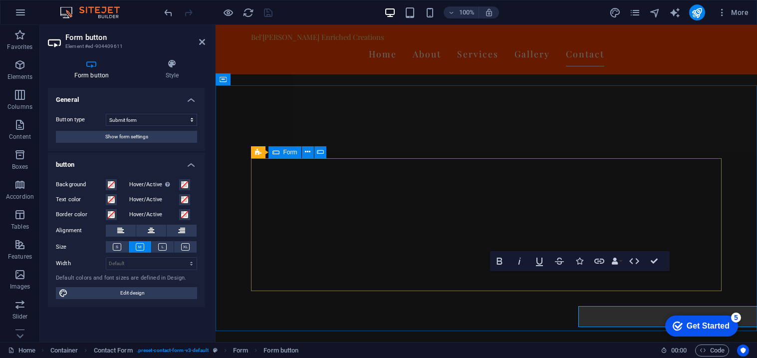
scroll to position [1823, 0]
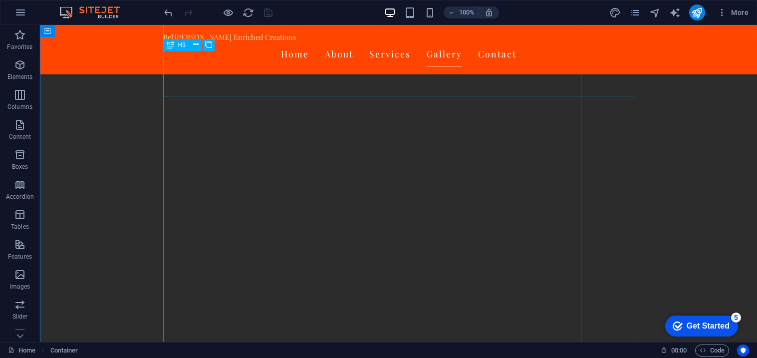
scroll to position [1480, 0]
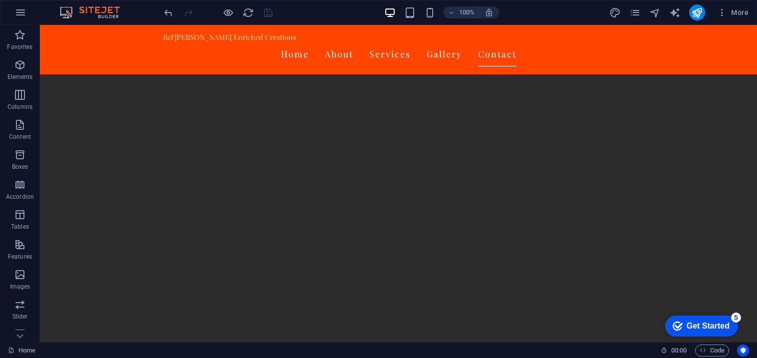
scroll to position [1869, 0]
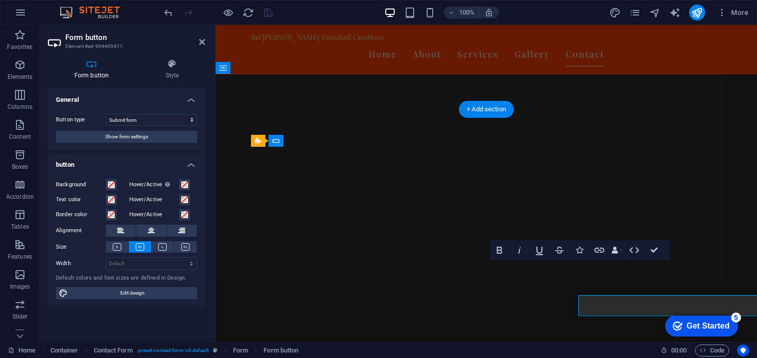
scroll to position [1834, 0]
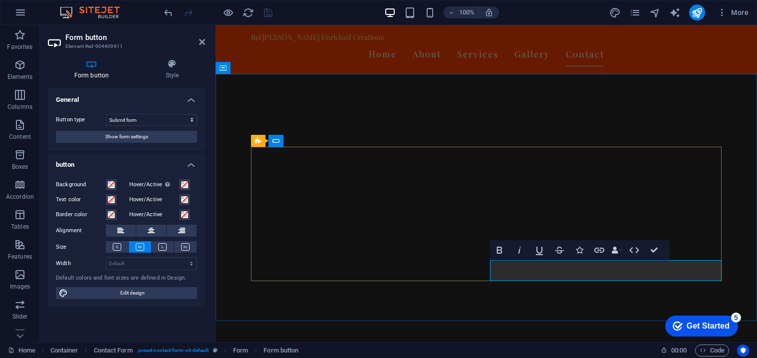
type button "Submit"
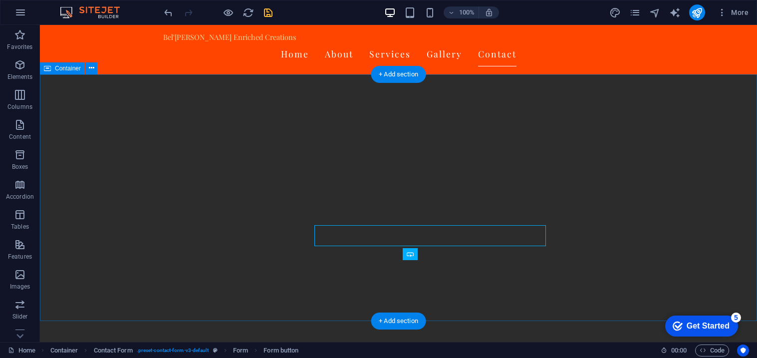
scroll to position [1869, 0]
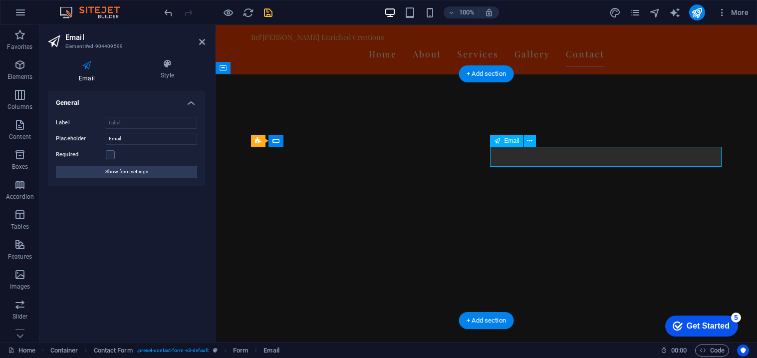
scroll to position [1834, 0]
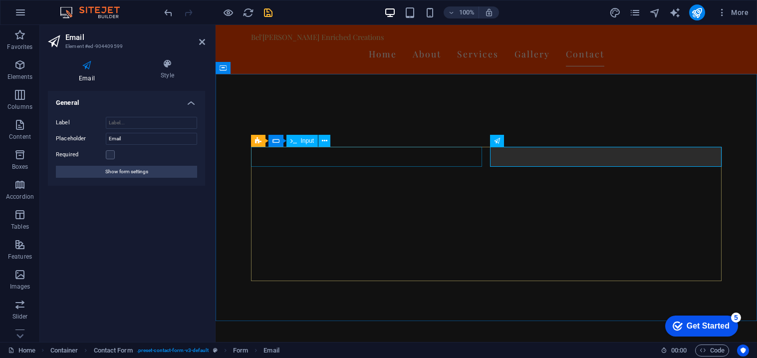
click at [292, 143] on icon at bounding box center [293, 141] width 6 height 12
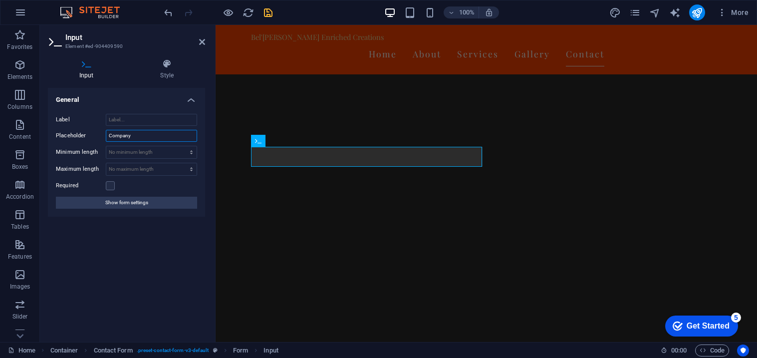
click at [163, 133] on input "Company" at bounding box center [151, 136] width 91 height 12
type input "Name"
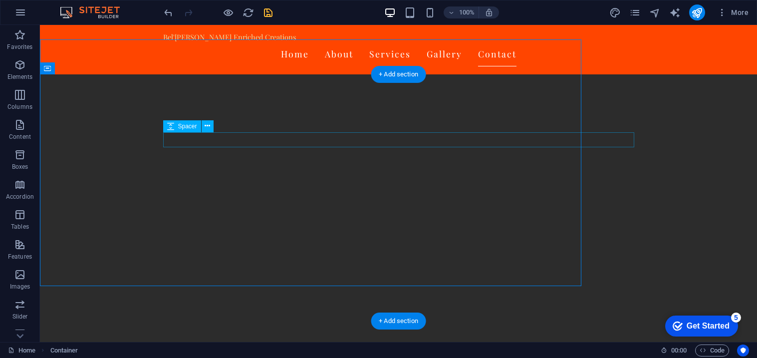
scroll to position [1869, 0]
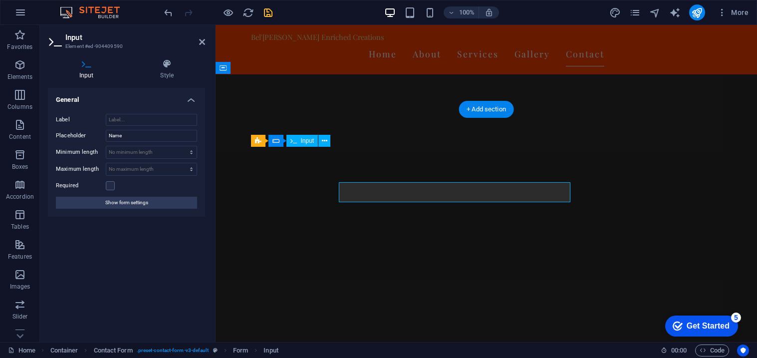
scroll to position [1834, 0]
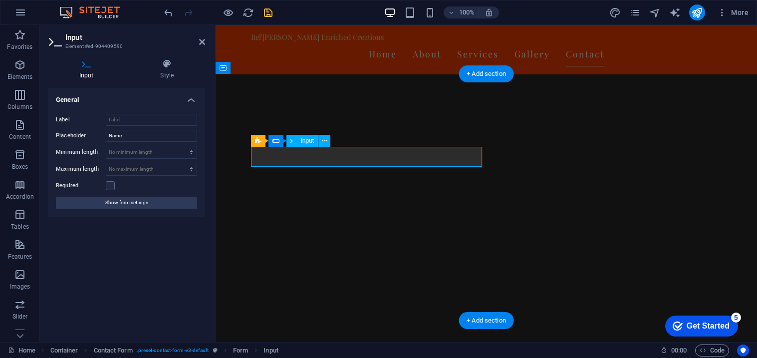
type input "B"
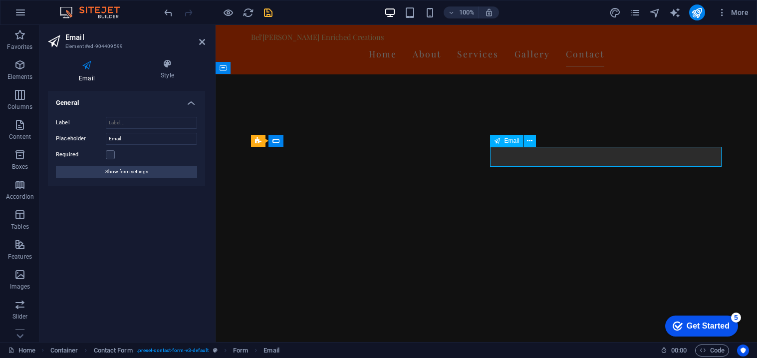
type input "b"
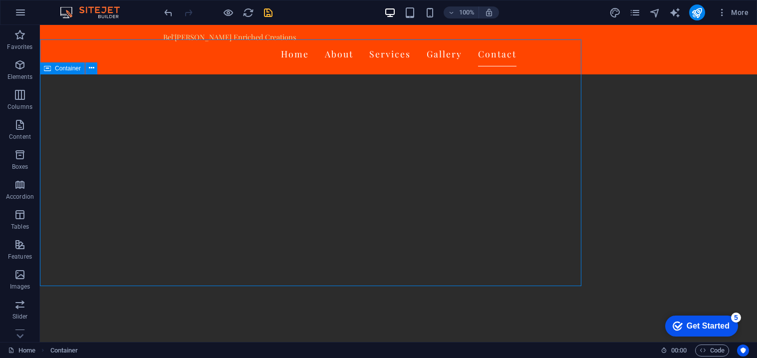
scroll to position [1869, 0]
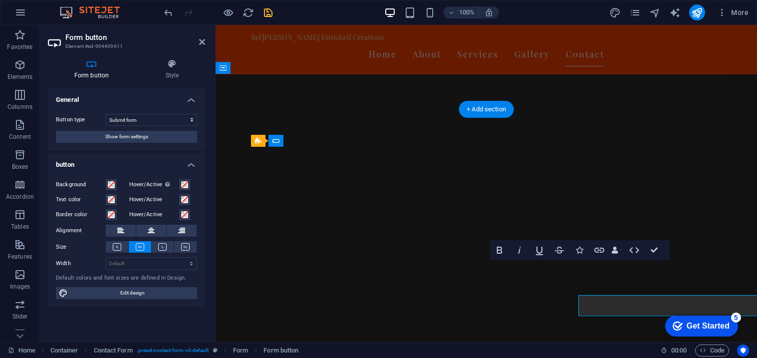
scroll to position [1834, 0]
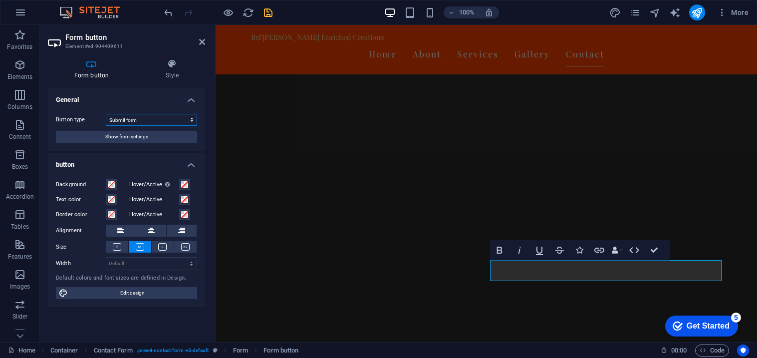
click at [170, 122] on select "Submit form Reset form No action" at bounding box center [151, 120] width 91 height 12
click at [179, 74] on h4 "Style" at bounding box center [172, 69] width 66 height 21
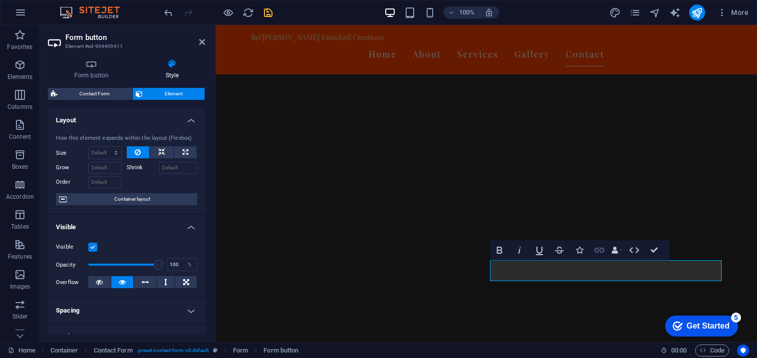
click at [598, 253] on icon "button" at bounding box center [599, 250] width 12 height 12
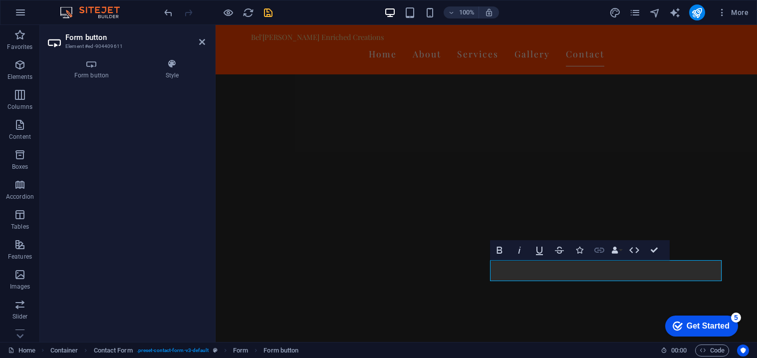
click at [600, 249] on icon "button" at bounding box center [599, 250] width 10 height 5
click at [94, 70] on h4 "Form button" at bounding box center [93, 69] width 91 height 21
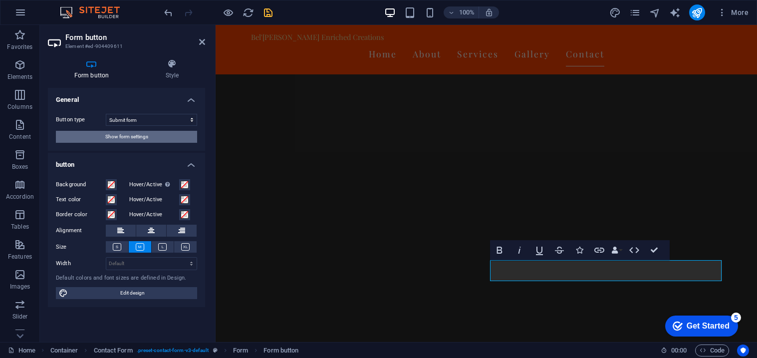
click at [109, 134] on span "Show form settings" at bounding box center [126, 137] width 43 height 12
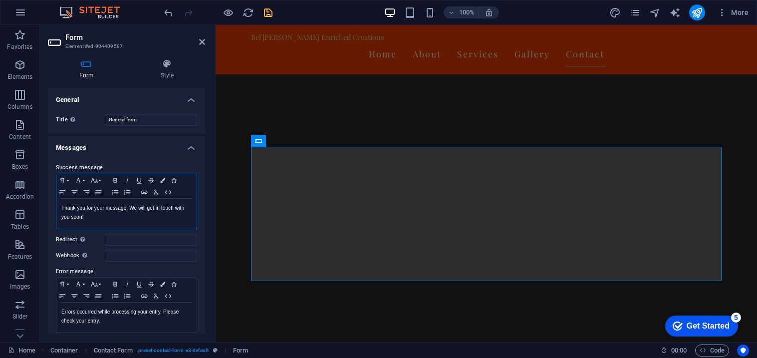
click at [160, 219] on p "Thank you for your message. We will get in touch with you soon!" at bounding box center [126, 213] width 130 height 18
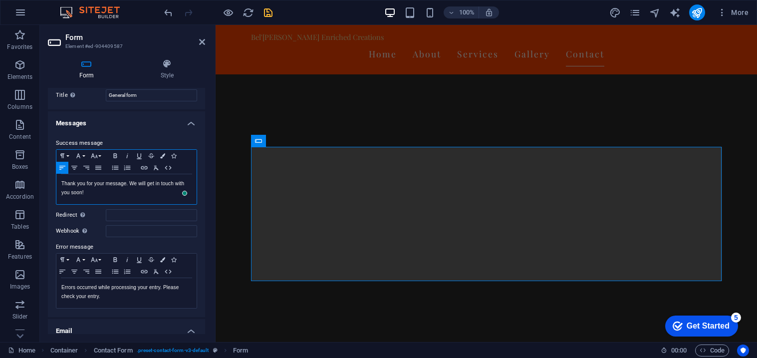
scroll to position [0, 0]
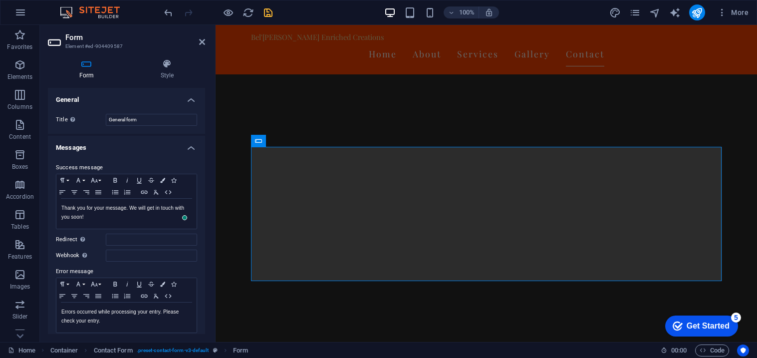
drag, startPoint x: 202, startPoint y: 161, endPoint x: 201, endPoint y: 172, distance: 11.6
click at [201, 172] on div "Success message Paragraph Format Normal Heading 1 Heading 2 Heading 3 Heading 4…" at bounding box center [126, 248] width 157 height 188
drag, startPoint x: 206, startPoint y: 174, endPoint x: 203, endPoint y: 183, distance: 9.9
click at [203, 183] on div "Form Style General Title Define a name for the form. General form Messages Succ…" at bounding box center [126, 196] width 173 height 291
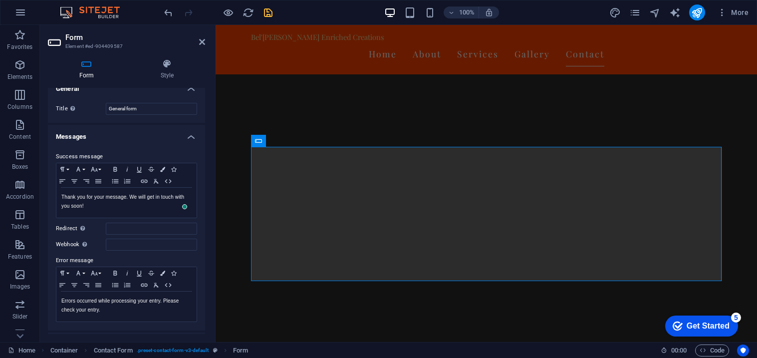
scroll to position [7, 0]
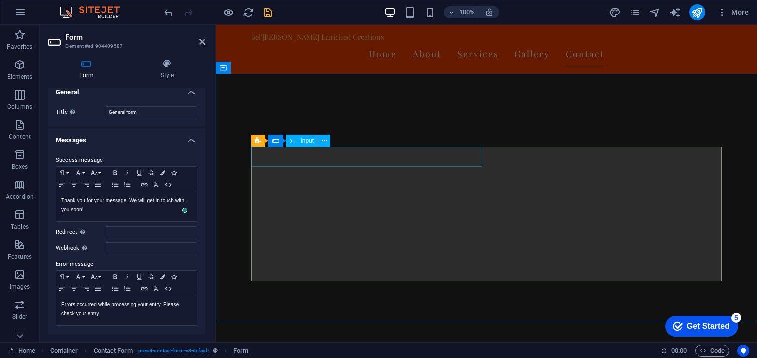
click at [302, 141] on span "Input" at bounding box center [307, 141] width 13 height 6
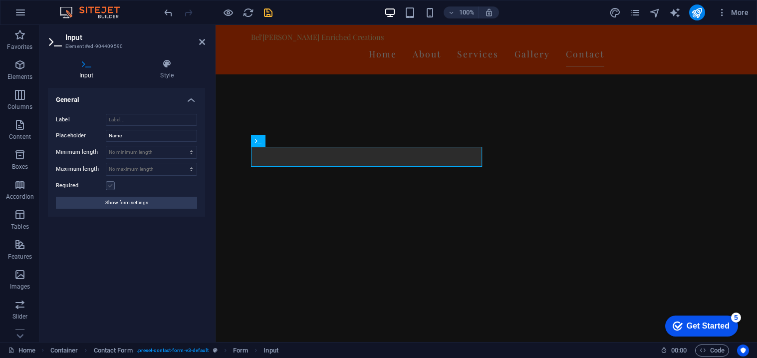
click at [108, 185] on label at bounding box center [110, 185] width 9 height 9
click at [0, 0] on input "Required" at bounding box center [0, 0] width 0 height 0
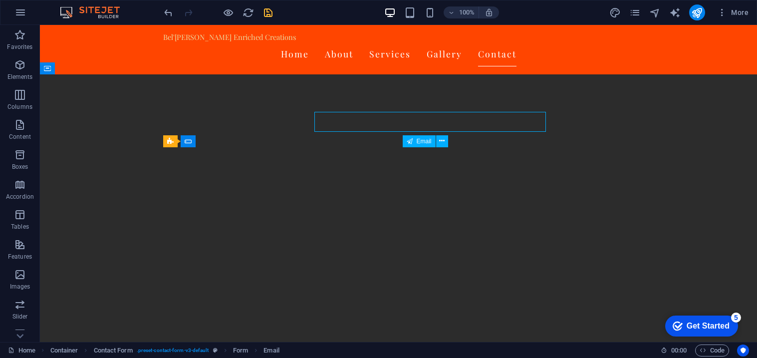
scroll to position [1869, 0]
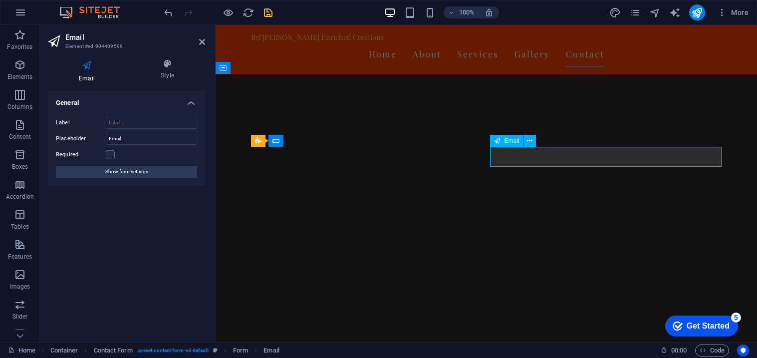
scroll to position [1834, 0]
click at [112, 156] on label at bounding box center [110, 154] width 9 height 9
click at [0, 0] on input "Required" at bounding box center [0, 0] width 0 height 0
